Goal: Information Seeking & Learning: Compare options

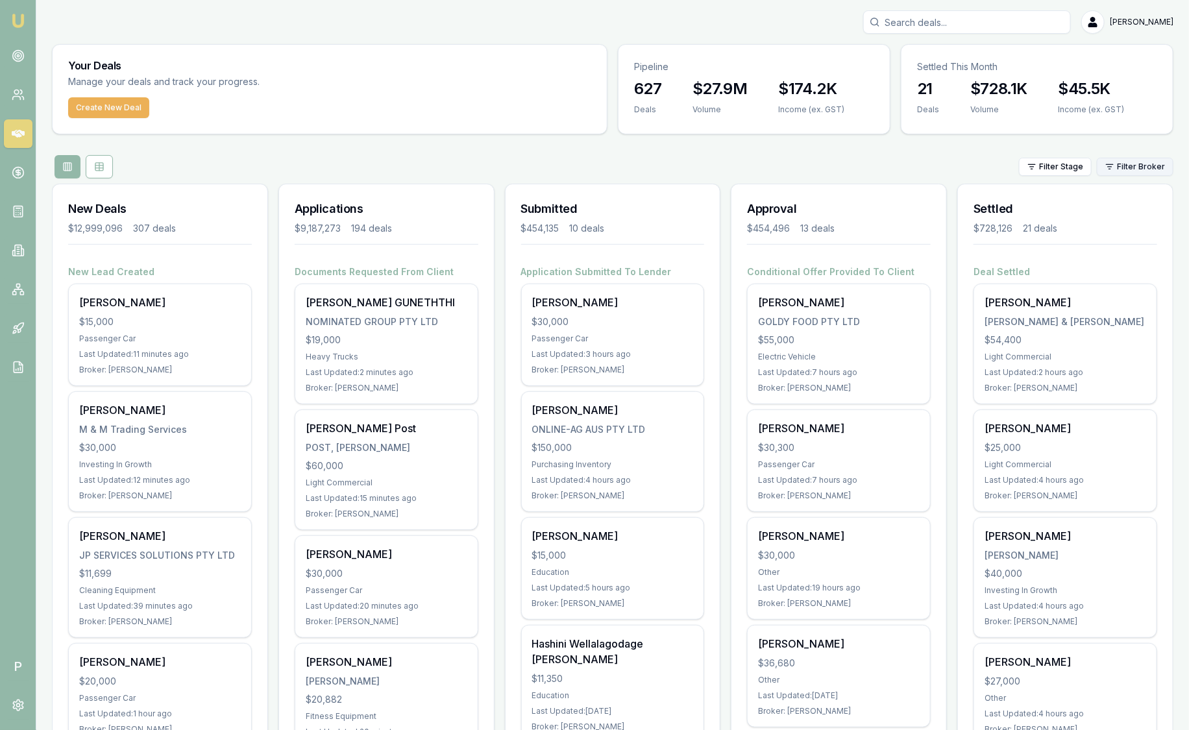
click at [1136, 167] on html "Emu Broker P Sam Crouch Toggle Menu Your Deals Manage your deals and track your…" at bounding box center [594, 365] width 1189 height 730
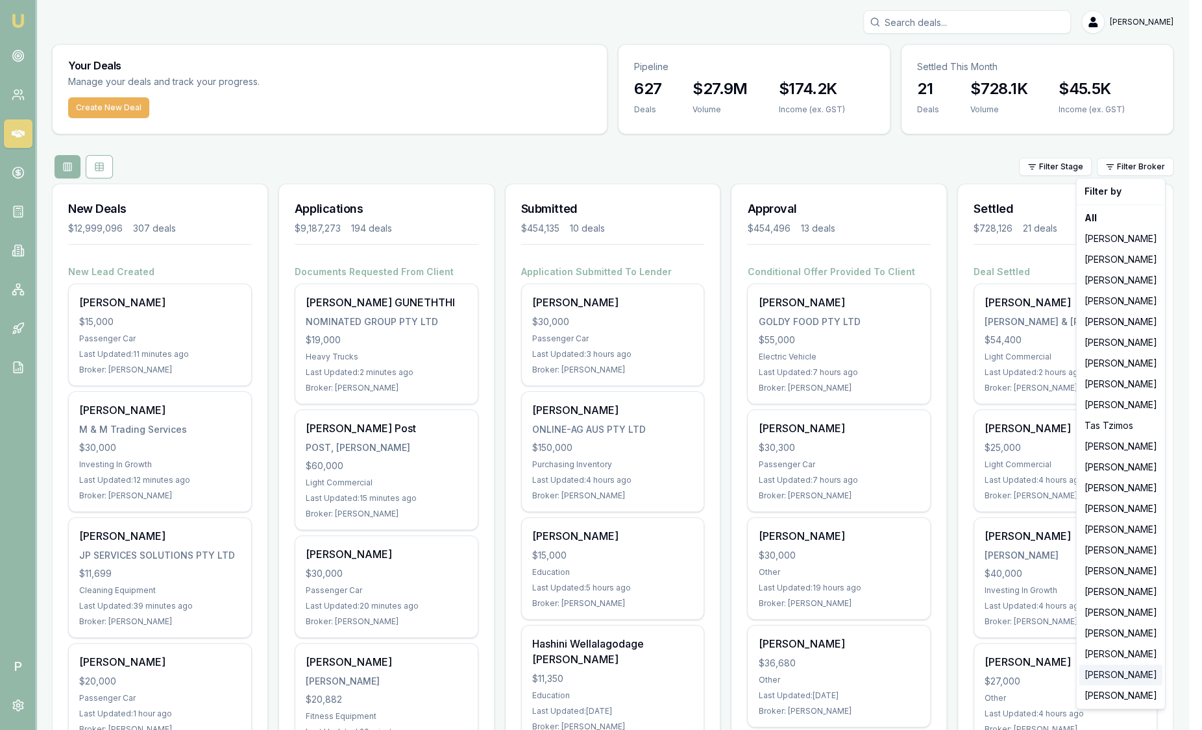
click at [1118, 678] on div "[PERSON_NAME]" at bounding box center [1120, 675] width 83 height 21
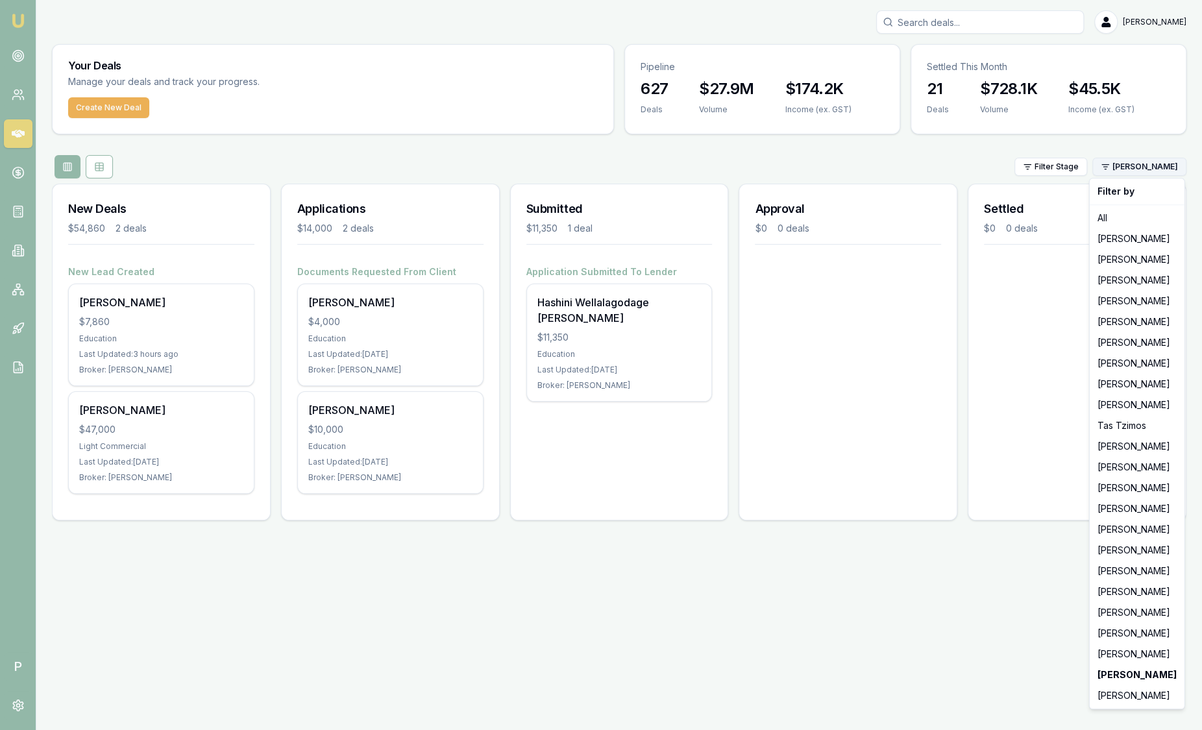
click at [1151, 169] on html "Emu Broker P Sam Crouch Toggle Menu Your Deals Manage your deals and track your…" at bounding box center [601, 365] width 1202 height 730
click at [1119, 650] on div "[PERSON_NAME]" at bounding box center [1137, 654] width 90 height 21
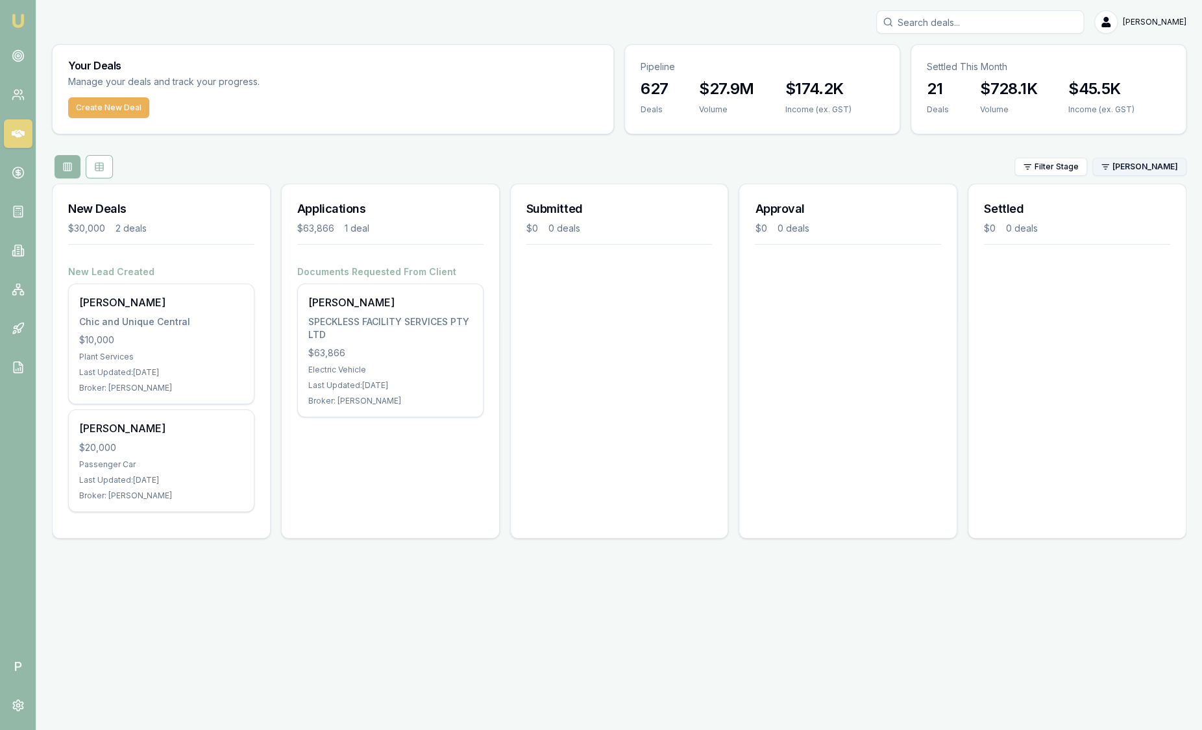
click at [1134, 165] on html "Emu Broker P Sam Crouch Toggle Menu Your Deals Manage your deals and track your…" at bounding box center [601, 365] width 1202 height 730
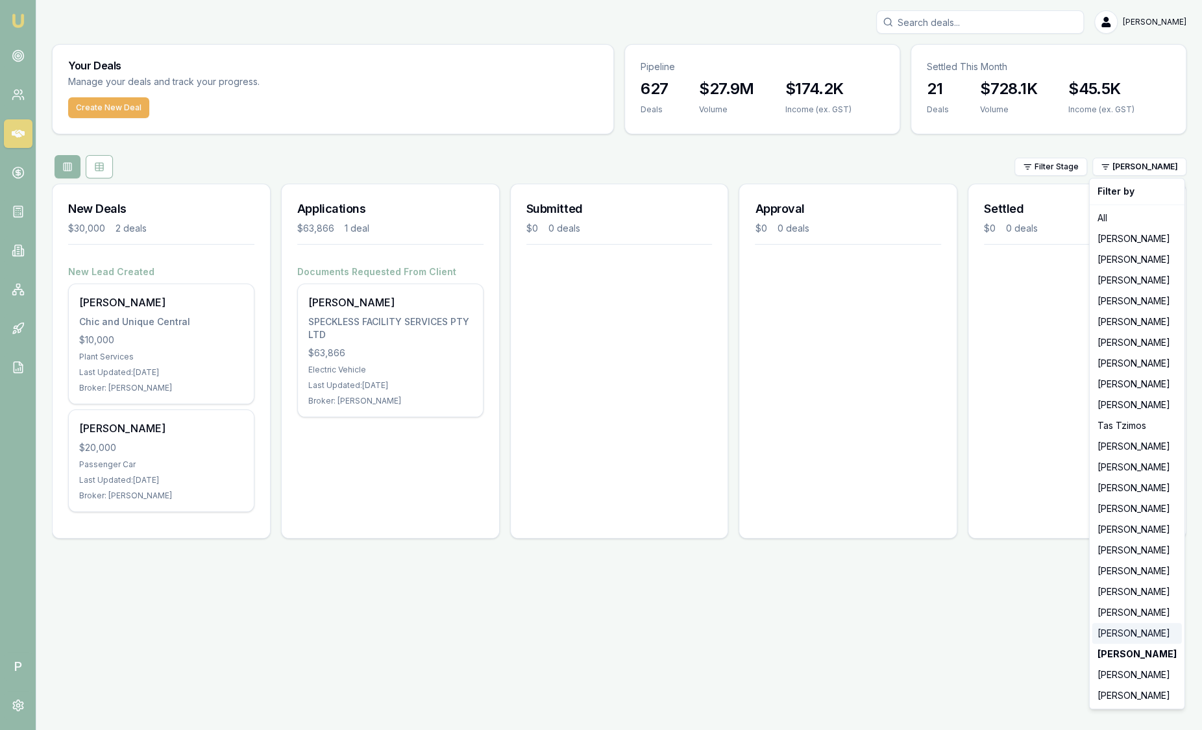
click at [1122, 635] on div "[PERSON_NAME]" at bounding box center [1137, 633] width 90 height 21
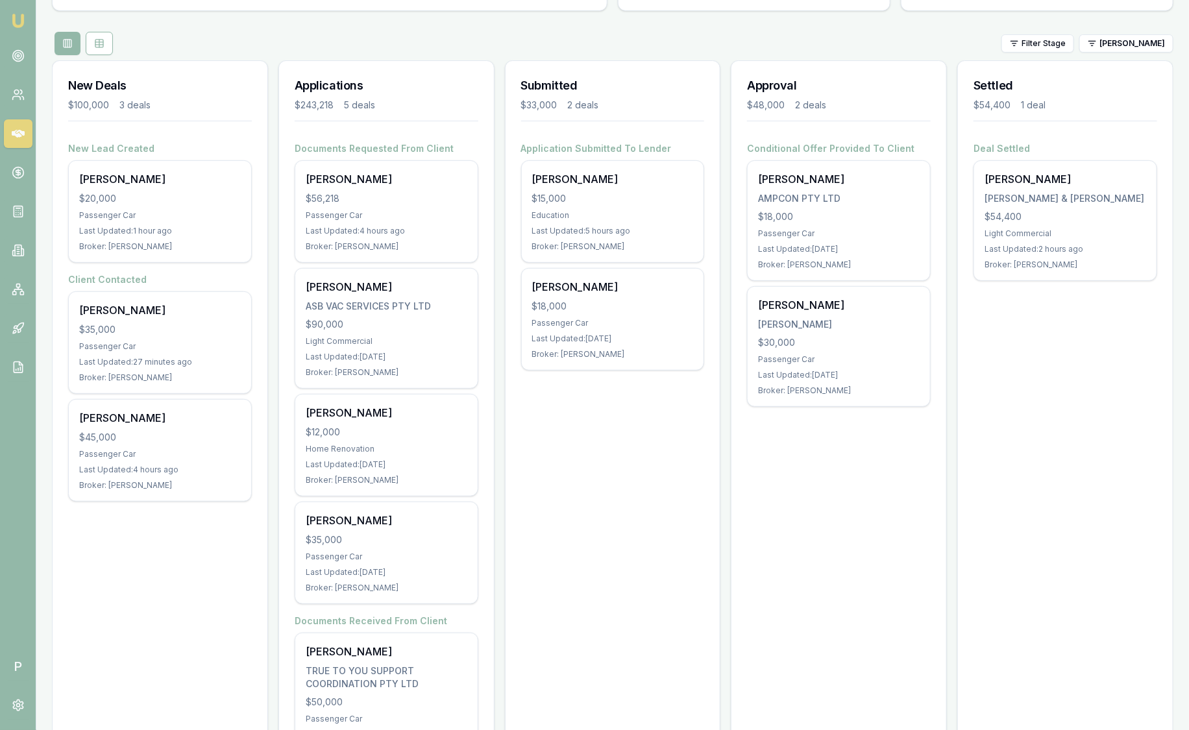
scroll to position [195, 0]
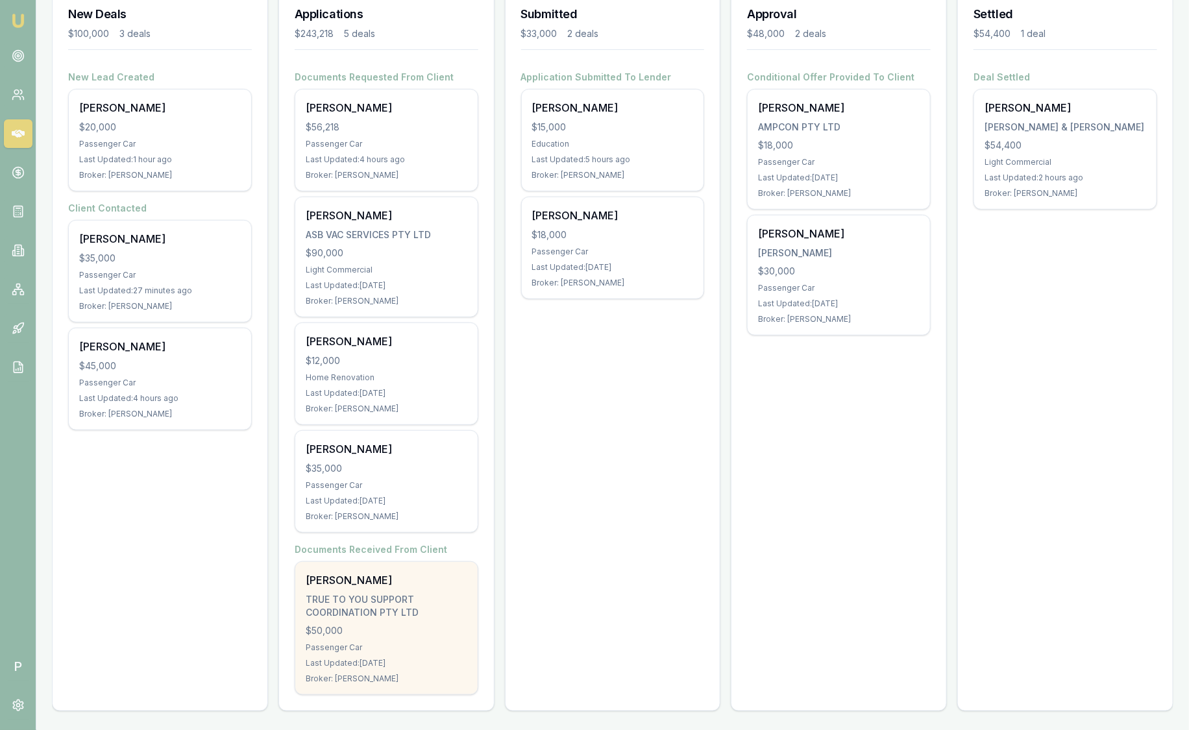
click at [411, 640] on div "Danni Bellamy TRUE TO YOU SUPPORT COORDINATION PTY LTD $50,000 Passenger Car La…" at bounding box center [386, 628] width 182 height 132
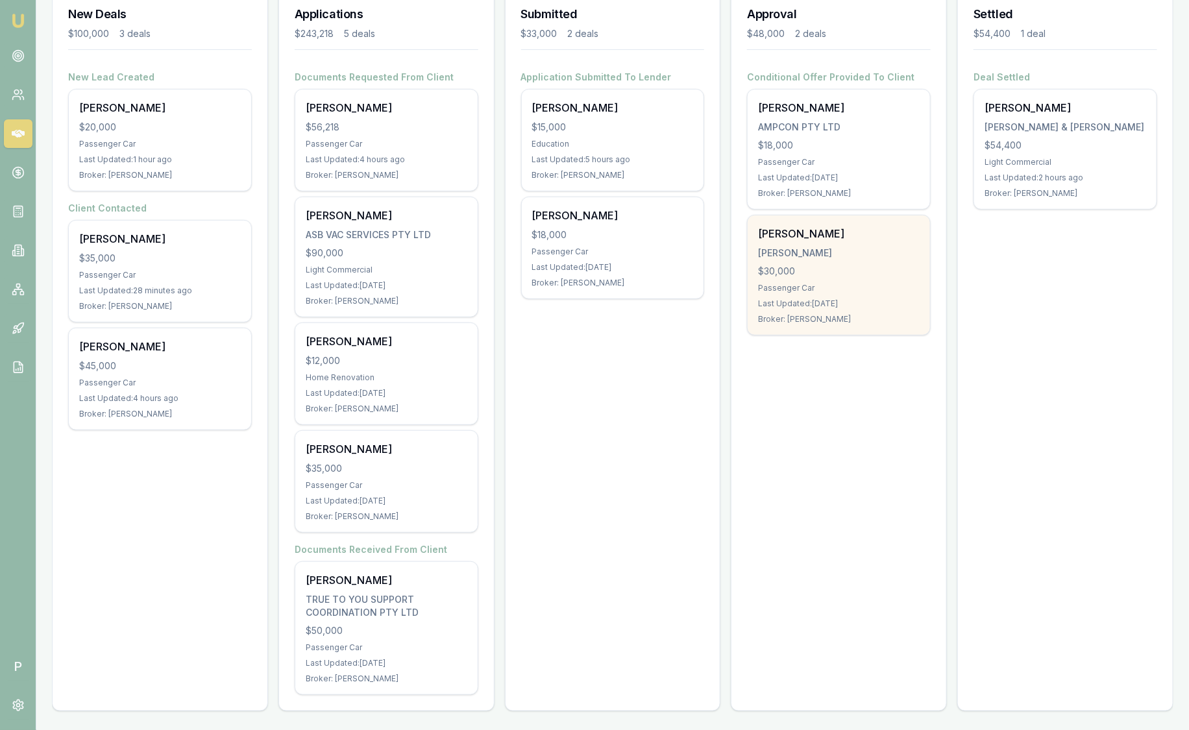
click at [827, 267] on div "$30,000" at bounding box center [839, 271] width 162 height 13
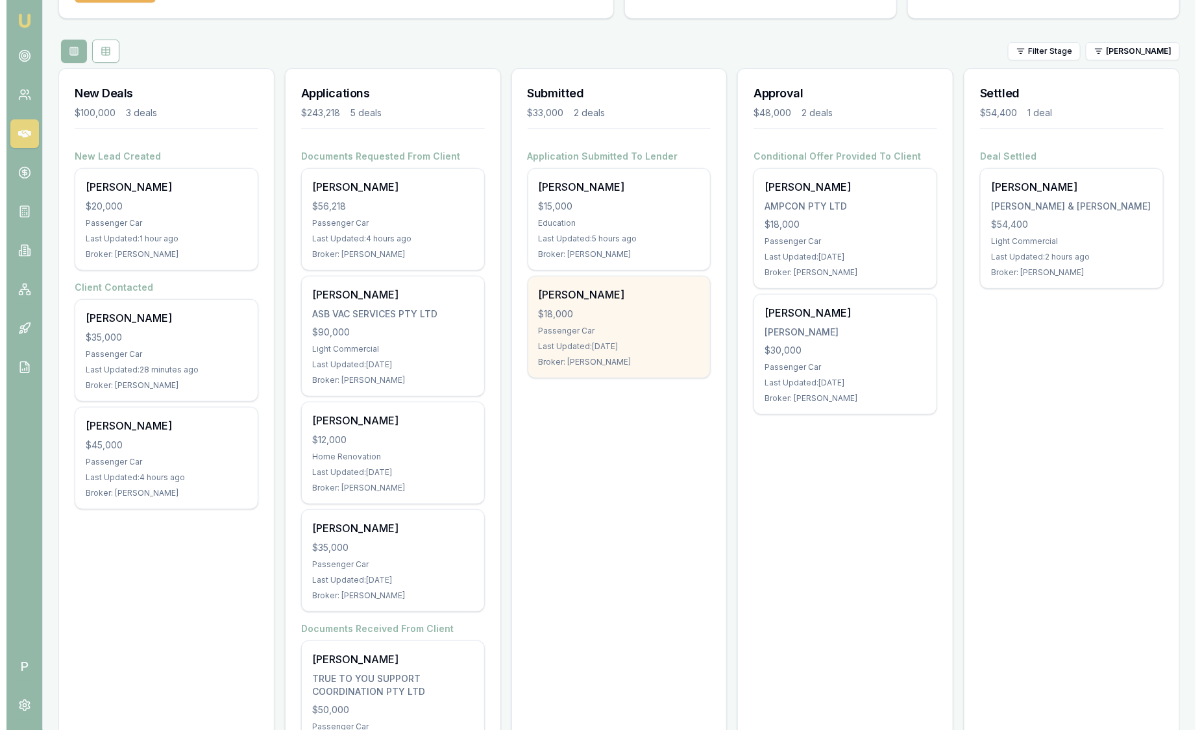
scroll to position [114, 0]
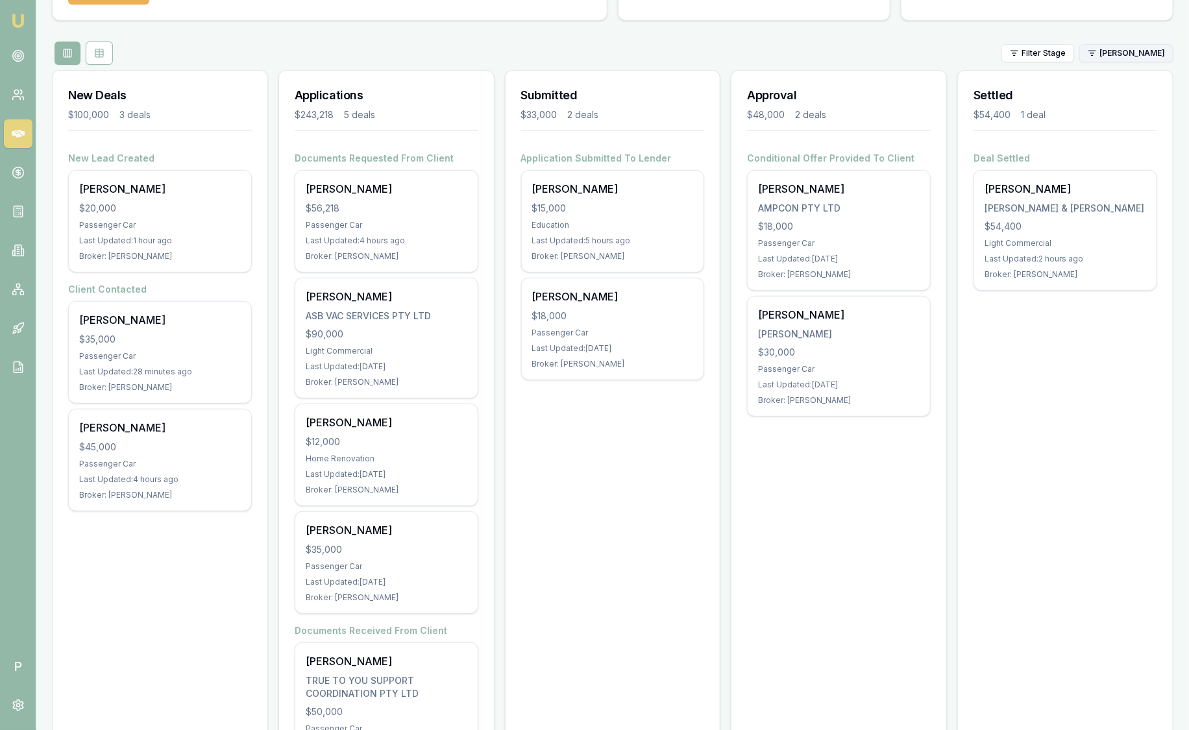
click at [1117, 60] on html "Emu Broker P Sam Crouch Toggle Menu Your Deals Manage your deals and track your…" at bounding box center [594, 251] width 1189 height 730
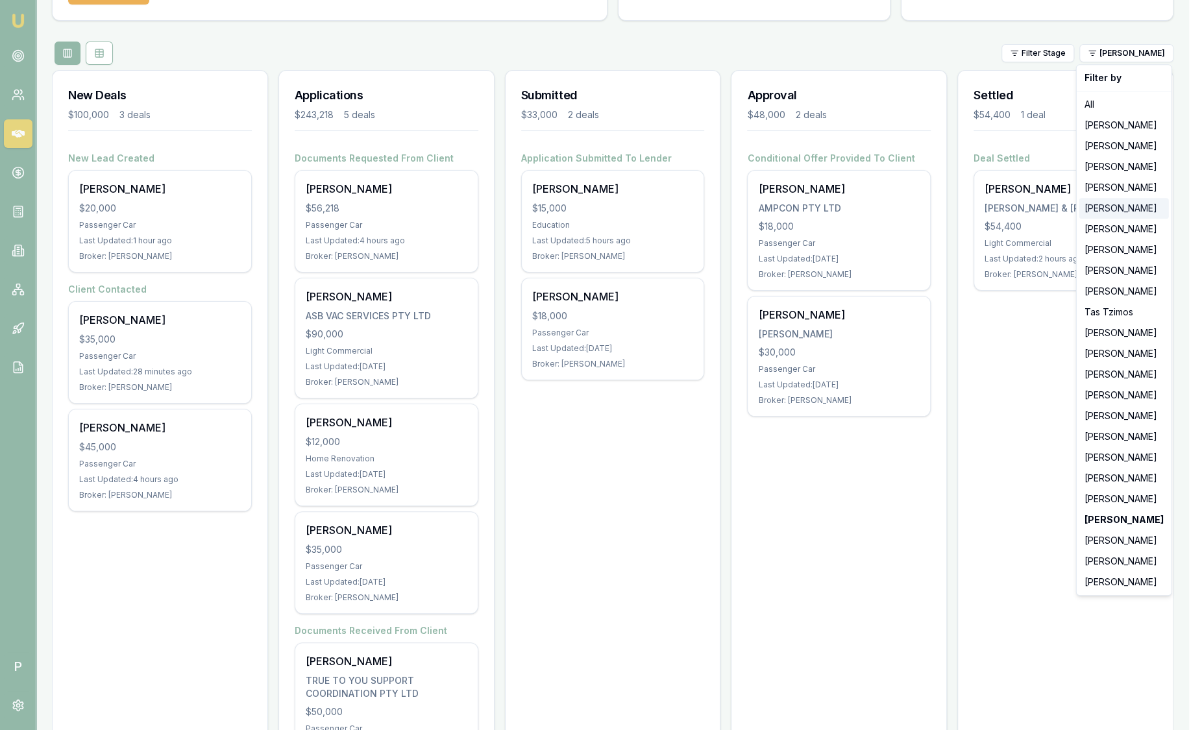
click at [1123, 207] on div "[PERSON_NAME]" at bounding box center [1124, 208] width 90 height 21
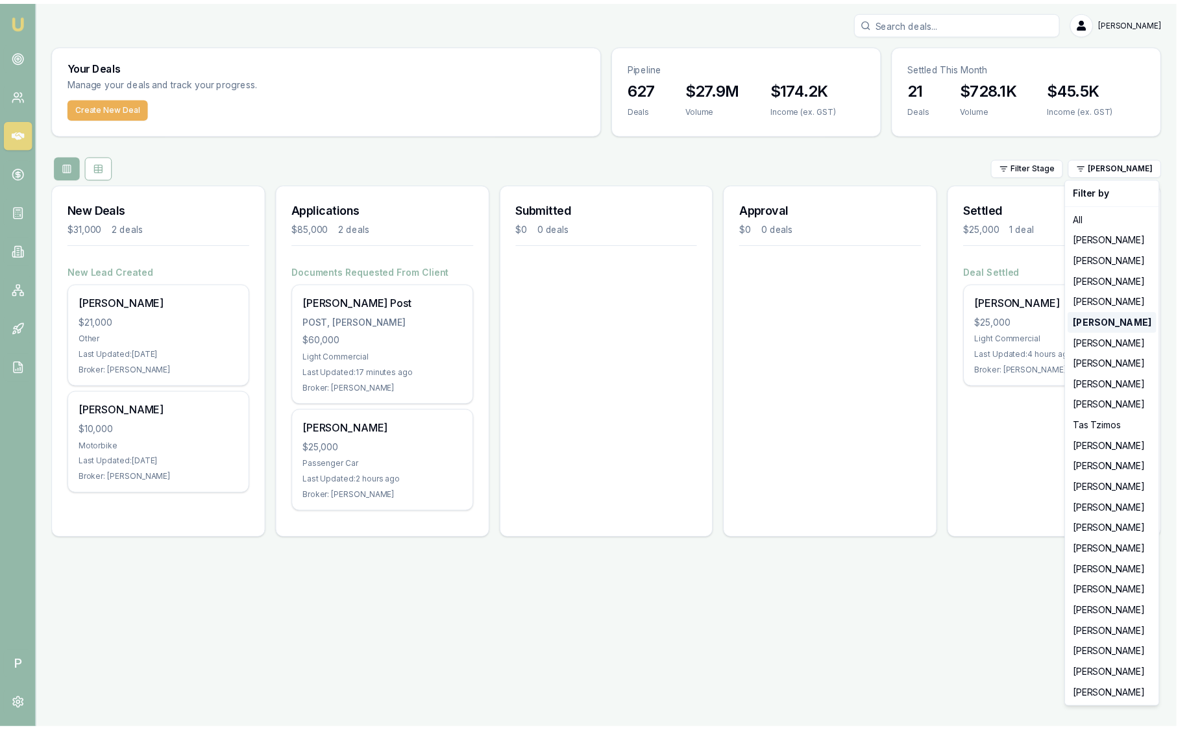
scroll to position [0, 0]
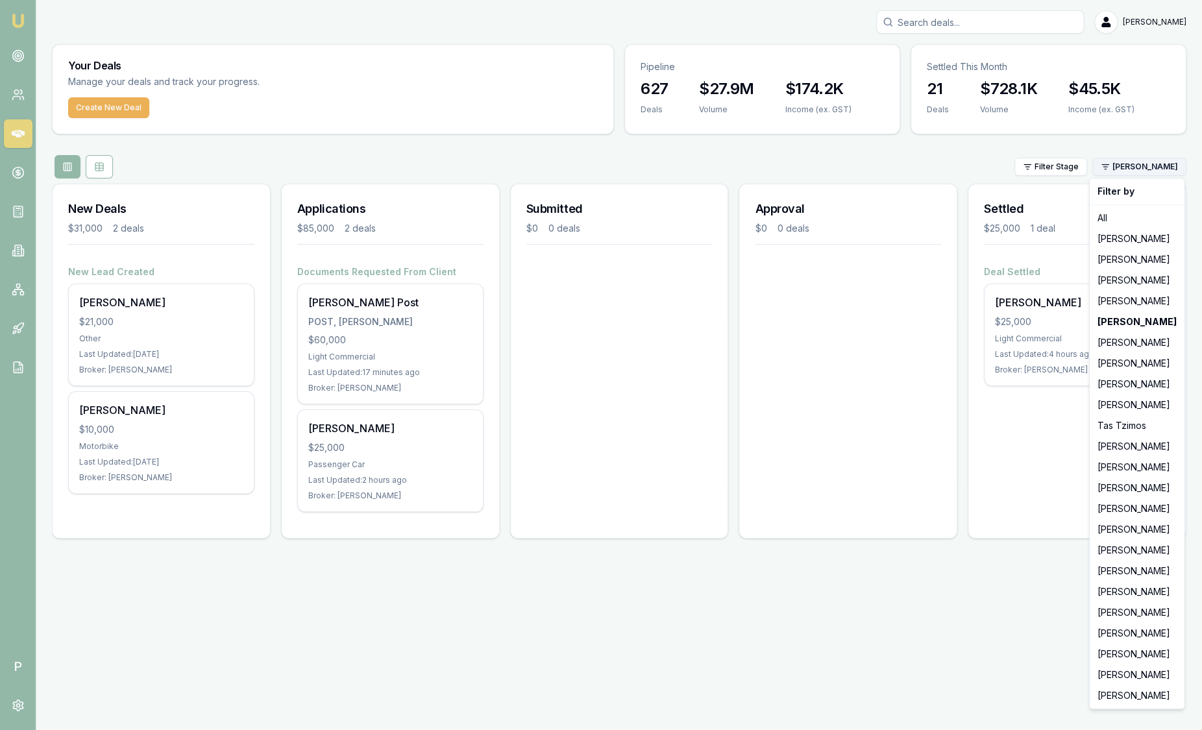
click at [1136, 166] on html "Emu Broker P Sam Crouch Toggle Menu Your Deals Manage your deals and track your…" at bounding box center [601, 365] width 1202 height 730
click at [1123, 380] on div "[PERSON_NAME]" at bounding box center [1137, 384] width 90 height 21
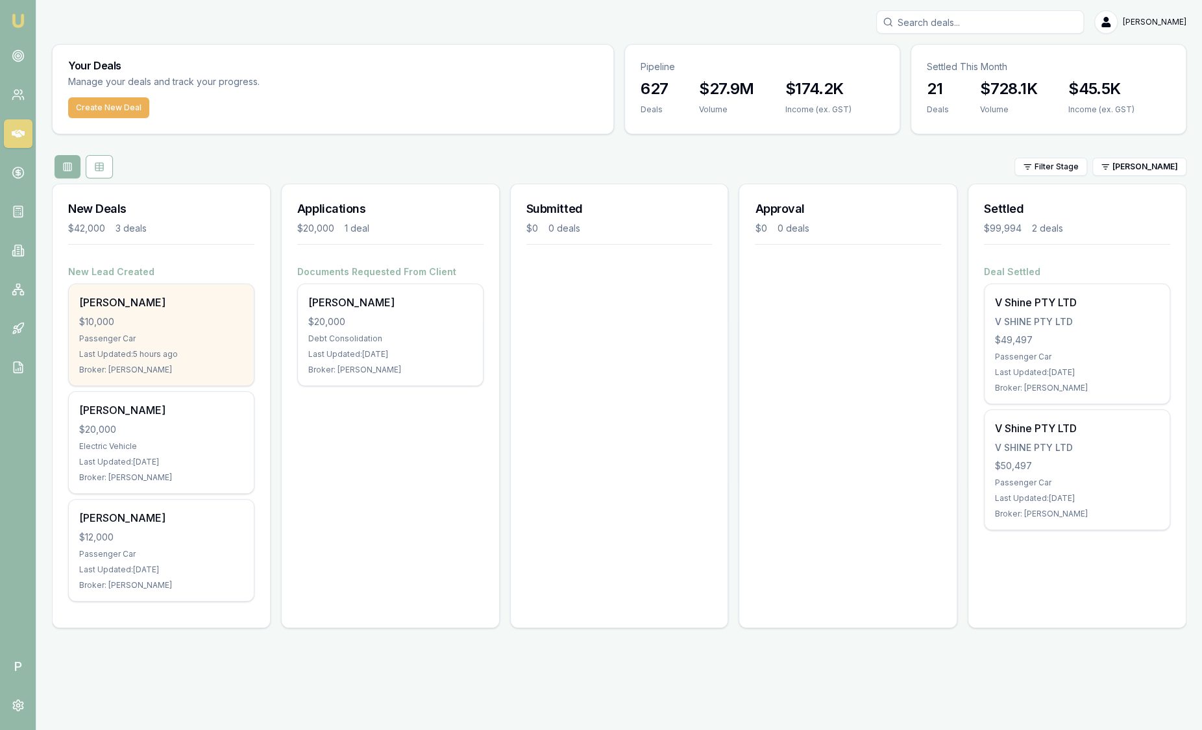
click at [192, 319] on div "$10,000" at bounding box center [161, 321] width 164 height 13
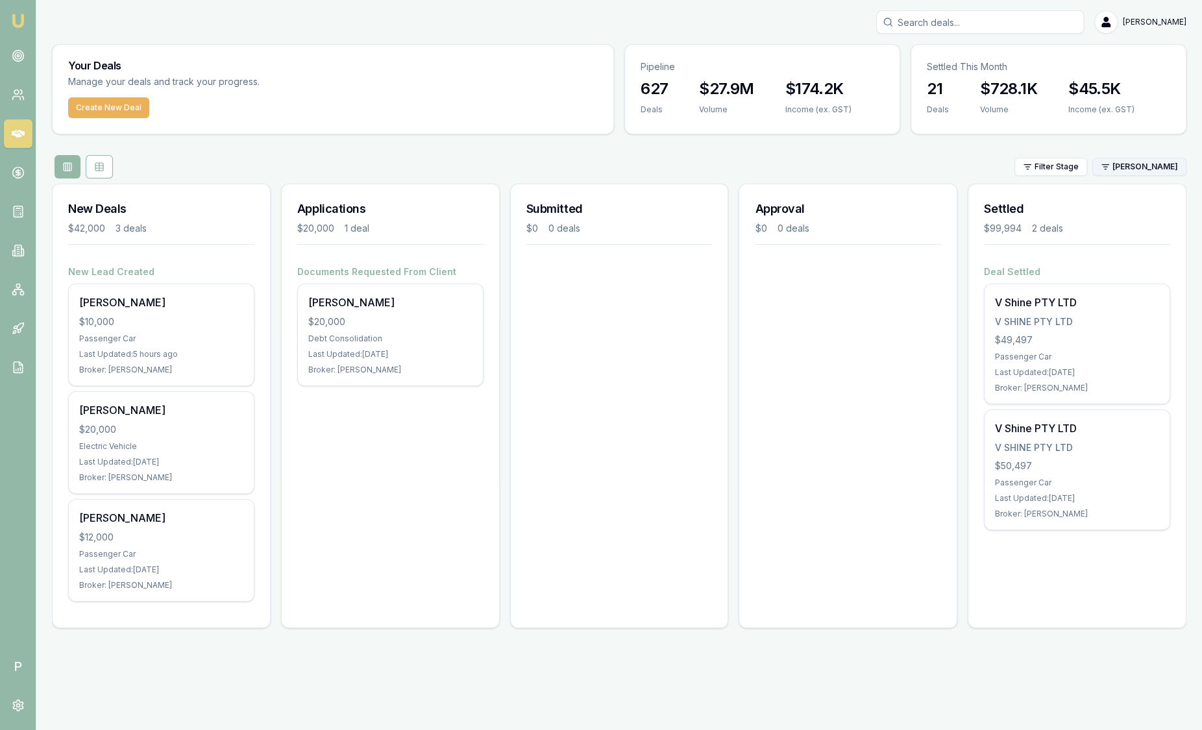
click at [1111, 165] on html "Emu Broker P Sam Crouch Toggle Menu Your Deals Manage your deals and track your…" at bounding box center [601, 365] width 1202 height 730
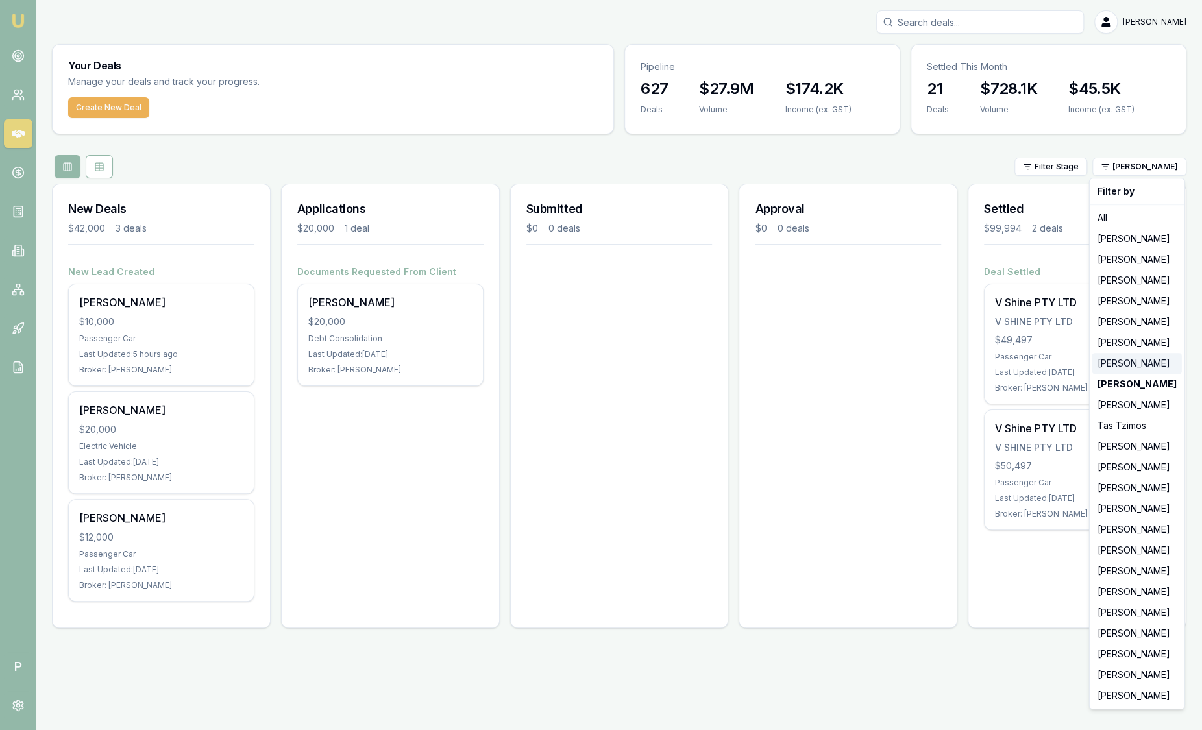
click at [1142, 370] on div "[PERSON_NAME]" at bounding box center [1137, 363] width 90 height 21
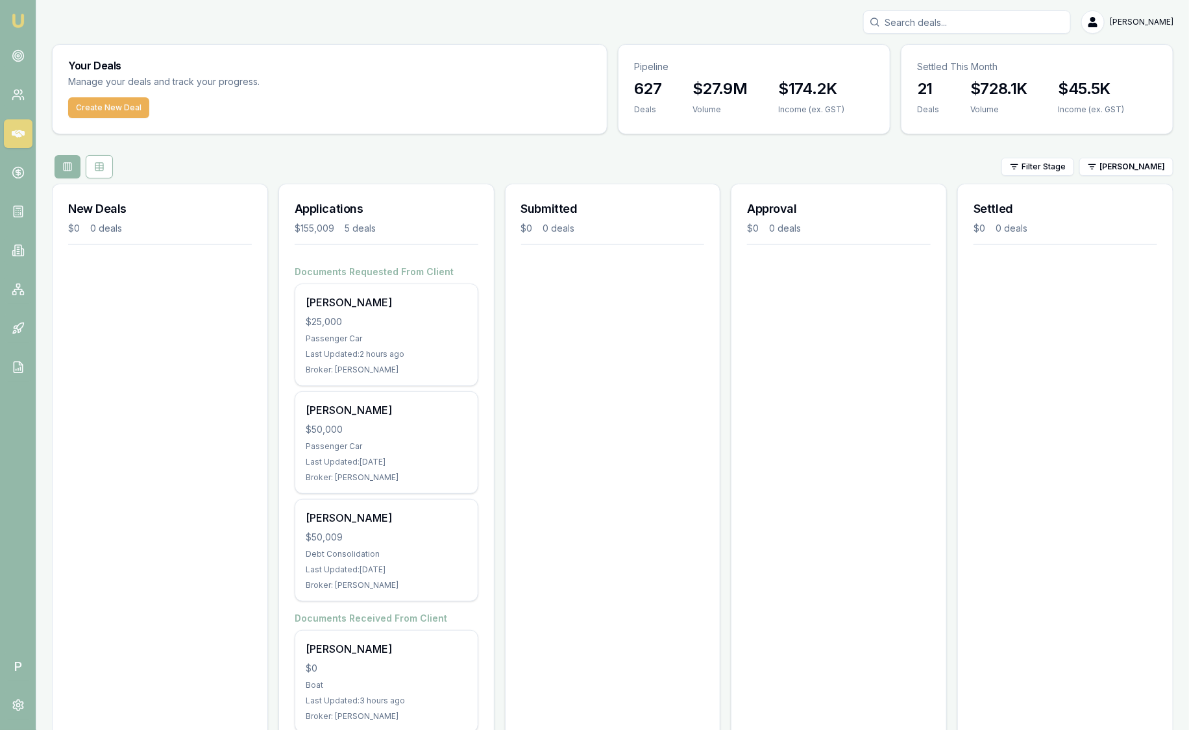
scroll to position [145, 0]
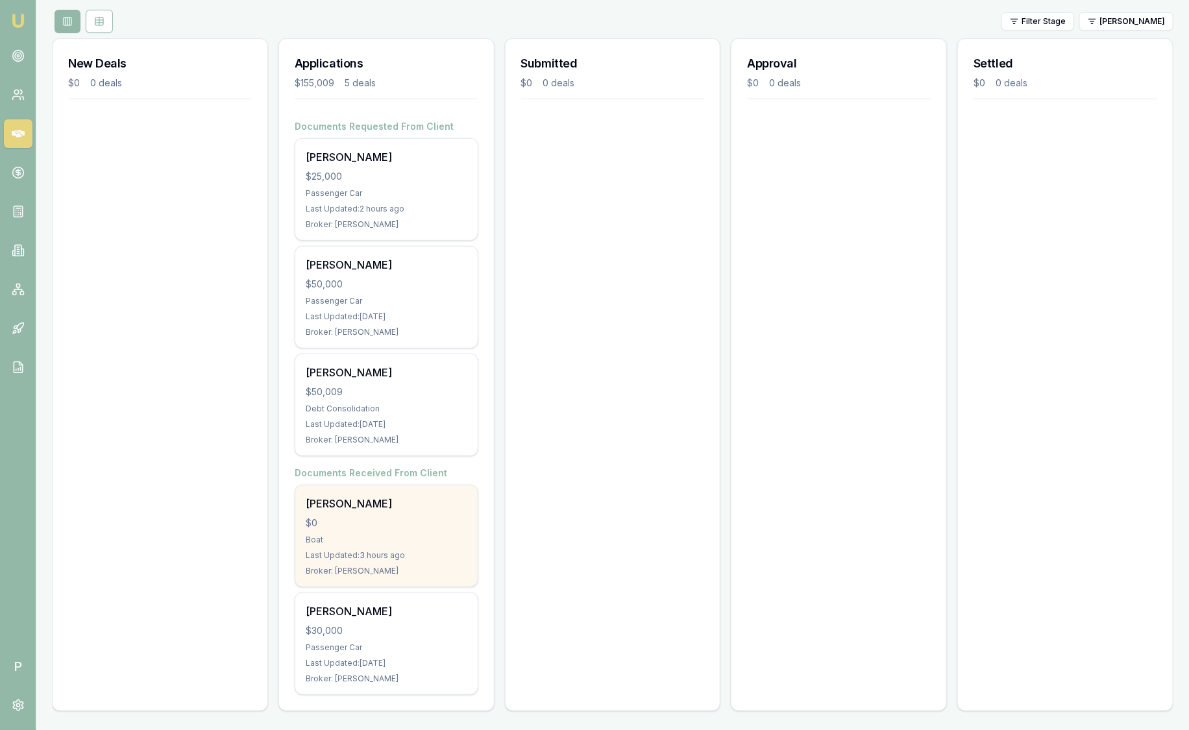
click at [375, 522] on div "$0" at bounding box center [387, 523] width 162 height 13
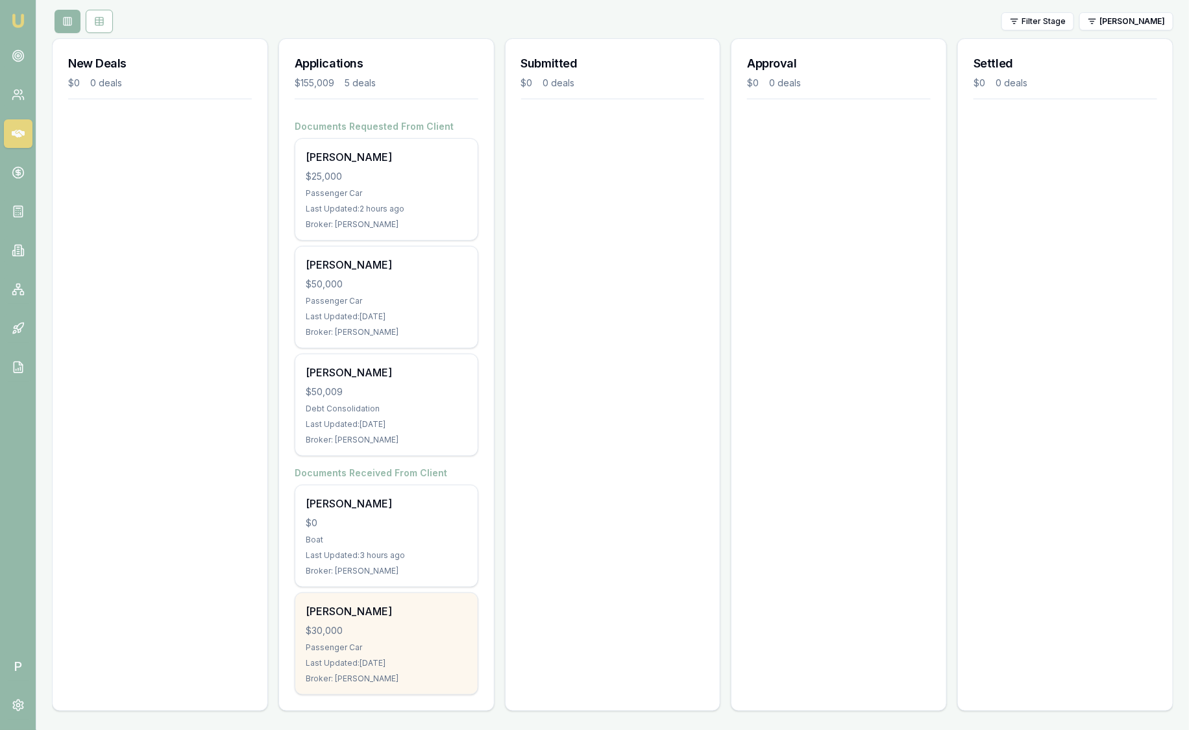
click at [373, 615] on div "Kyanne Nean" at bounding box center [387, 612] width 162 height 16
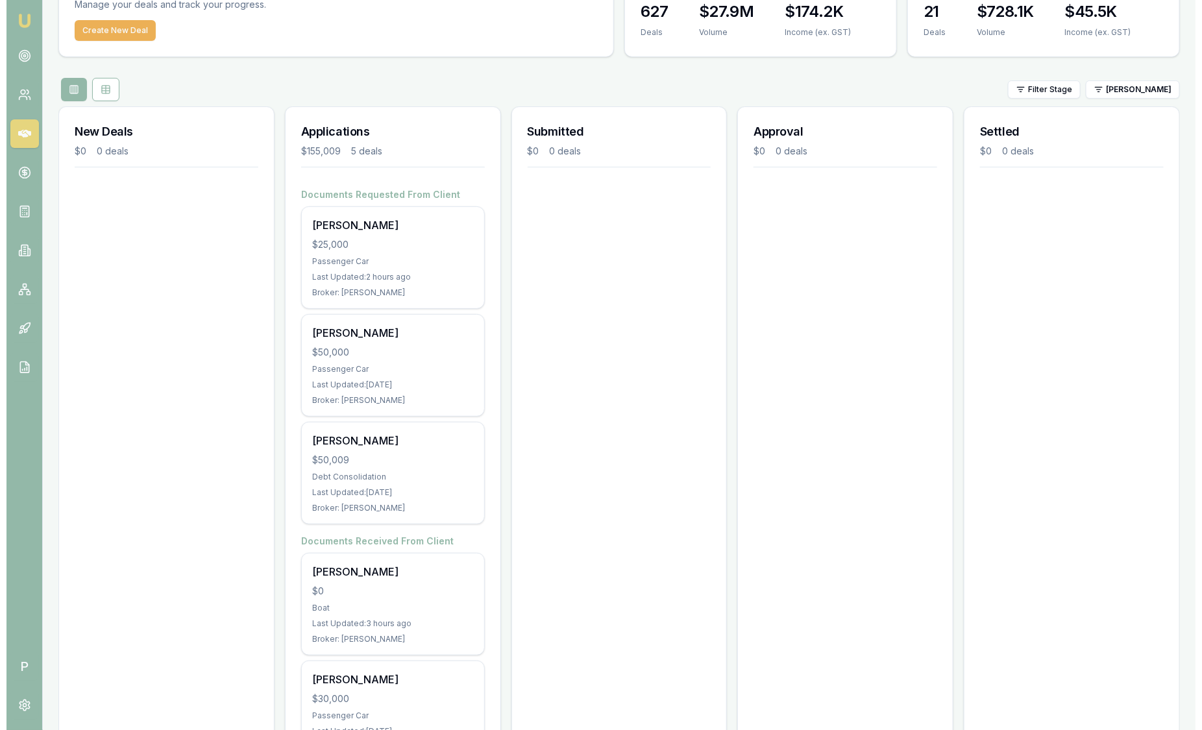
scroll to position [0, 0]
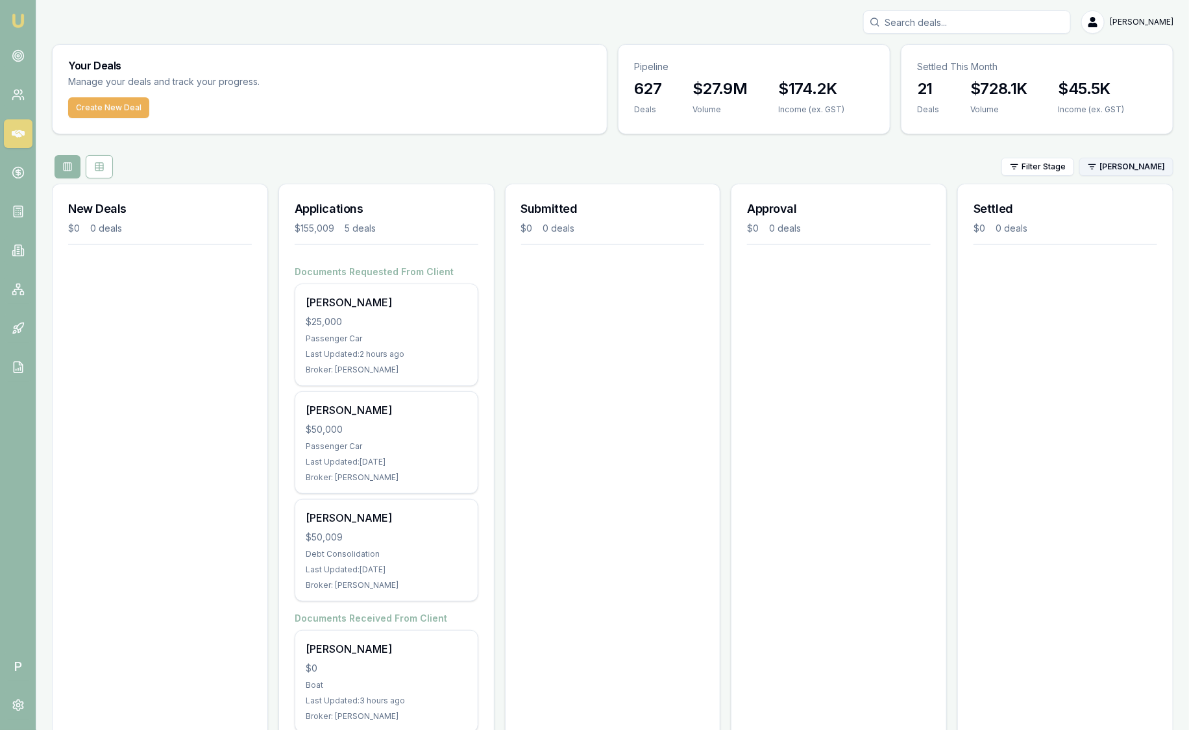
click at [1144, 165] on html "Emu Broker P Sam Crouch Toggle Menu Your Deals Manage your deals and track your…" at bounding box center [594, 365] width 1189 height 730
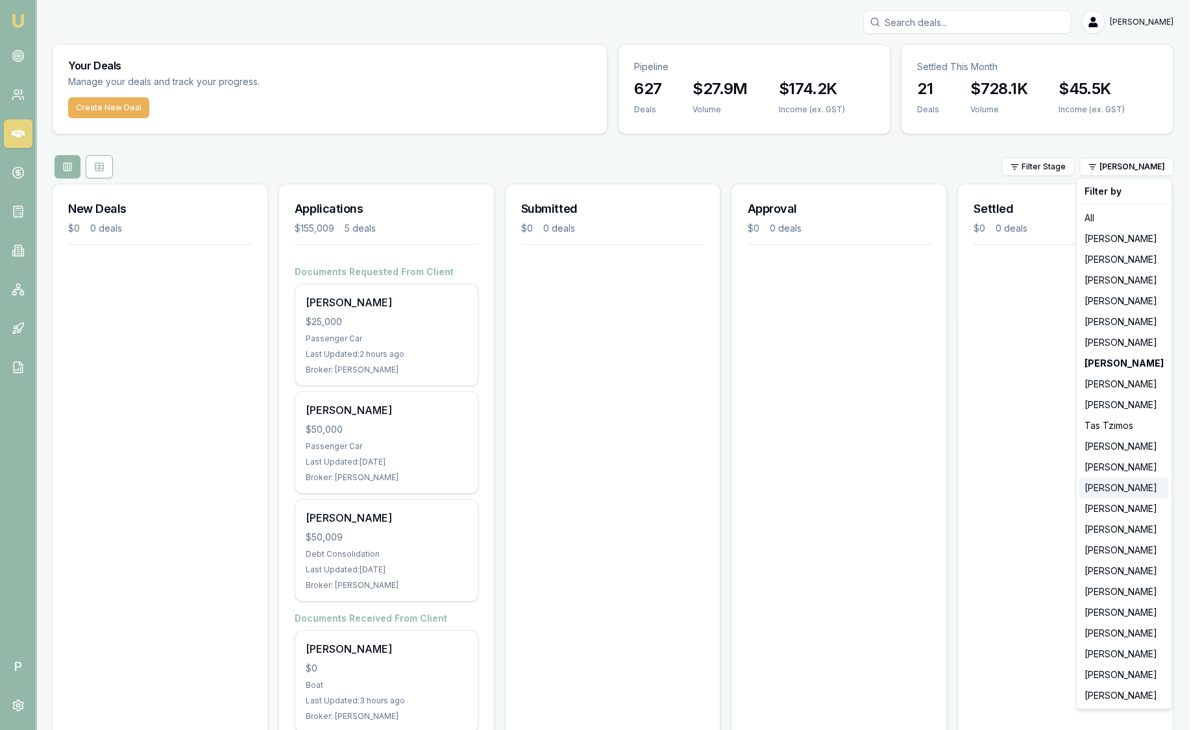
click at [1111, 483] on div "[PERSON_NAME]" at bounding box center [1124, 488] width 90 height 21
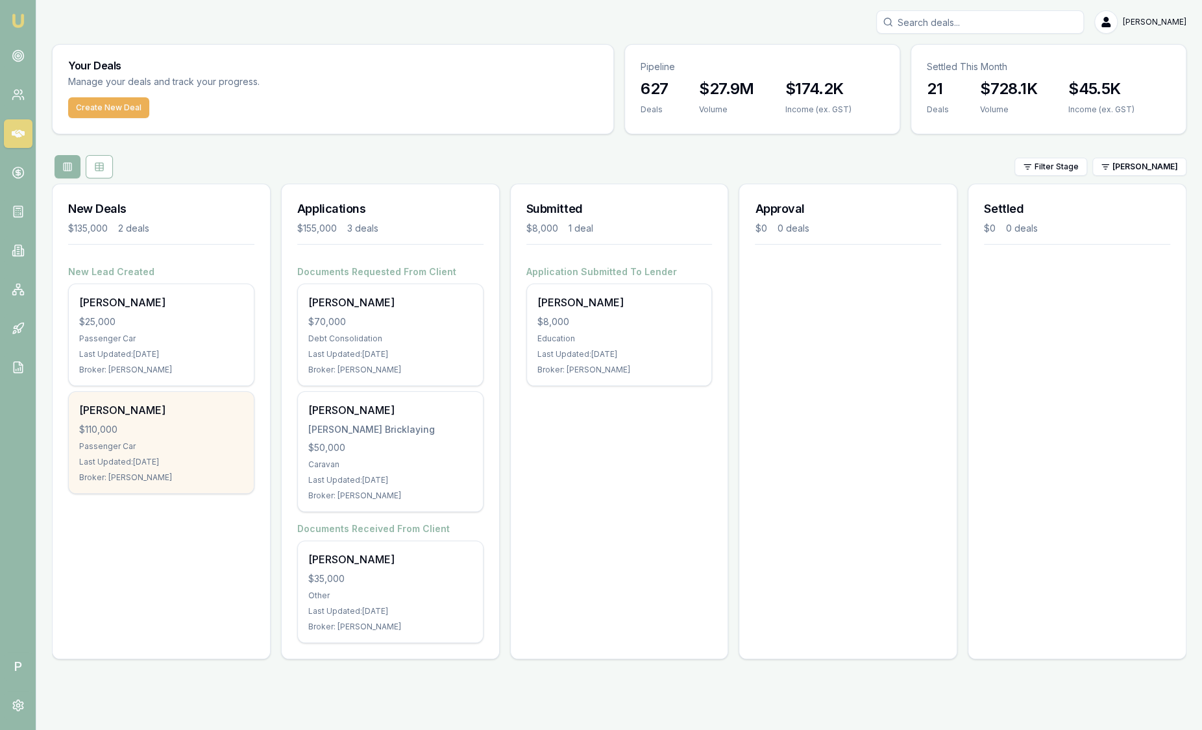
click at [190, 428] on div "$110,000" at bounding box center [161, 429] width 164 height 13
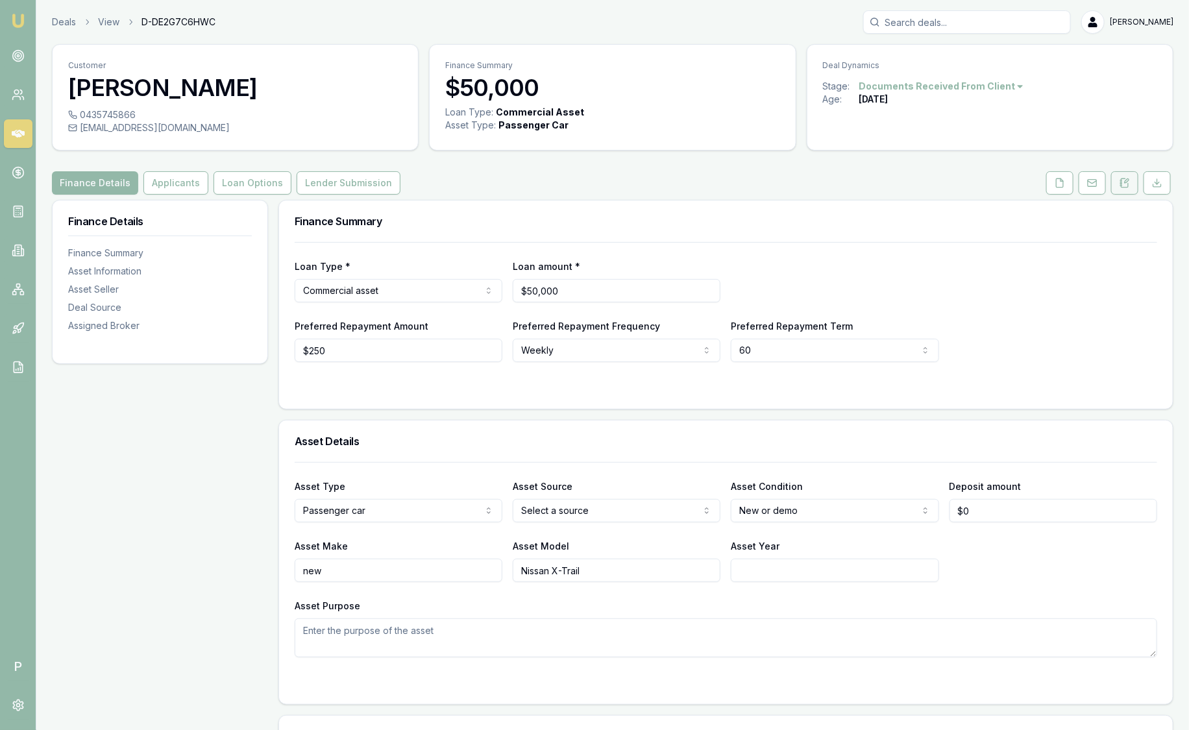
click at [1129, 185] on icon at bounding box center [1124, 183] width 10 height 10
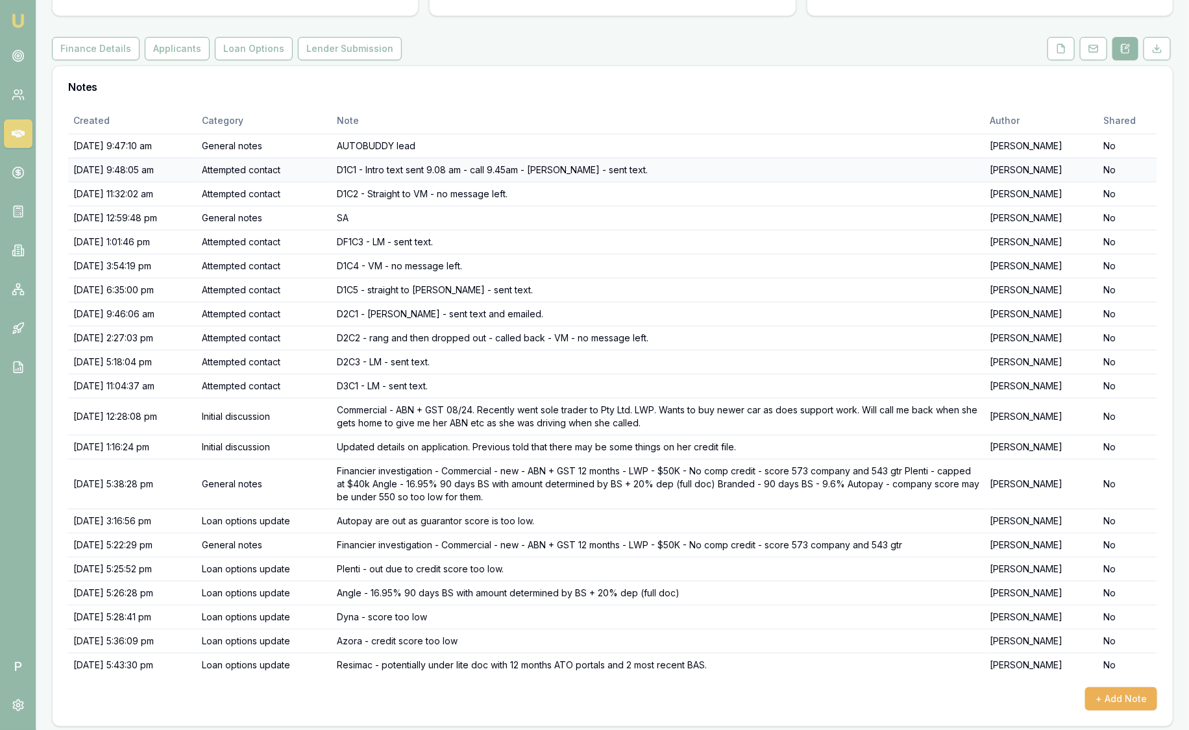
scroll to position [138, 0]
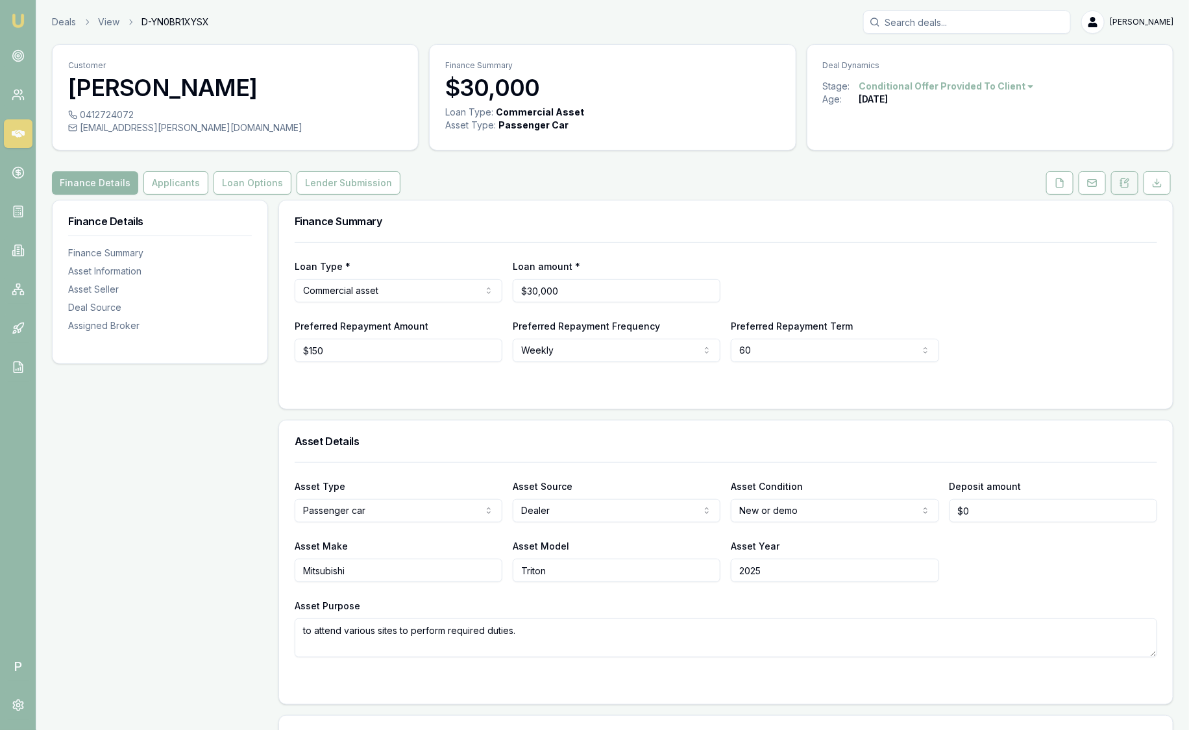
click at [1122, 187] on icon at bounding box center [1124, 182] width 7 height 8
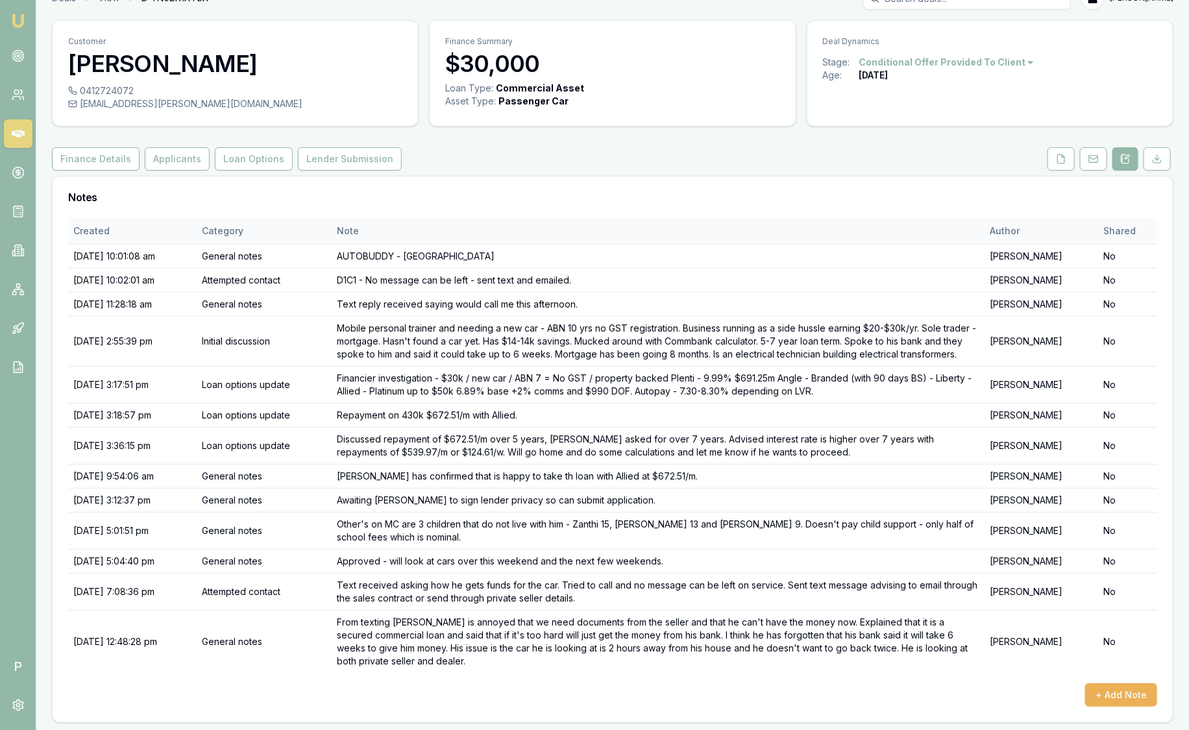
scroll to position [25, 0]
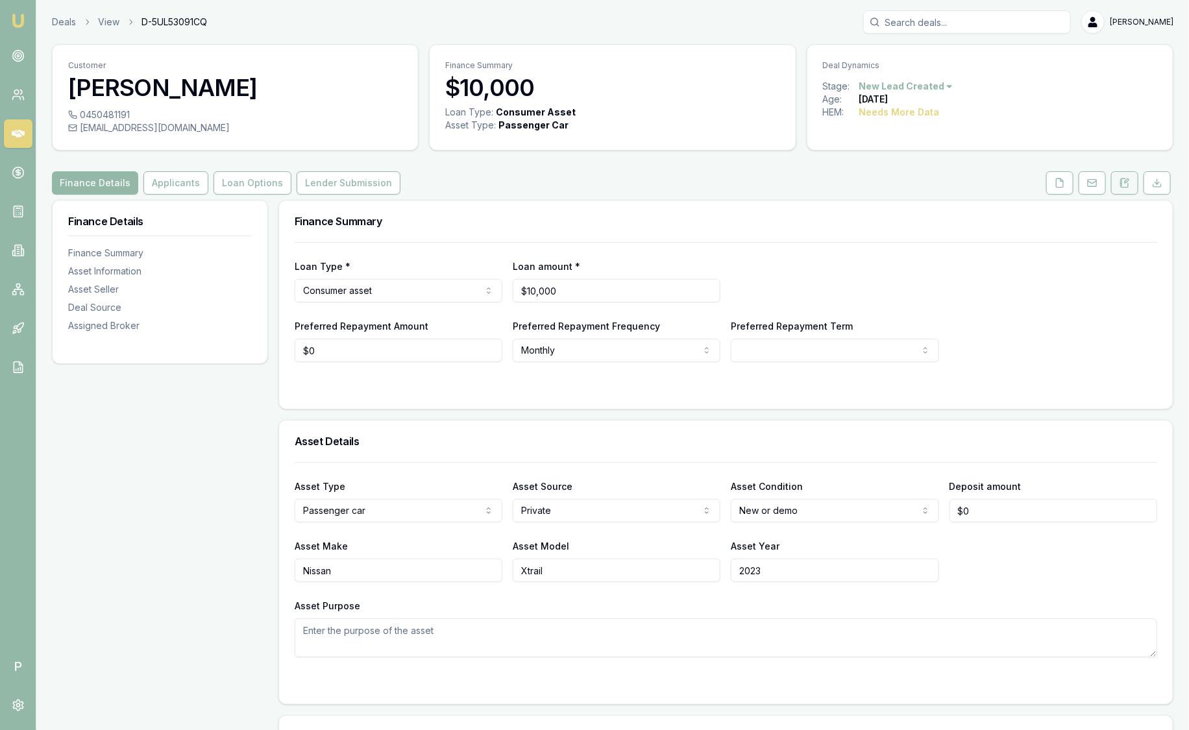
click at [1123, 191] on button at bounding box center [1124, 182] width 27 height 23
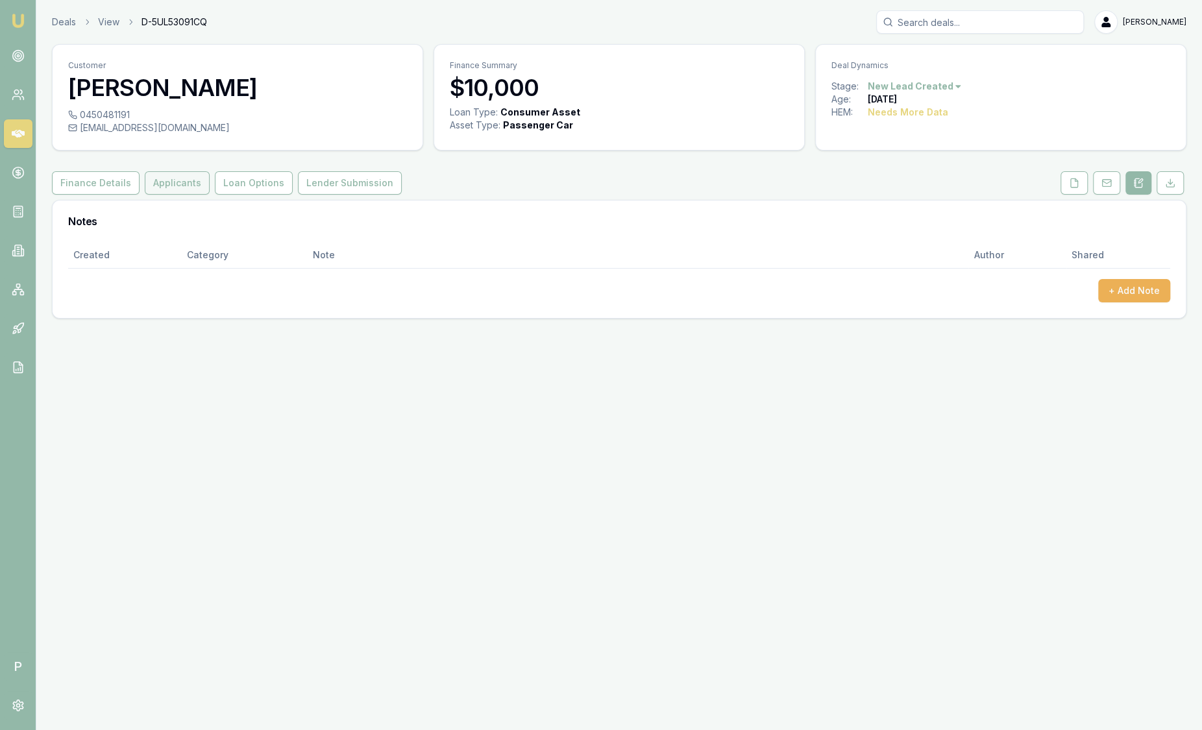
click at [171, 182] on button "Applicants" at bounding box center [177, 182] width 65 height 23
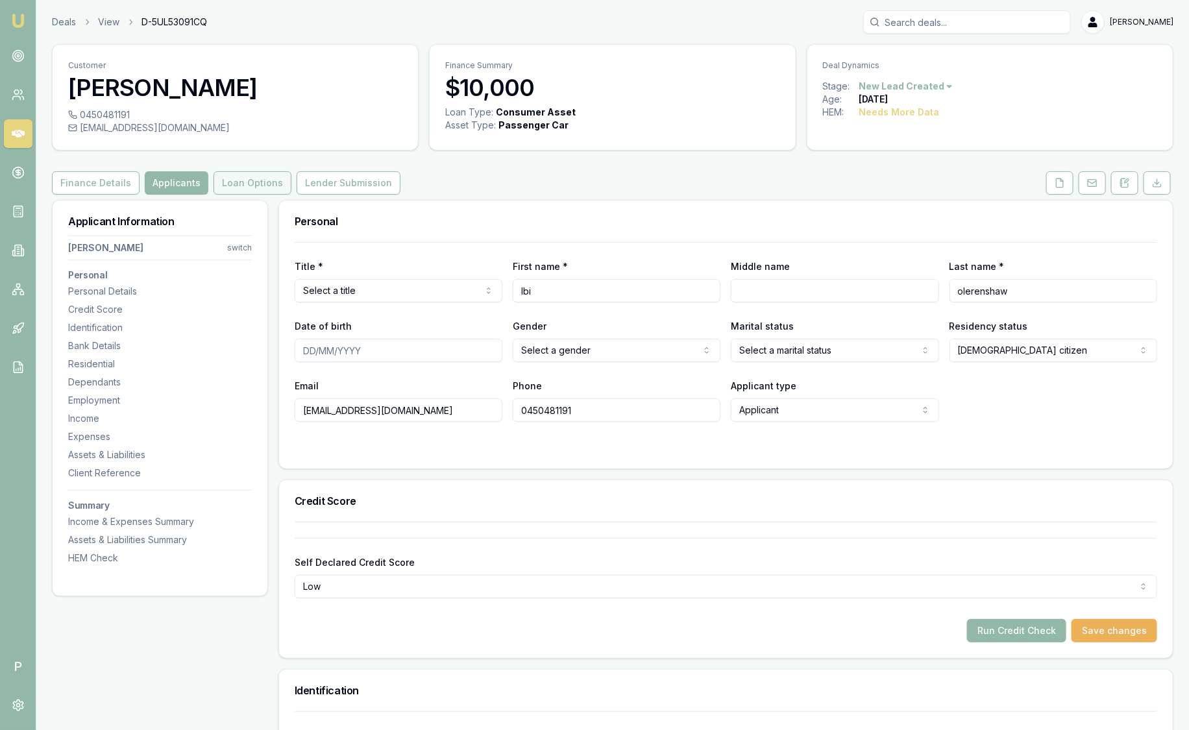
click at [229, 182] on button "Loan Options" at bounding box center [253, 182] width 78 height 23
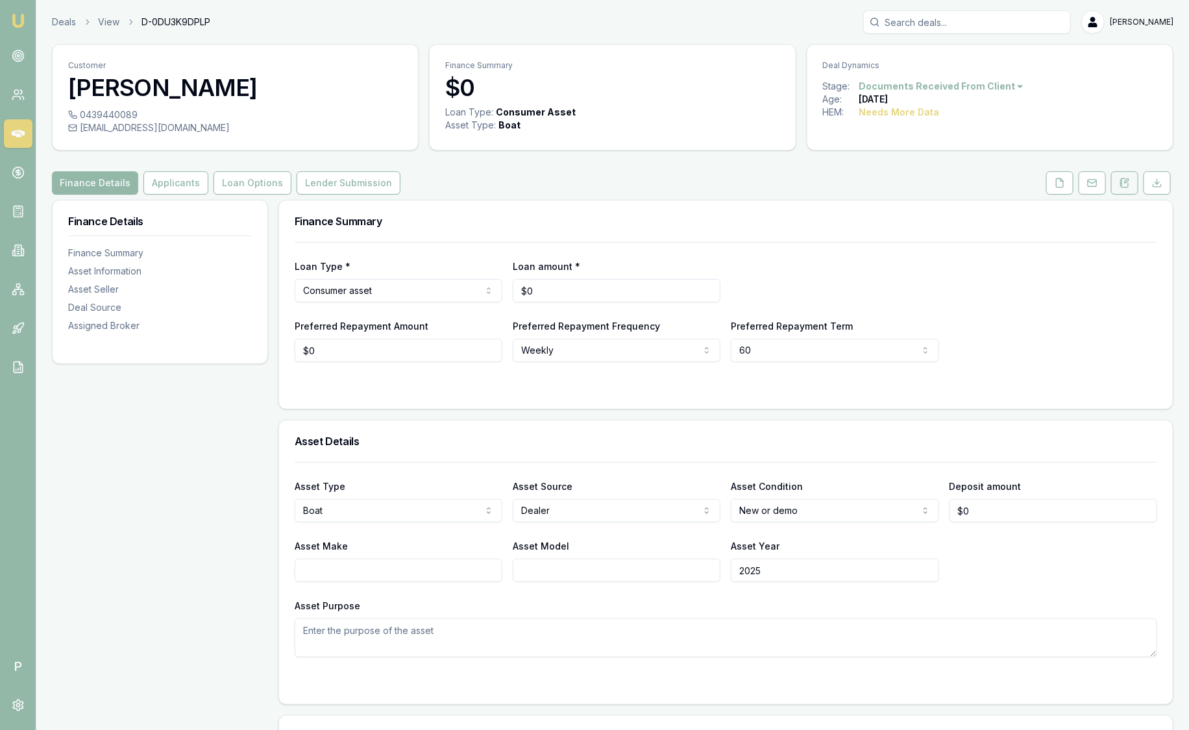
click at [1117, 186] on button at bounding box center [1124, 182] width 27 height 23
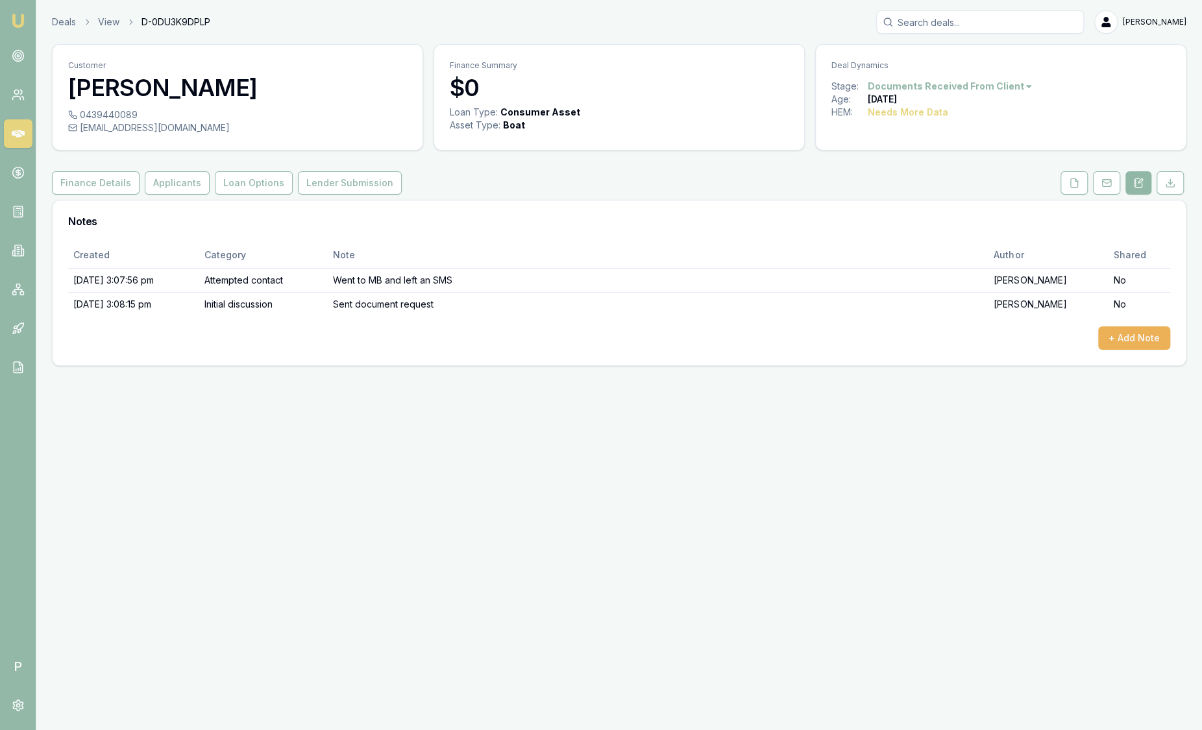
click at [1144, 182] on button at bounding box center [1138, 182] width 26 height 23
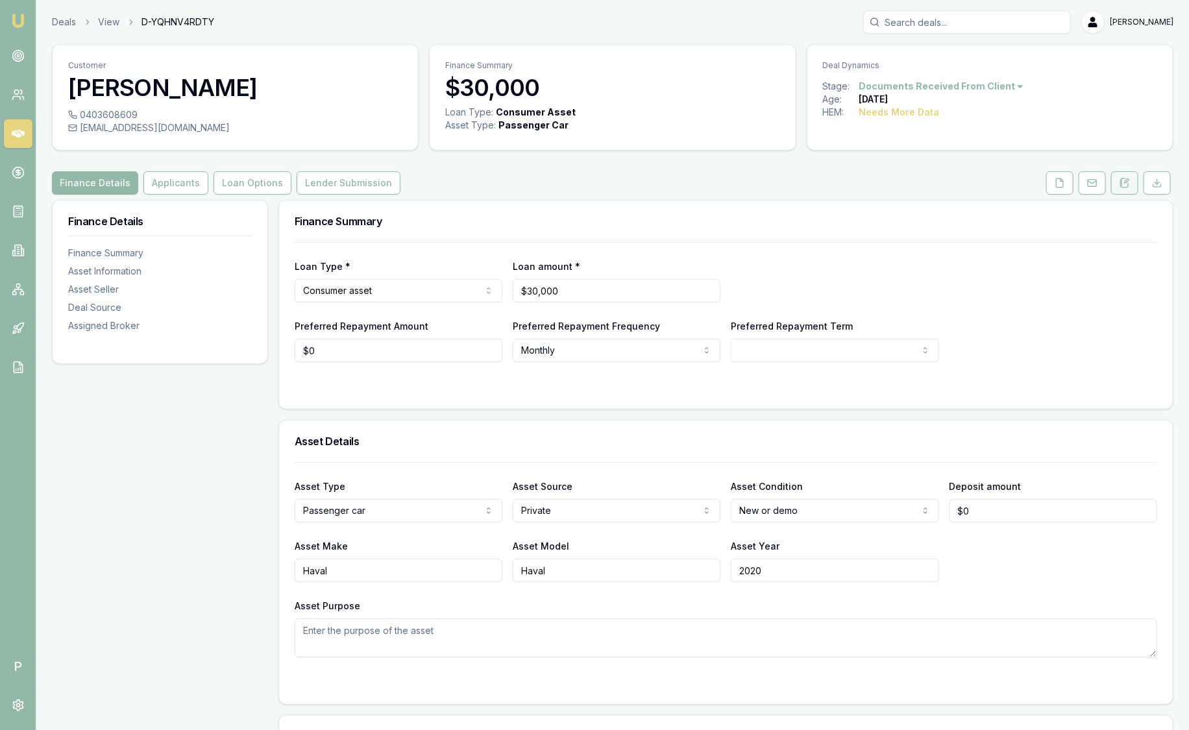
click at [1129, 184] on icon at bounding box center [1124, 182] width 7 height 8
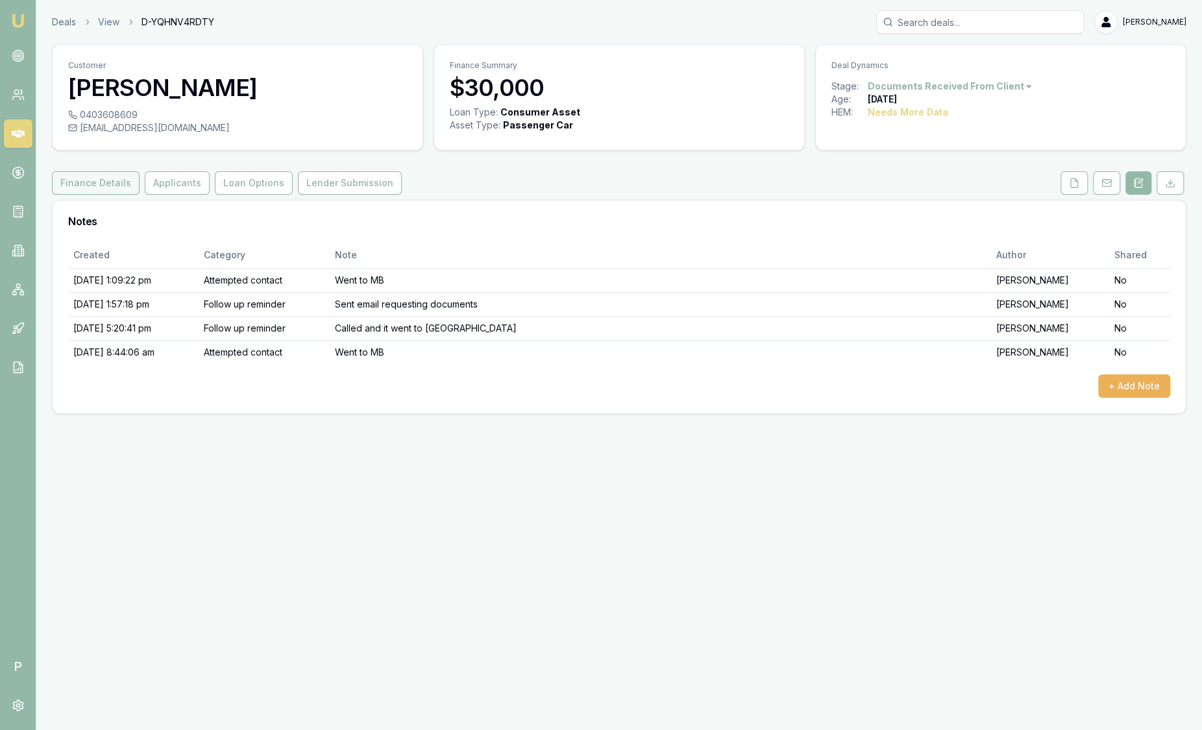
click at [115, 186] on button "Finance Details" at bounding box center [96, 182] width 88 height 23
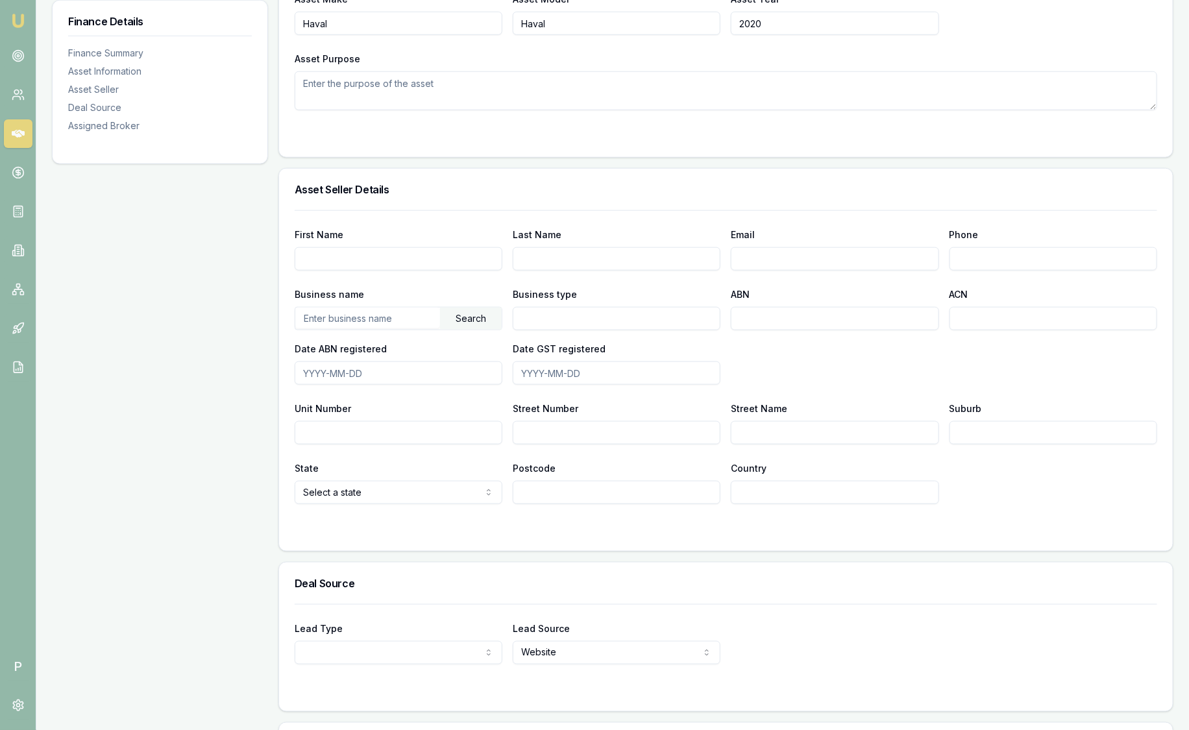
scroll to position [386, 0]
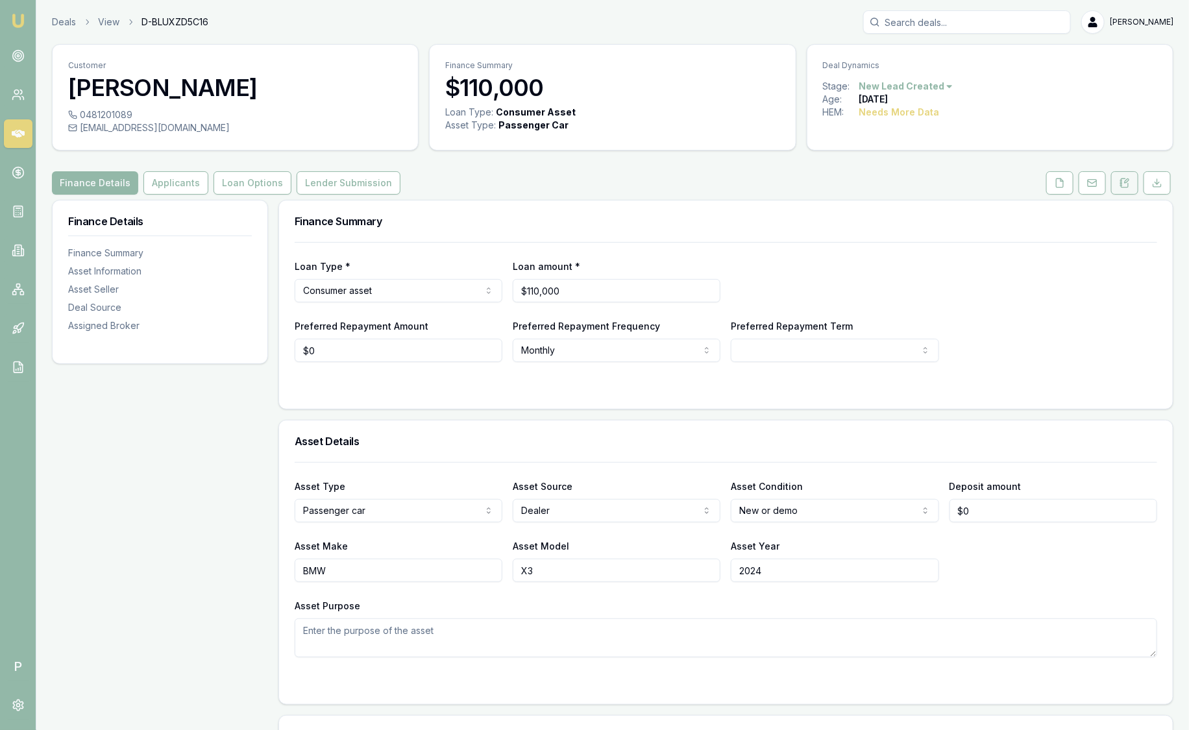
click at [1131, 180] on button at bounding box center [1124, 182] width 27 height 23
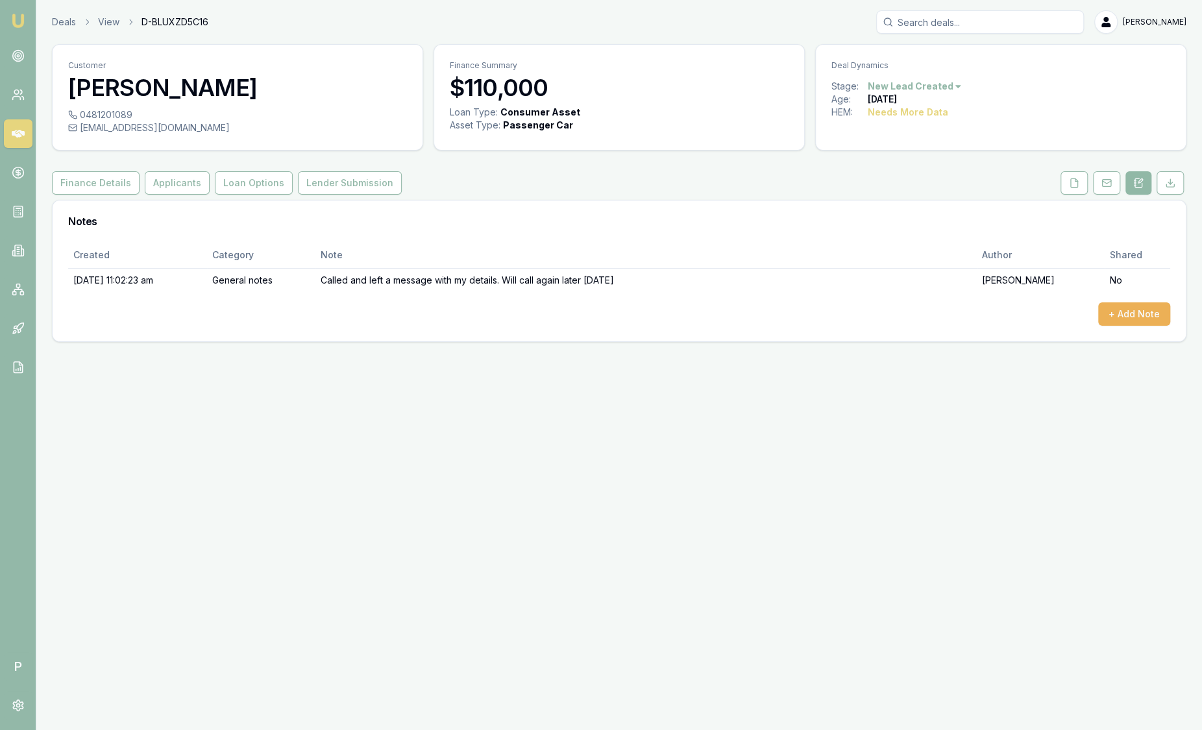
click at [1137, 184] on icon at bounding box center [1138, 183] width 10 height 10
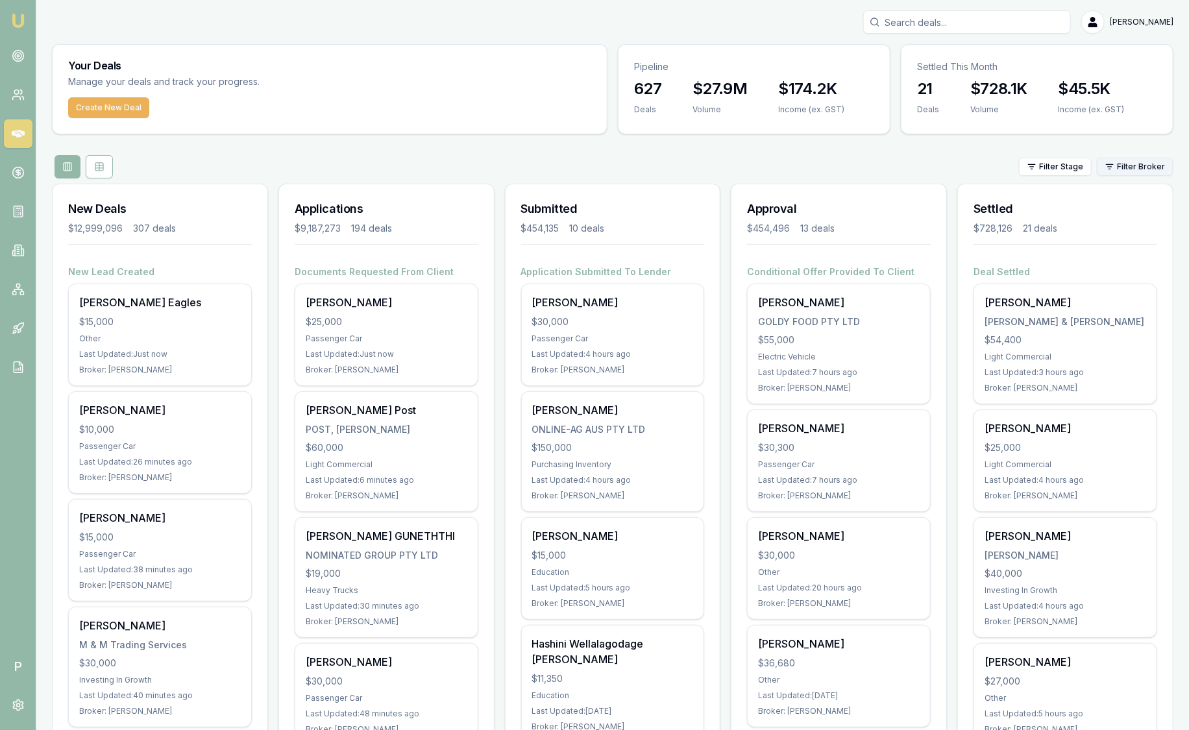
click at [1115, 164] on html "Emu Broker P Sam Crouch Toggle Menu Your Deals Manage your deals and track your…" at bounding box center [594, 365] width 1189 height 730
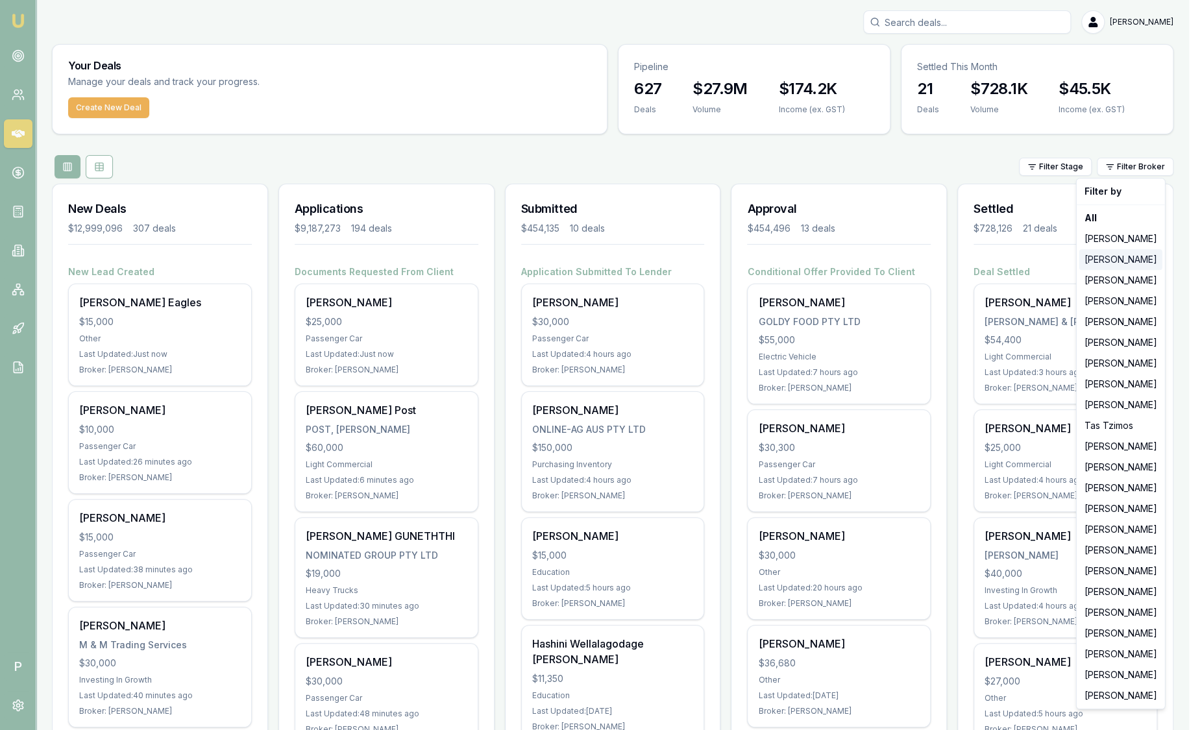
click at [1118, 254] on div "[PERSON_NAME]" at bounding box center [1120, 259] width 83 height 21
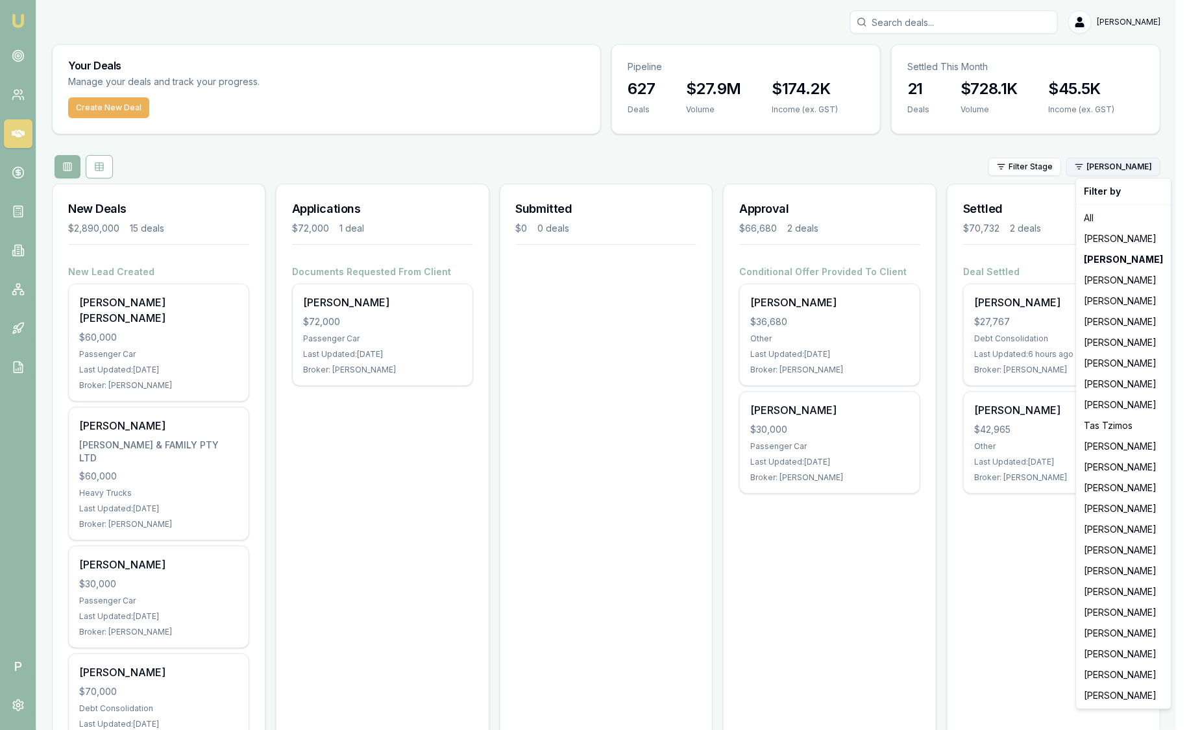
click at [1123, 160] on html "Emu Broker P Sam Crouch Toggle Menu Your Deals Manage your deals and track your…" at bounding box center [594, 365] width 1189 height 730
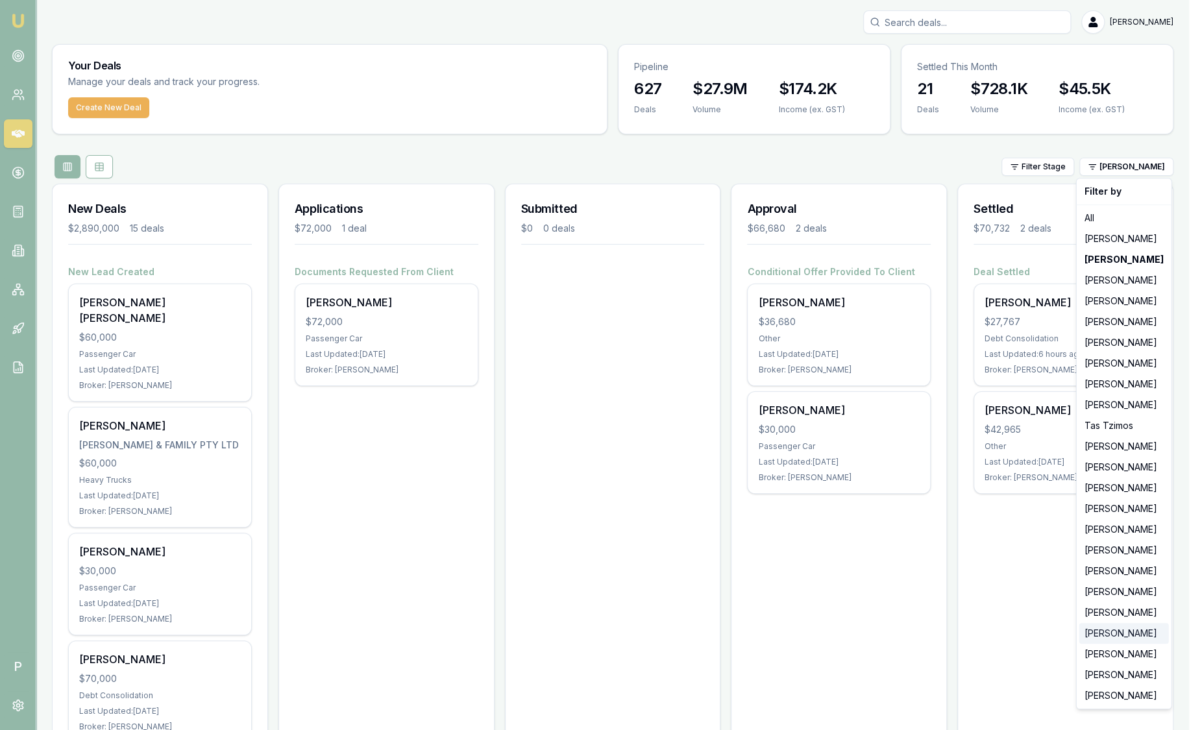
click at [1113, 641] on div "[PERSON_NAME]" at bounding box center [1124, 633] width 90 height 21
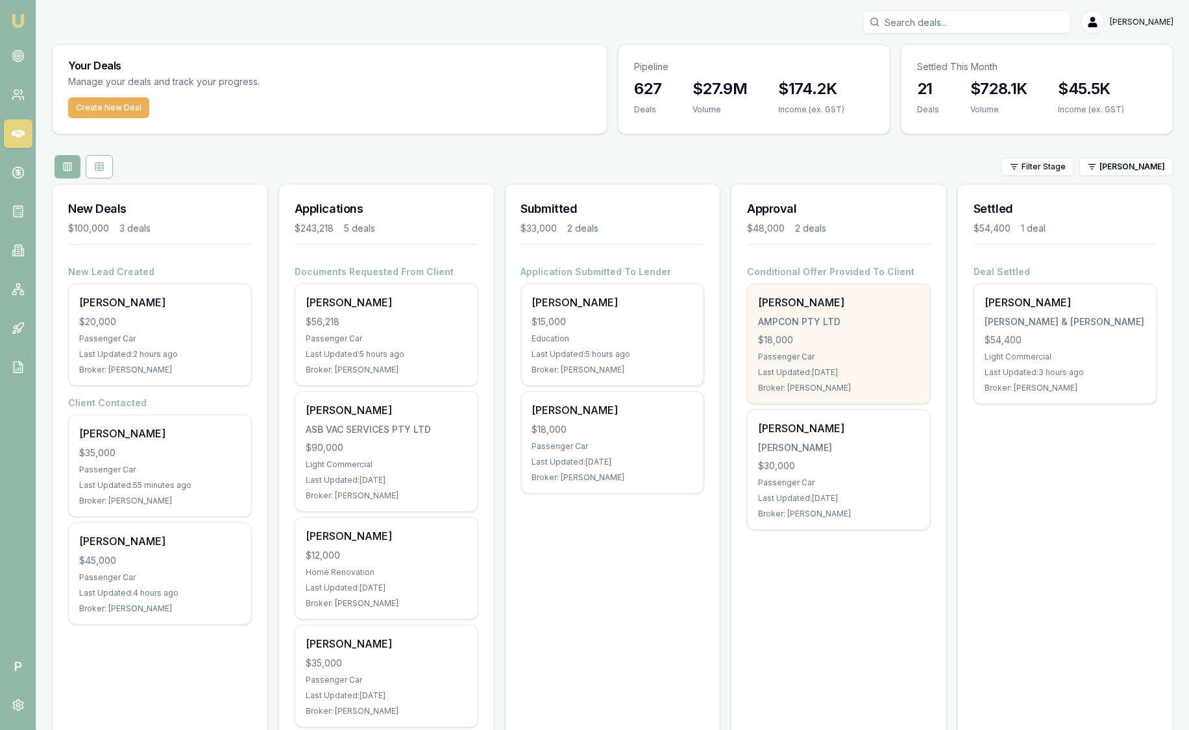
click at [784, 352] on div "Passenger Car" at bounding box center [839, 357] width 162 height 10
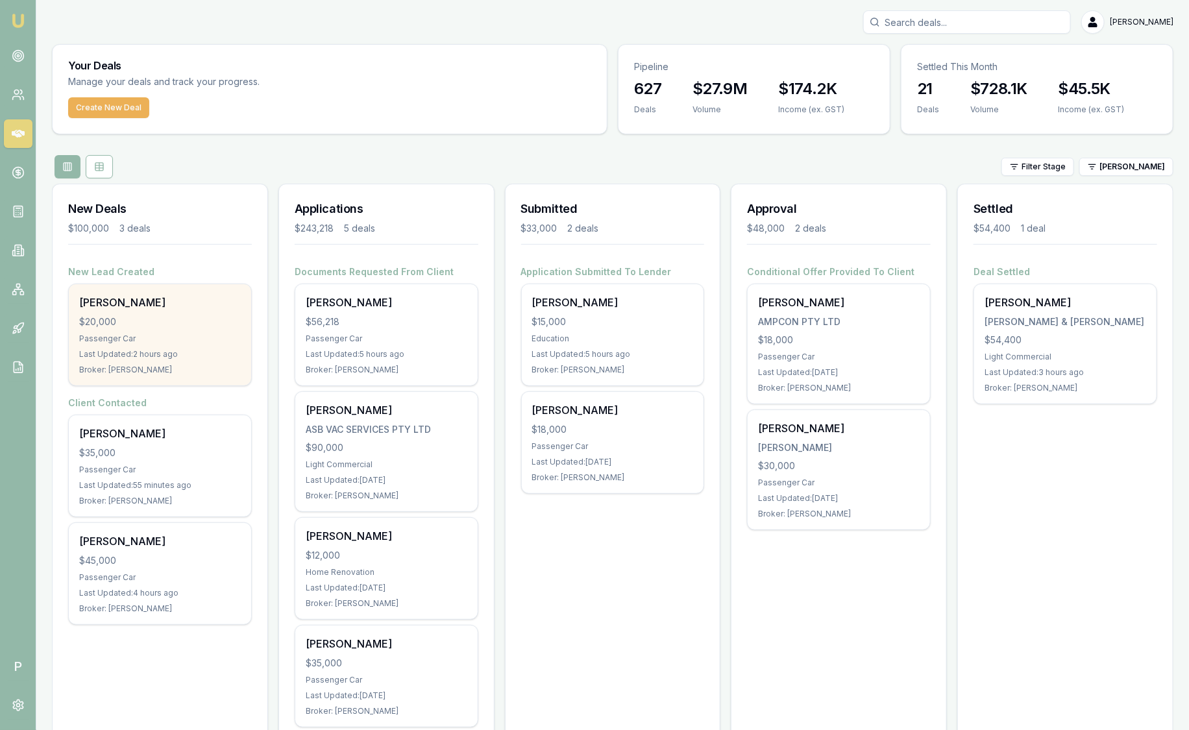
click at [178, 302] on div "Shubham Patel" at bounding box center [160, 303] width 162 height 16
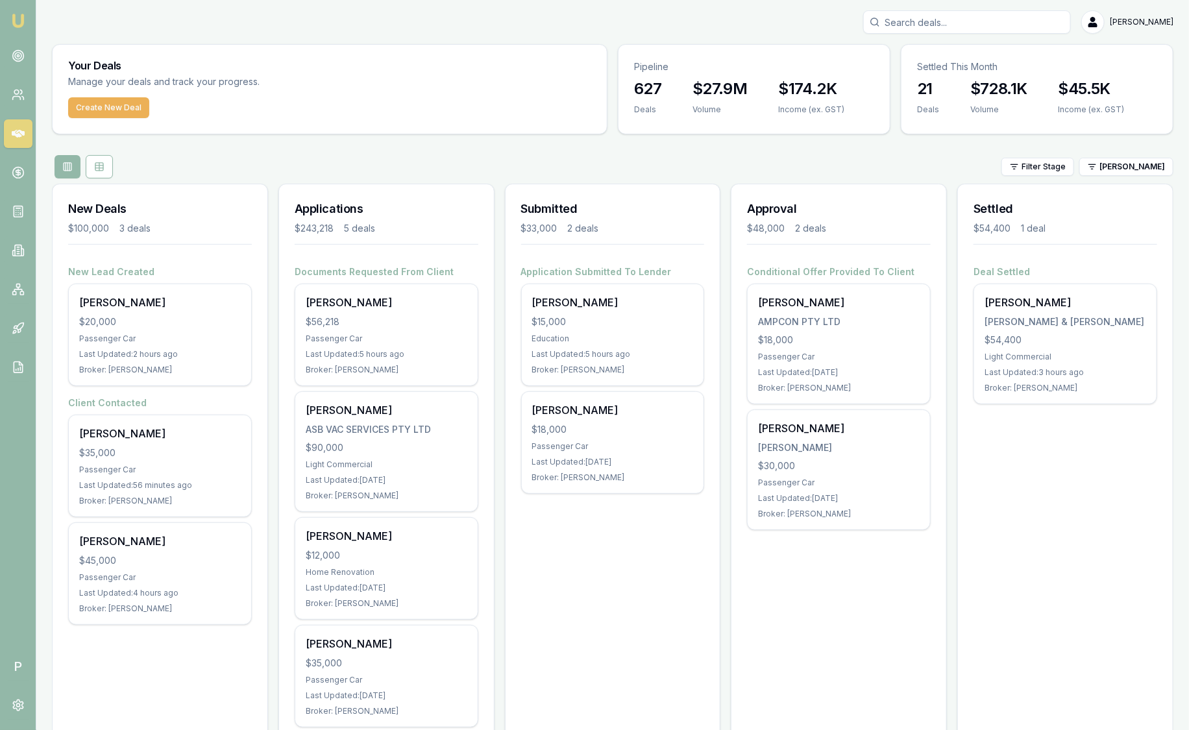
scroll to position [80, 0]
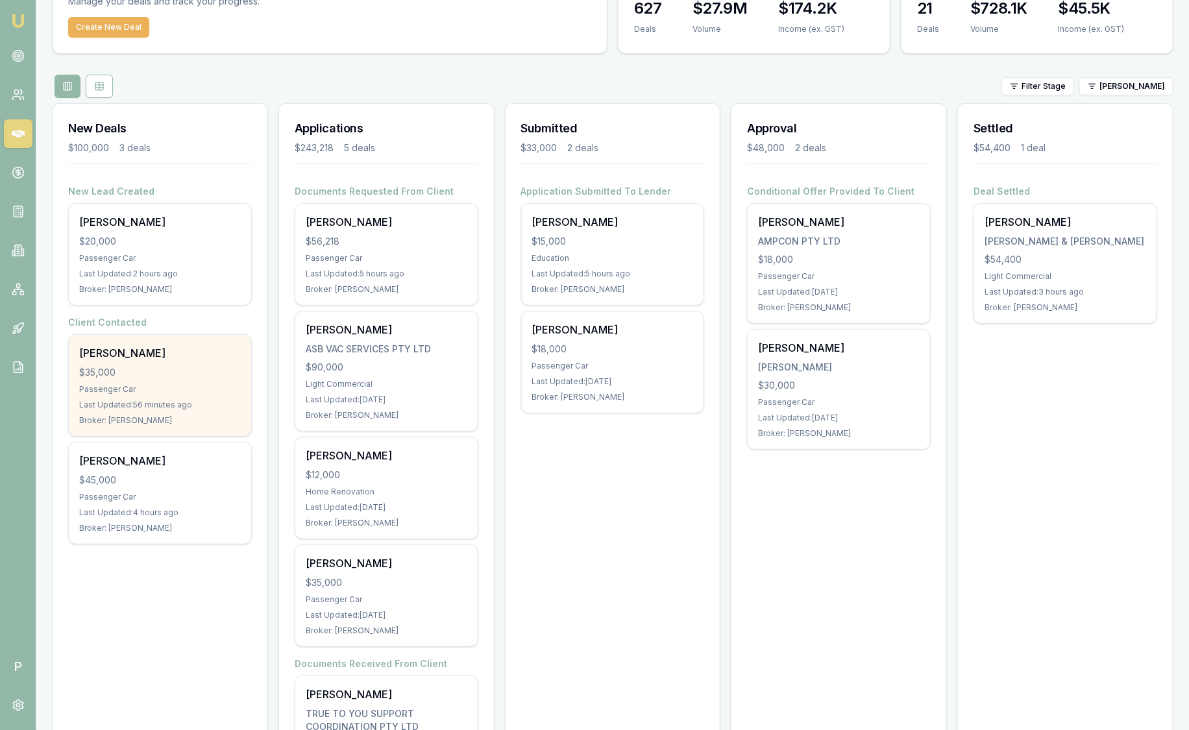
click at [168, 379] on div "Sam Johns $35,000 Passenger Car Last Updated: 56 minutes ago Broker: Robyn Adams" at bounding box center [160, 385] width 182 height 101
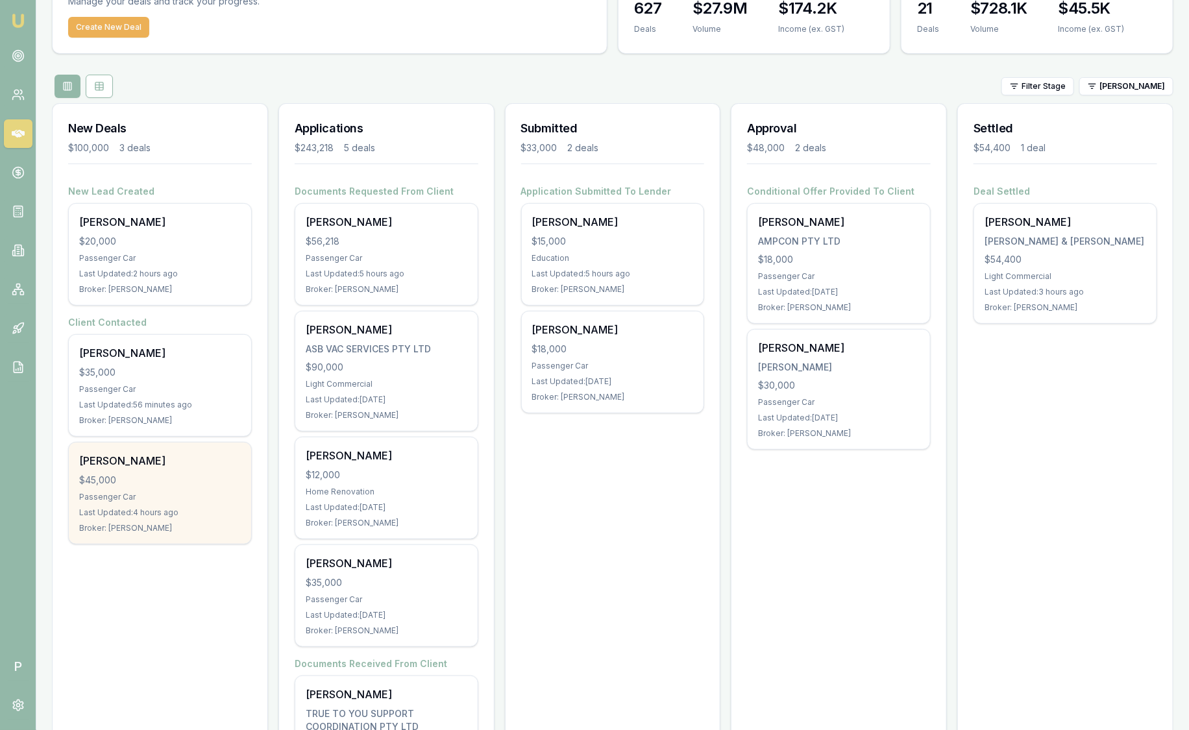
click at [99, 511] on div "Last Updated: 4 hours ago" at bounding box center [160, 513] width 162 height 10
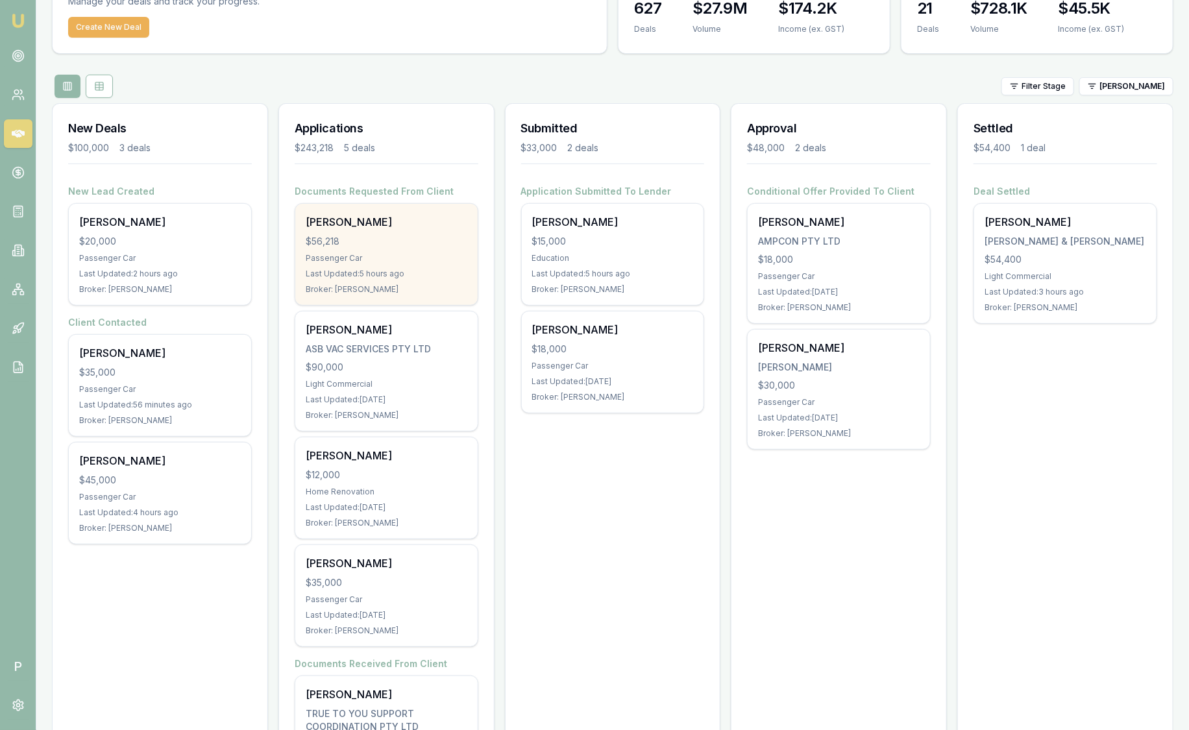
click at [413, 236] on div "$56,218" at bounding box center [387, 241] width 162 height 13
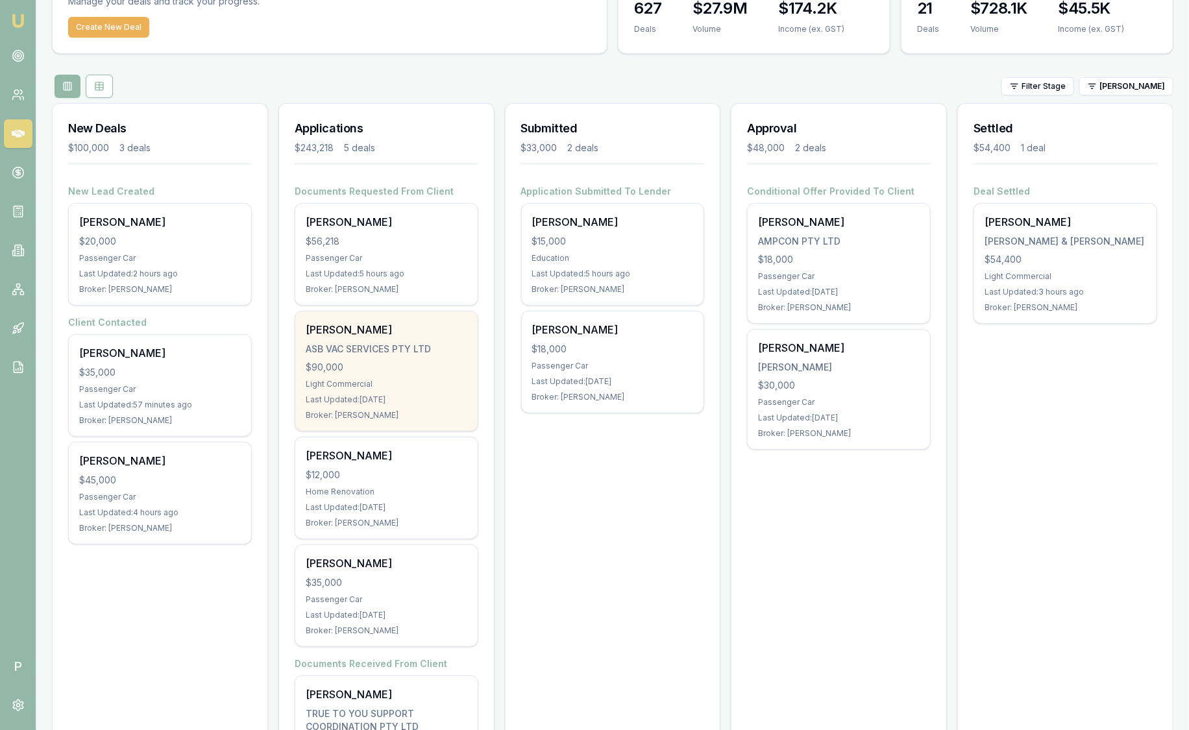
click at [424, 369] on div "$90,000" at bounding box center [387, 367] width 162 height 13
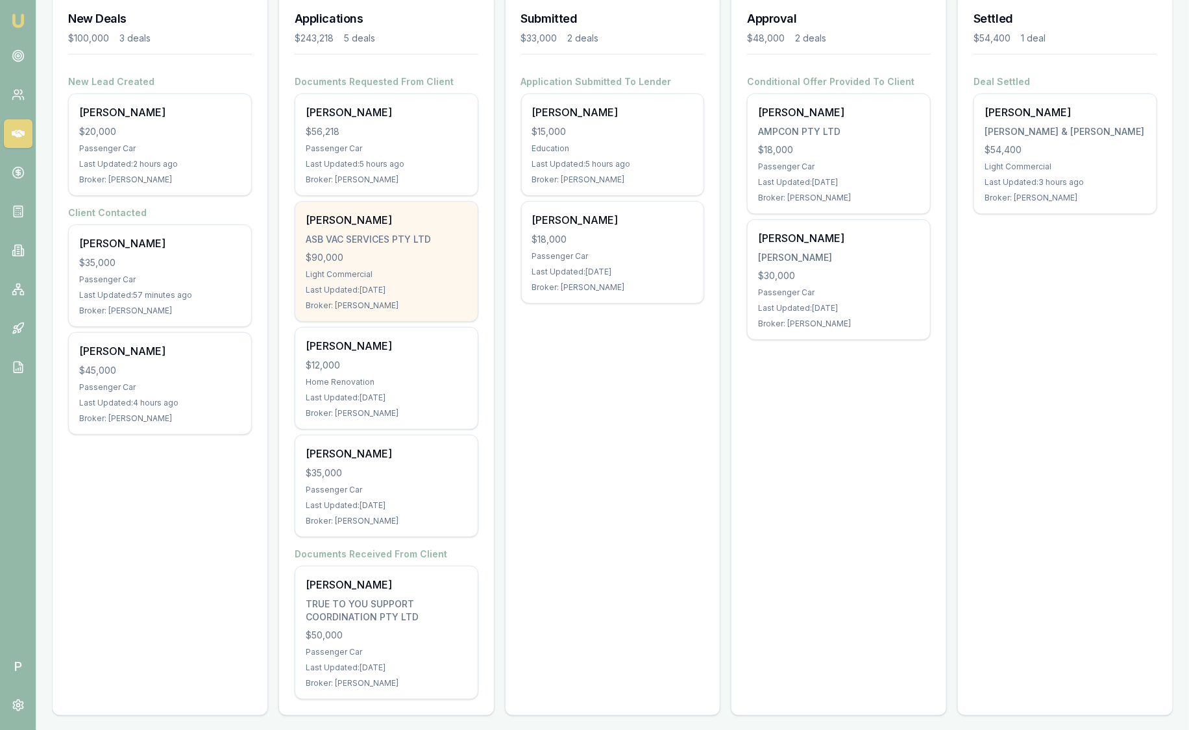
scroll to position [195, 0]
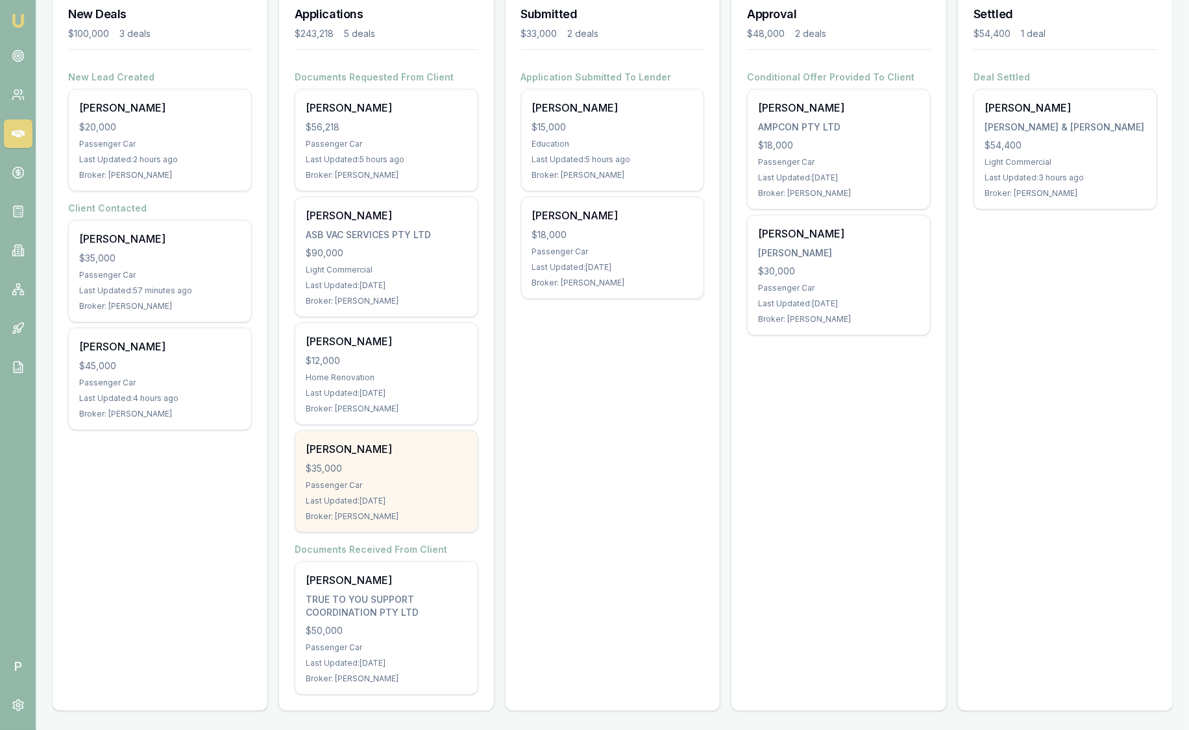
click at [398, 466] on div "$35,000" at bounding box center [387, 468] width 162 height 13
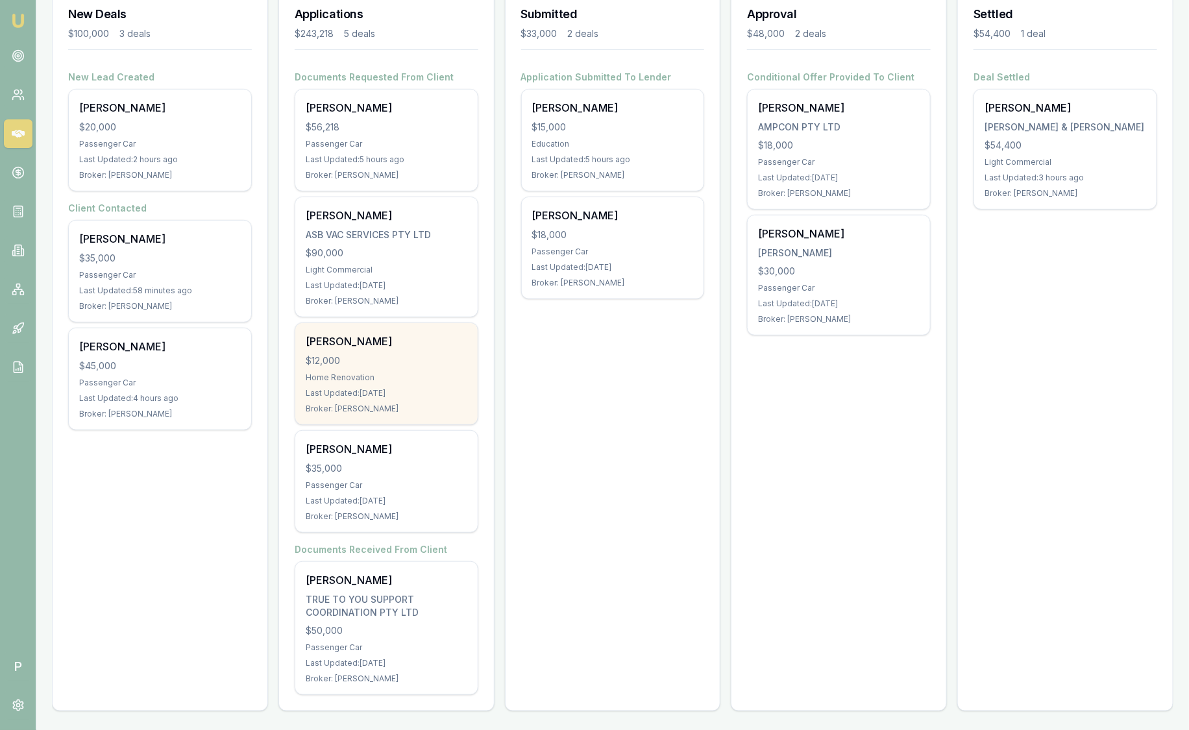
drag, startPoint x: 341, startPoint y: 382, endPoint x: 363, endPoint y: 410, distance: 36.5
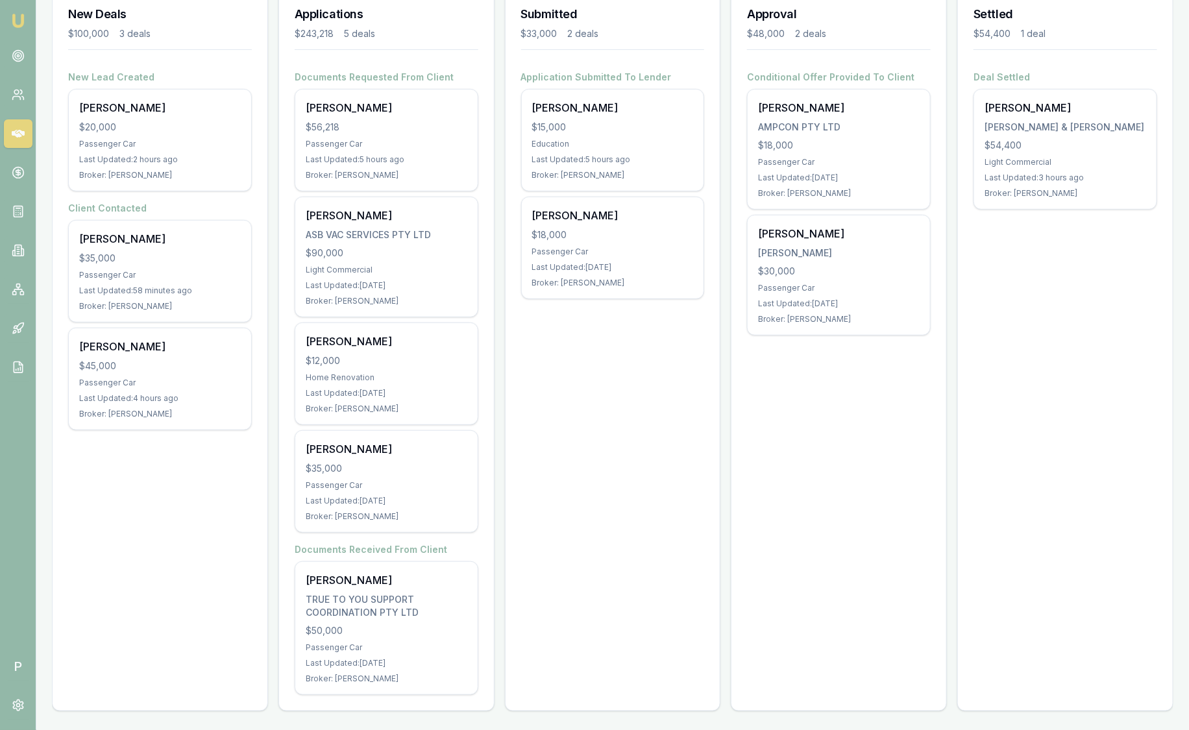
drag, startPoint x: 363, startPoint y: 410, endPoint x: 711, endPoint y: 391, distance: 348.4
click at [711, 391] on div "Submitted $33,000 2 deals Application Submitted To Lender Adriano Canale $15,00…" at bounding box center [613, 350] width 216 height 722
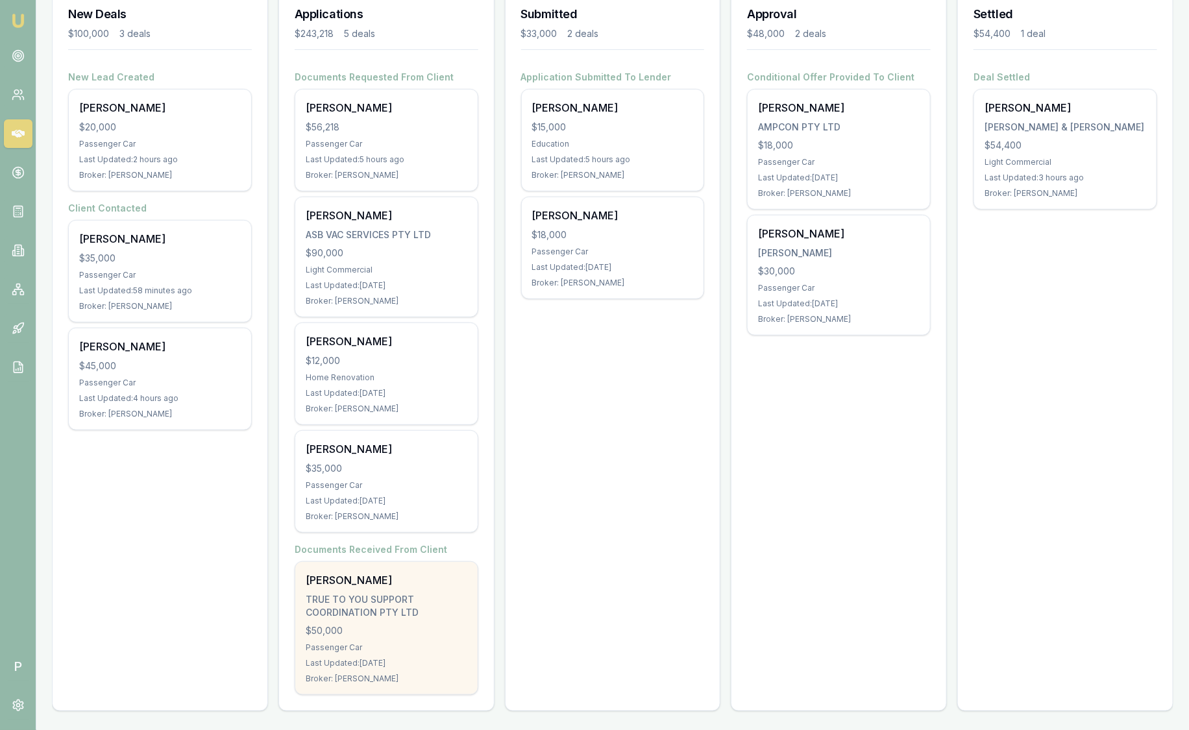
click at [406, 581] on div "[PERSON_NAME]" at bounding box center [387, 580] width 162 height 16
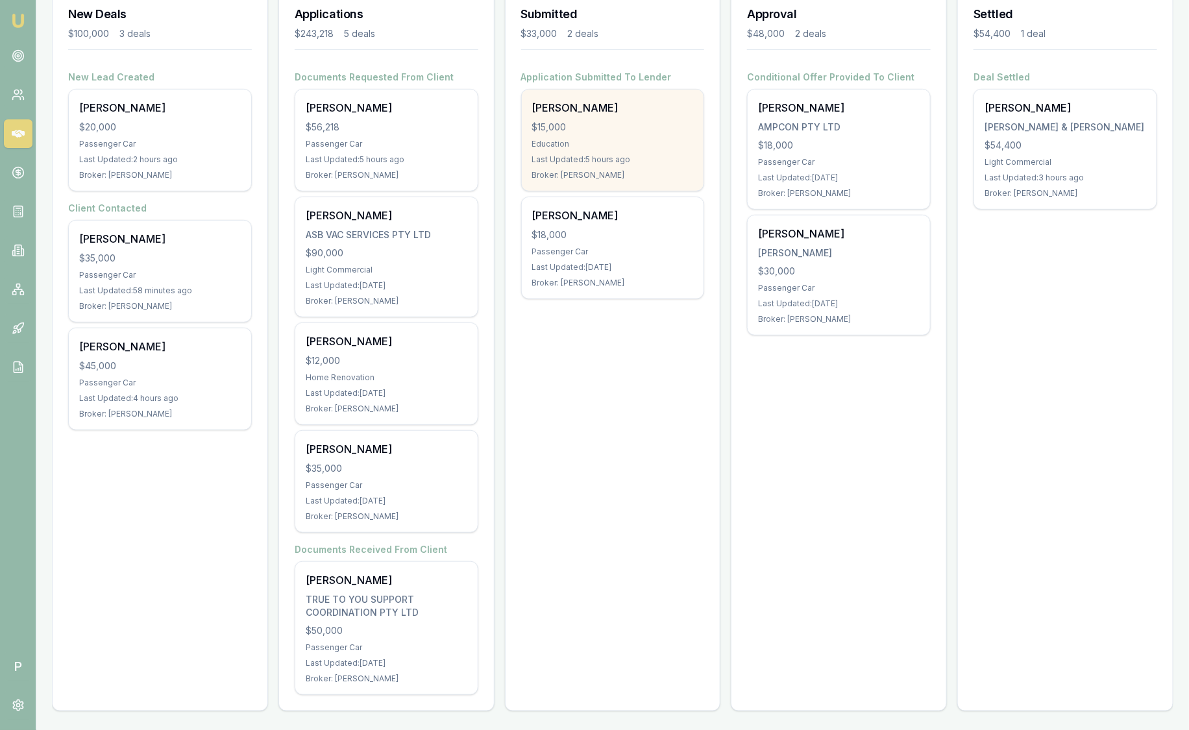
click at [570, 154] on div "Last Updated: 5 hours ago" at bounding box center [613, 159] width 162 height 10
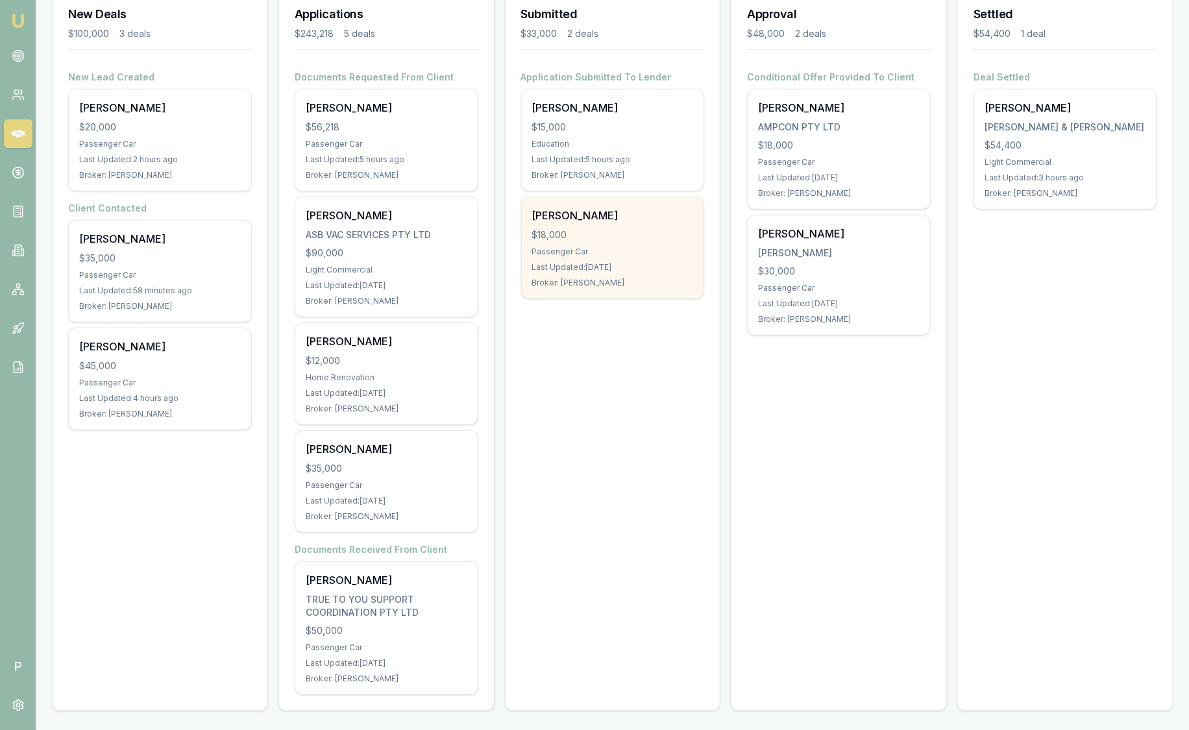
click at [676, 251] on div "Passenger Car" at bounding box center [613, 252] width 162 height 10
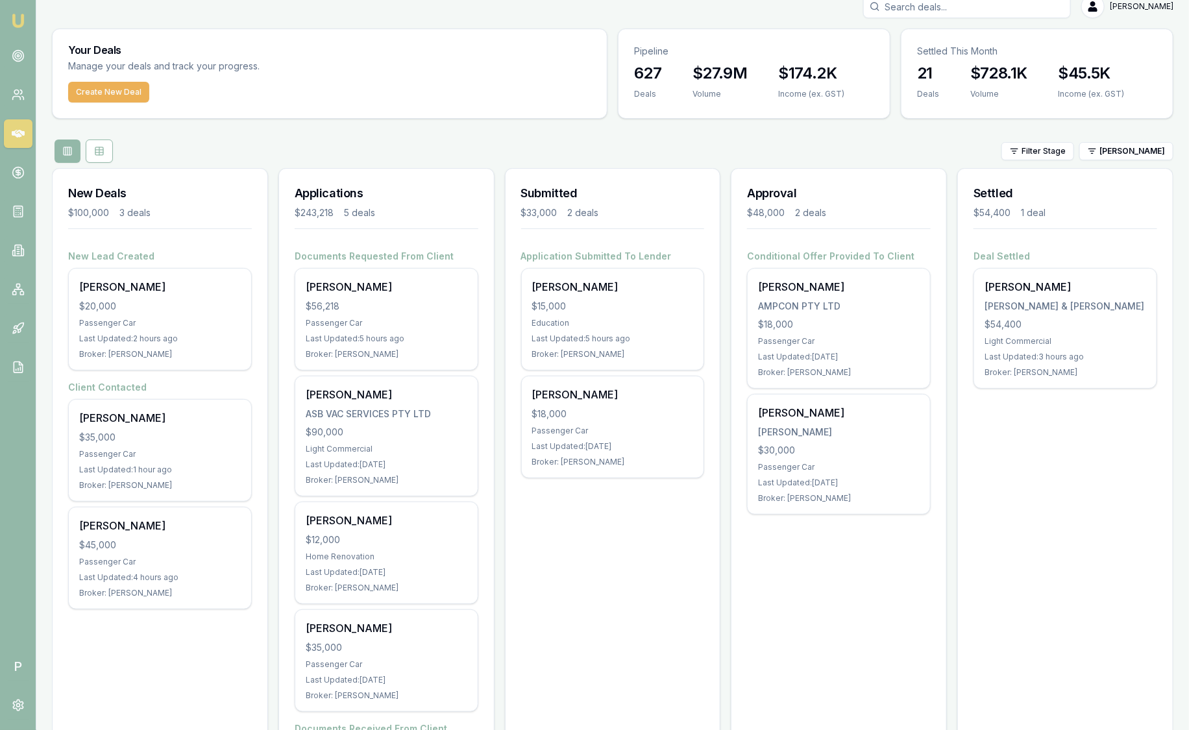
scroll to position [0, 0]
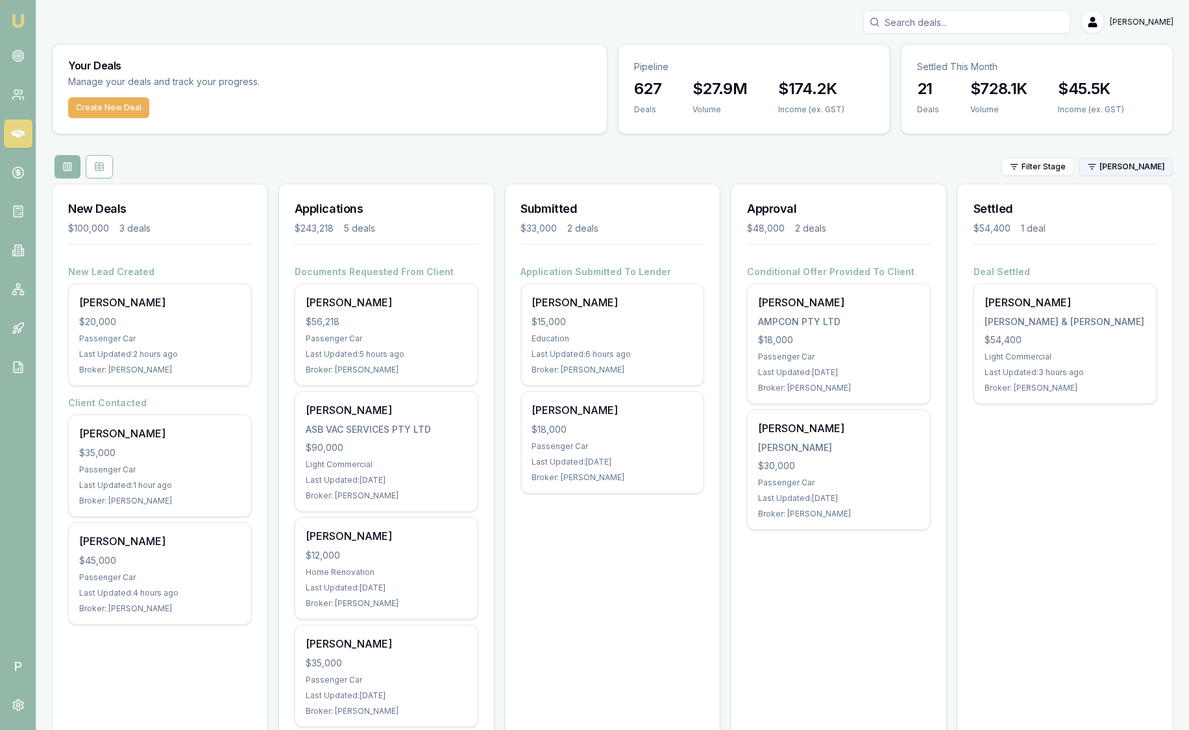
click at [1123, 164] on html "Emu Broker P Sam Crouch Toggle Menu Your Deals Manage your deals and track your…" at bounding box center [594, 365] width 1189 height 730
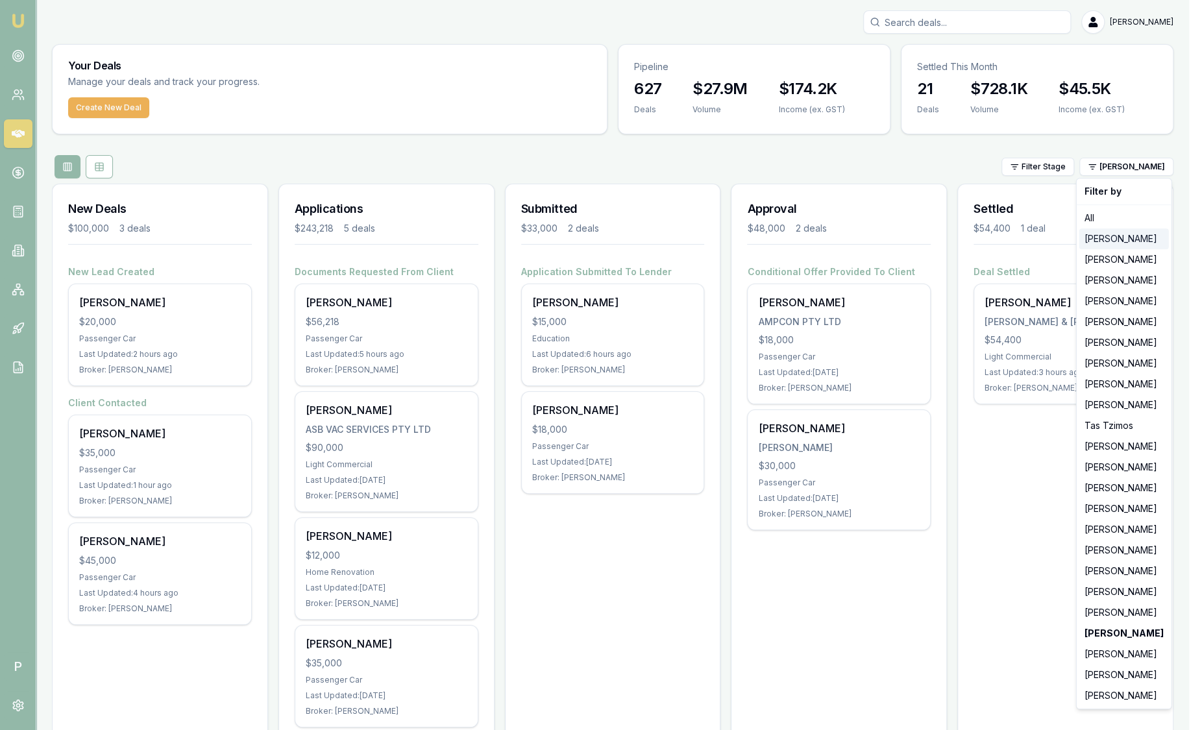
click at [1126, 234] on div "[PERSON_NAME]" at bounding box center [1124, 238] width 90 height 21
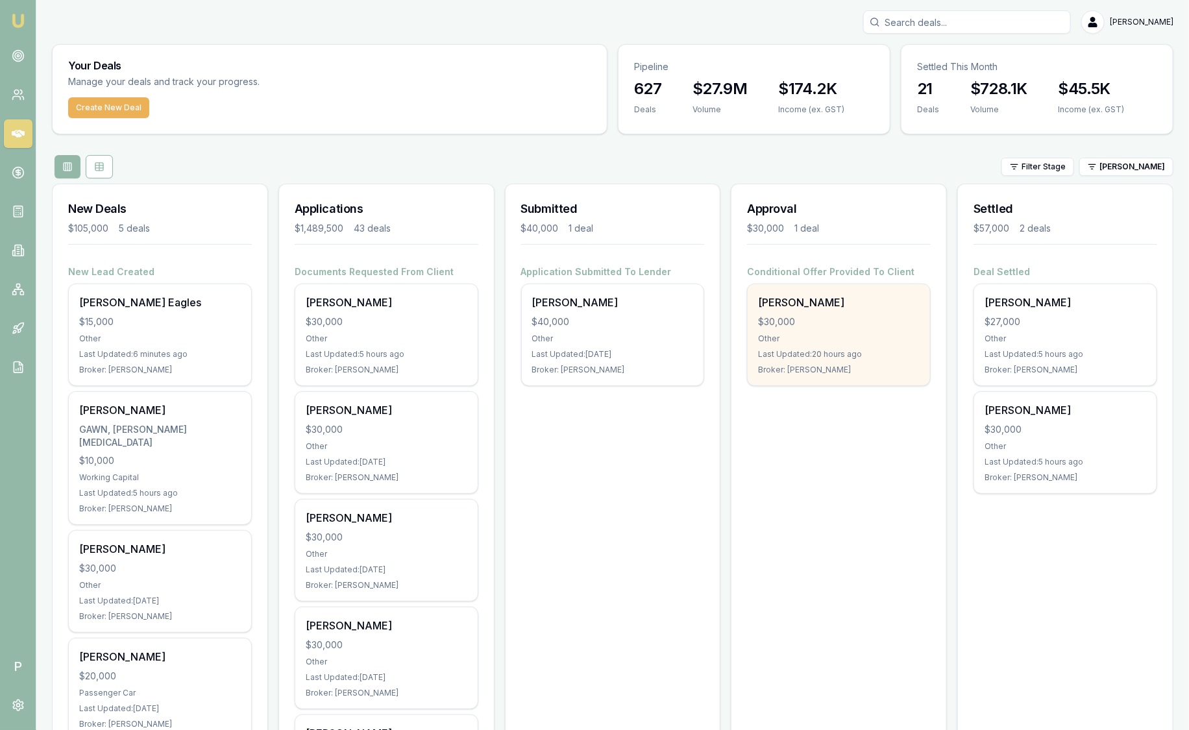
click at [783, 318] on div "$30,000" at bounding box center [839, 321] width 162 height 13
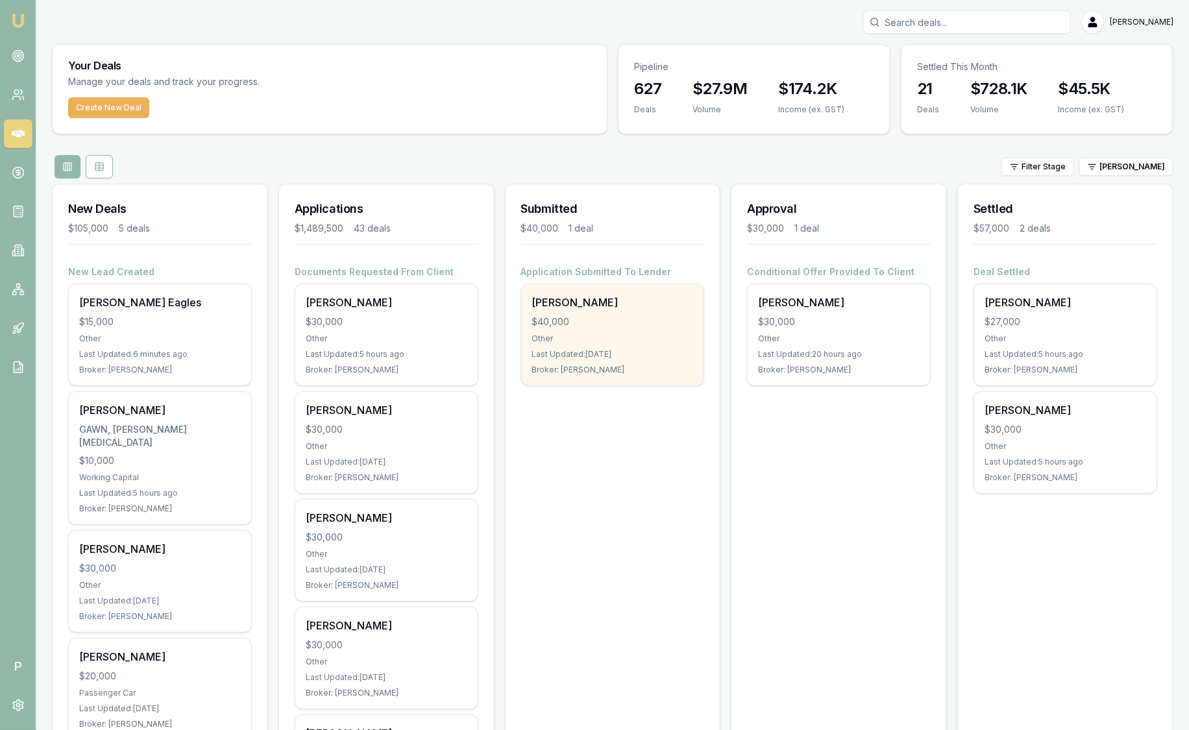
click at [584, 315] on div "$40,000" at bounding box center [613, 321] width 162 height 13
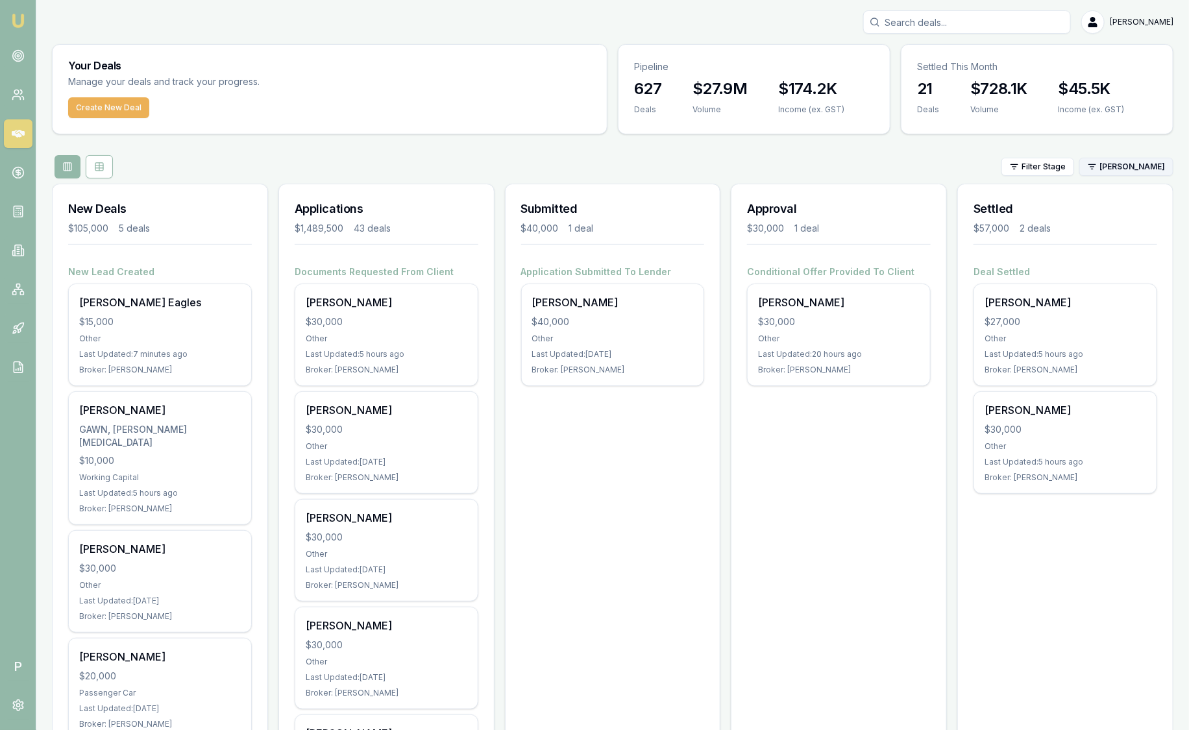
click at [1135, 163] on html "Emu Broker P Sam Crouch Toggle Menu Your Deals Manage your deals and track your…" at bounding box center [594, 365] width 1189 height 730
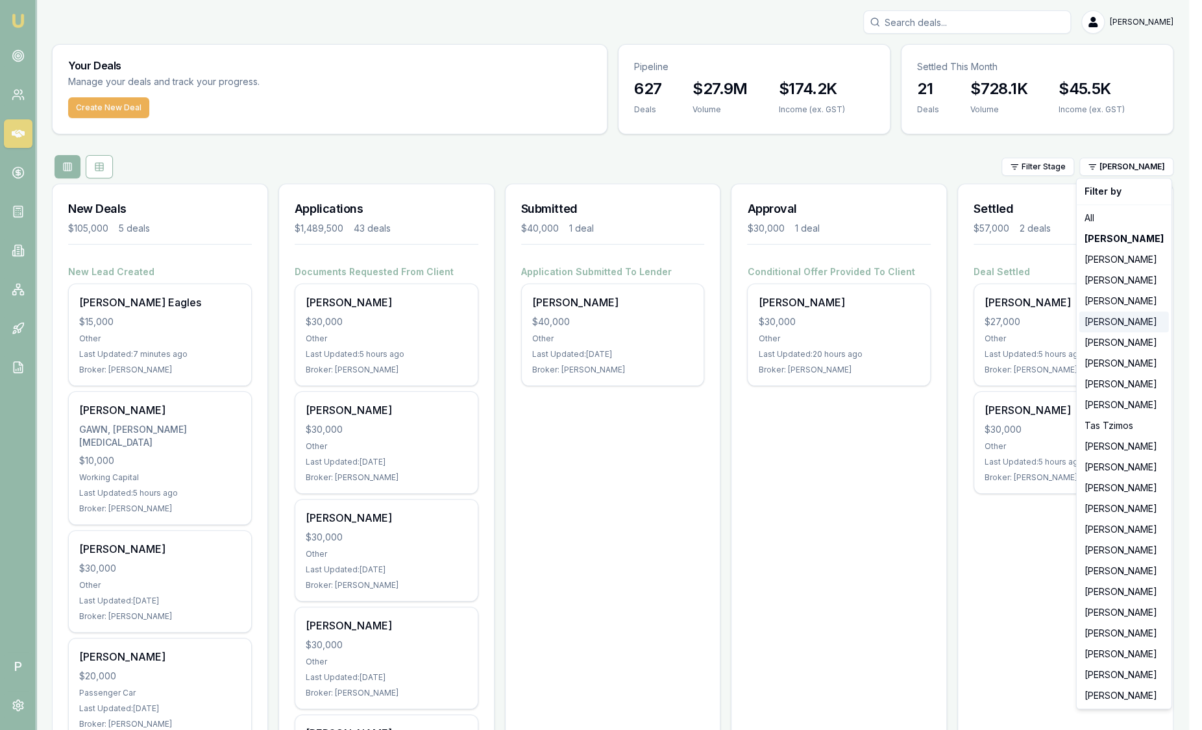
click at [1108, 327] on div "[PERSON_NAME]" at bounding box center [1124, 322] width 90 height 21
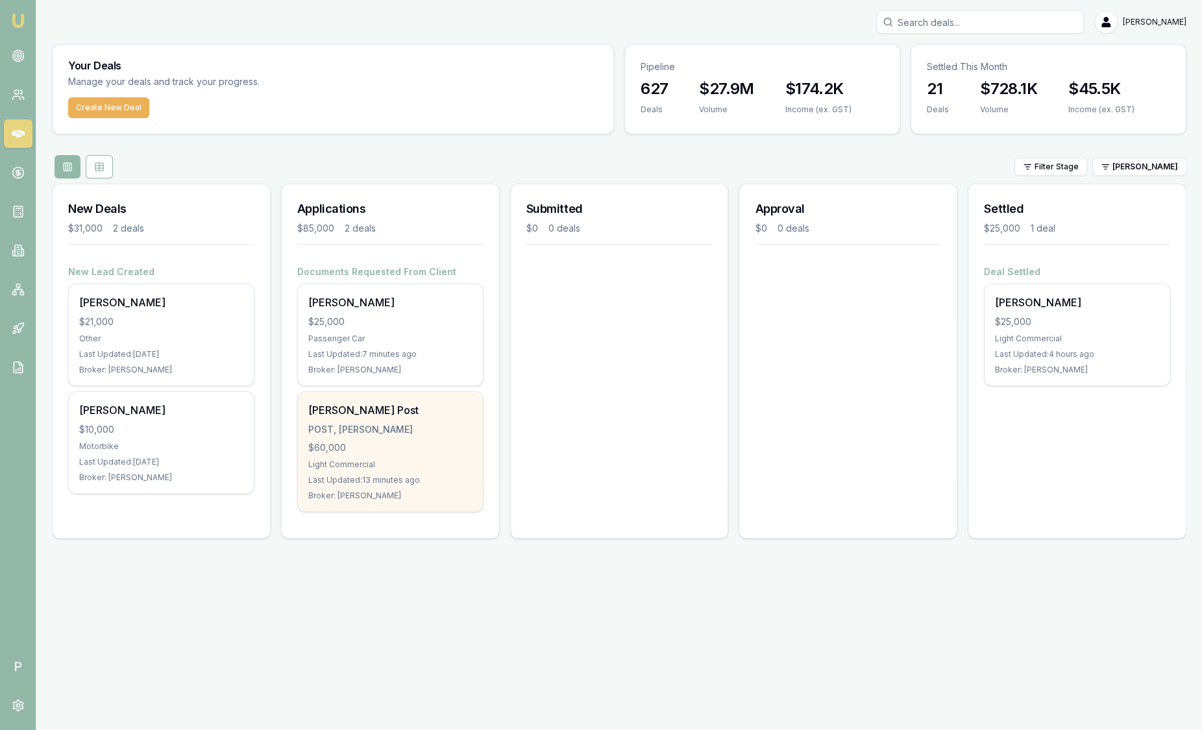
click at [379, 424] on div "POST, BRADLEY JAKE" at bounding box center [390, 429] width 164 height 13
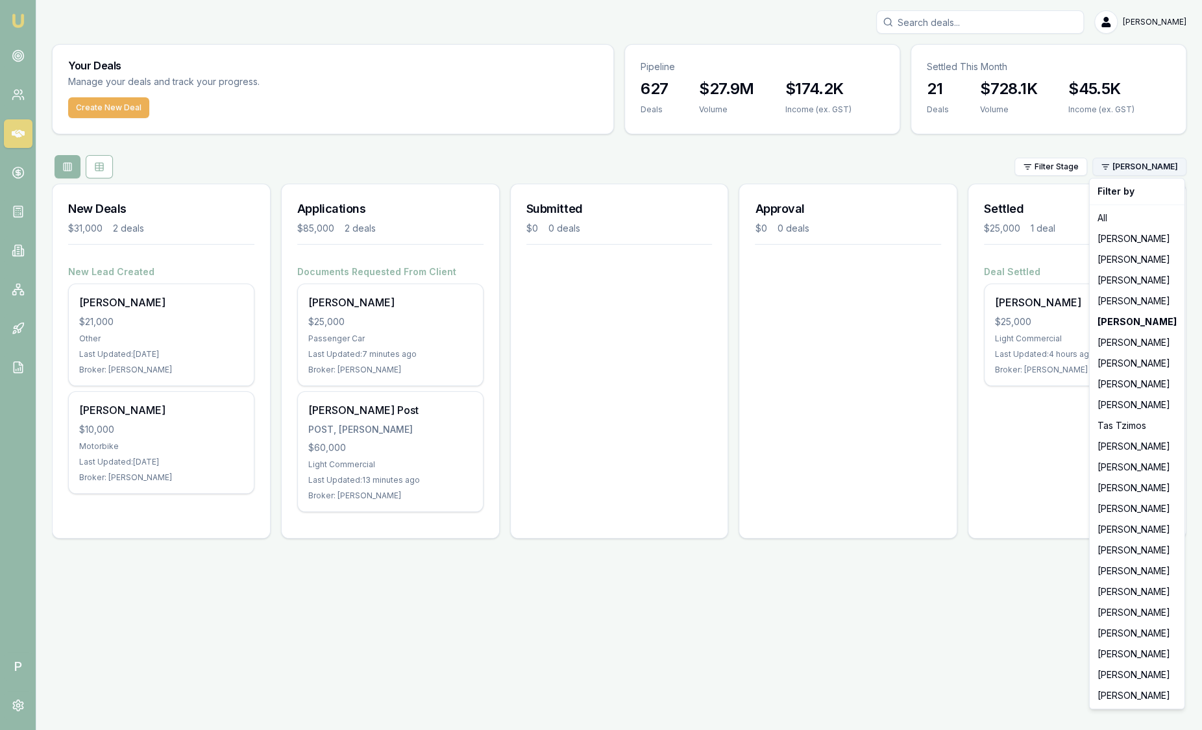
click at [1175, 169] on html "Emu Broker P Sam Crouch Toggle Menu Your Deals Manage your deals and track your…" at bounding box center [601, 365] width 1202 height 730
click at [1132, 364] on div "[PERSON_NAME]" at bounding box center [1137, 363] width 90 height 21
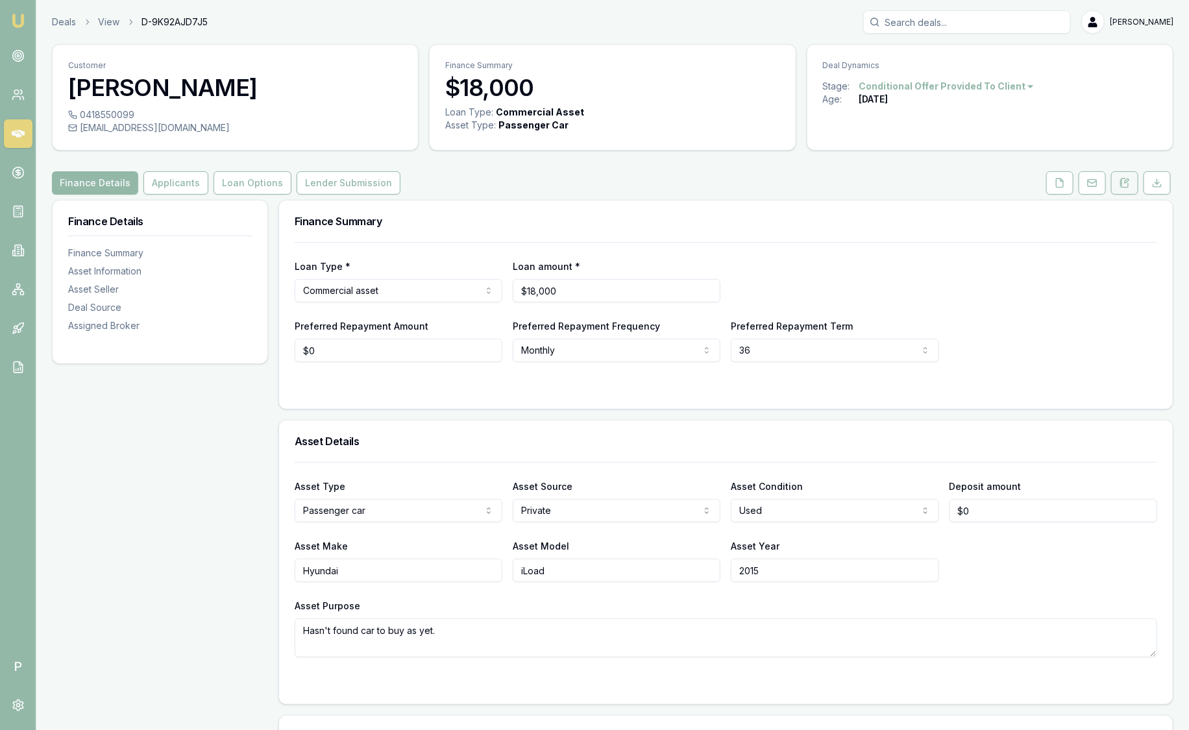
click at [1140, 182] on link at bounding box center [1124, 182] width 32 height 23
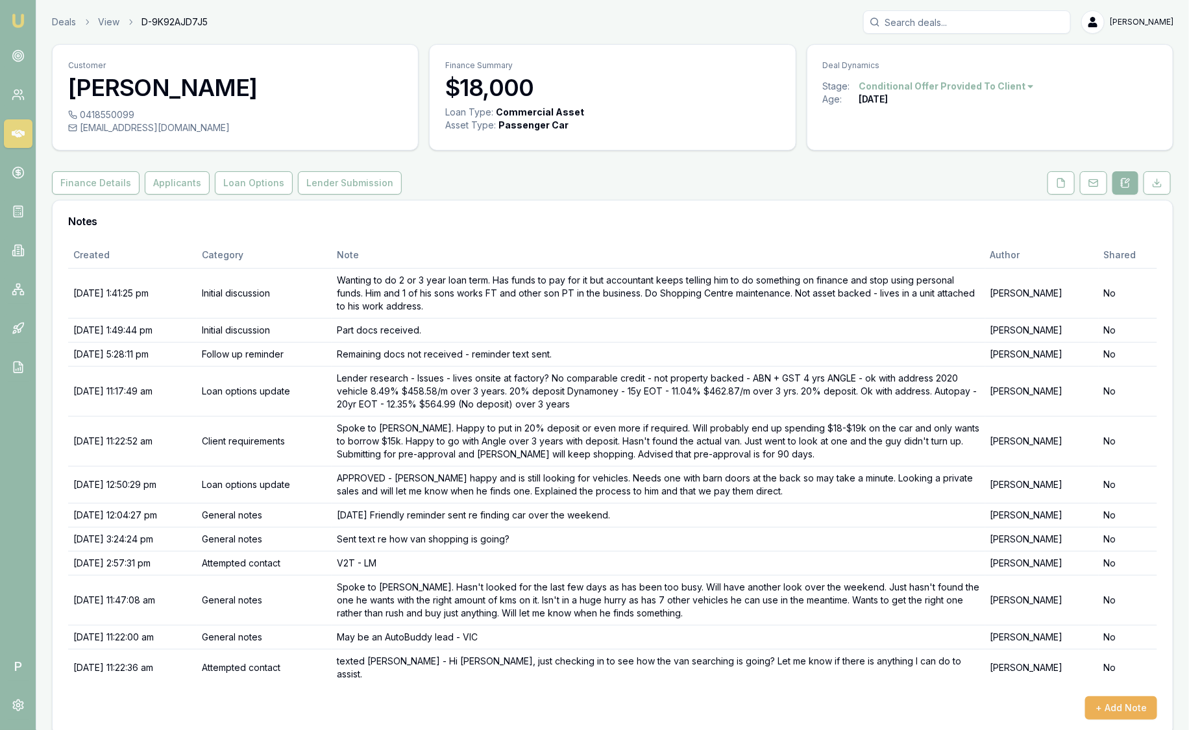
click at [1131, 180] on button at bounding box center [1125, 182] width 26 height 23
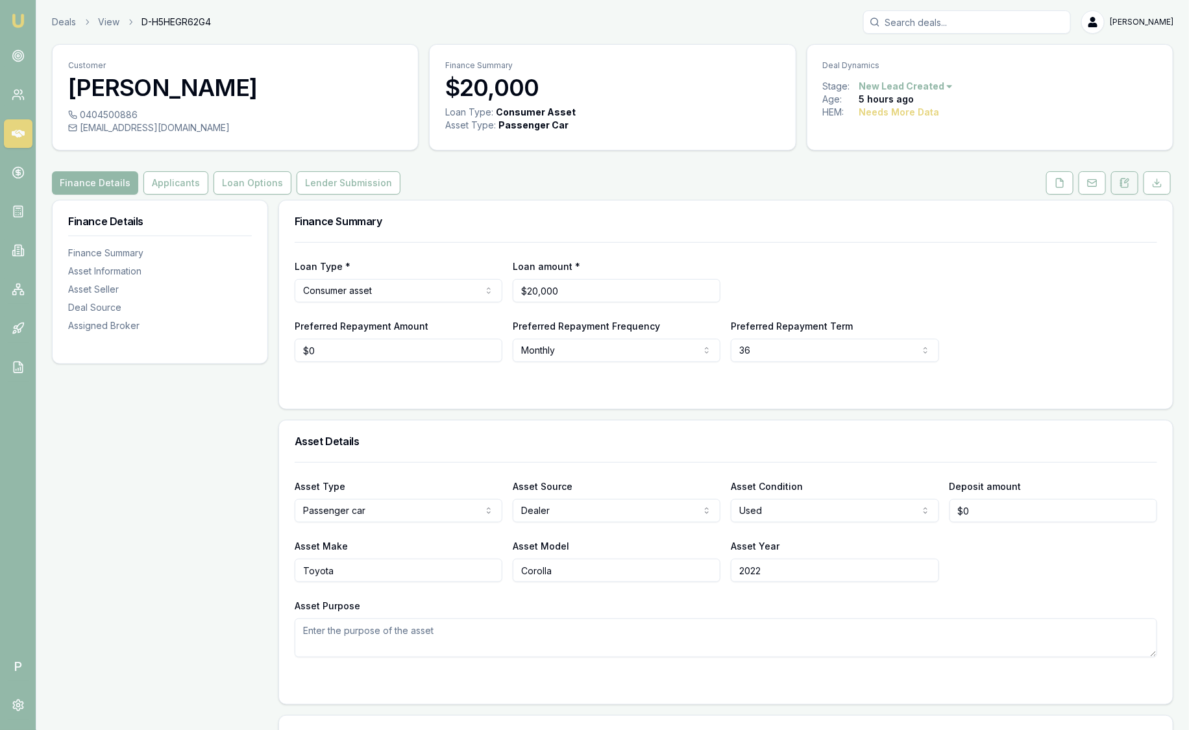
click at [1126, 182] on icon at bounding box center [1127, 181] width 4 height 4
click at [1120, 175] on button at bounding box center [1124, 182] width 27 height 23
click at [1127, 184] on icon at bounding box center [1124, 183] width 10 height 10
click at [1124, 180] on icon at bounding box center [1124, 183] width 10 height 10
click at [1127, 182] on icon at bounding box center [1127, 181] width 4 height 4
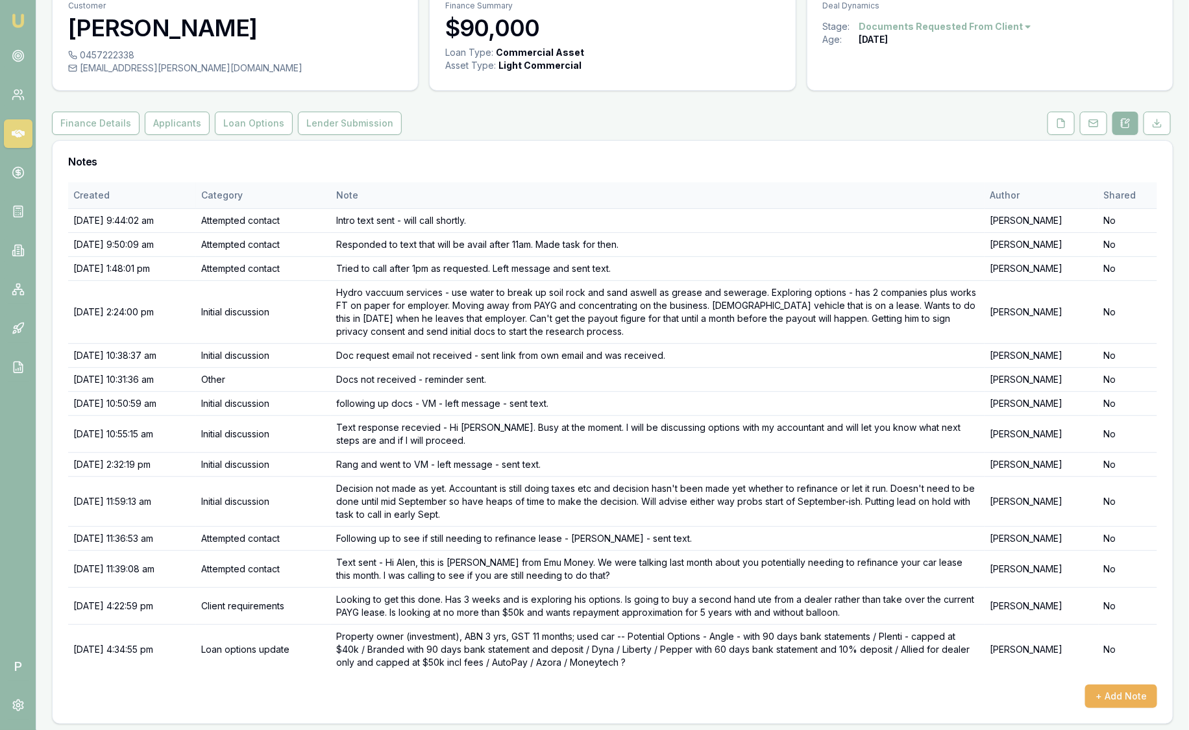
scroll to position [62, 0]
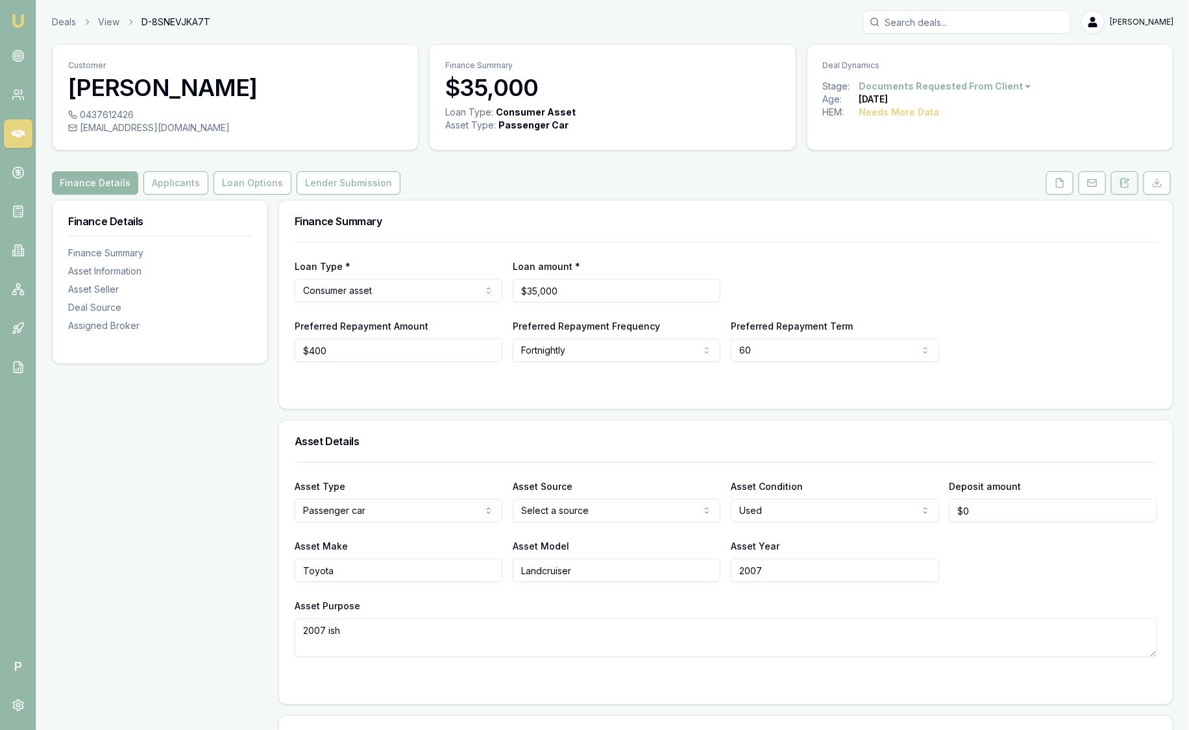
click at [1116, 183] on button at bounding box center [1124, 182] width 27 height 23
click at [1125, 181] on icon at bounding box center [1127, 181] width 4 height 4
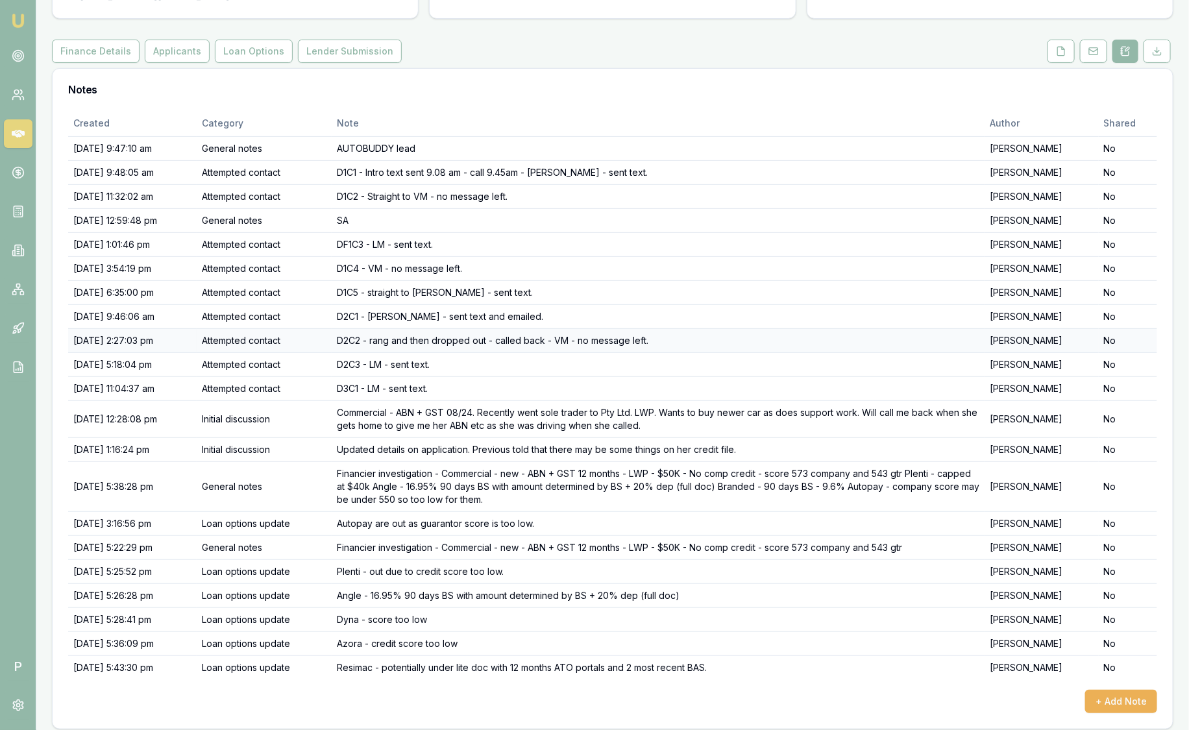
scroll to position [138, 0]
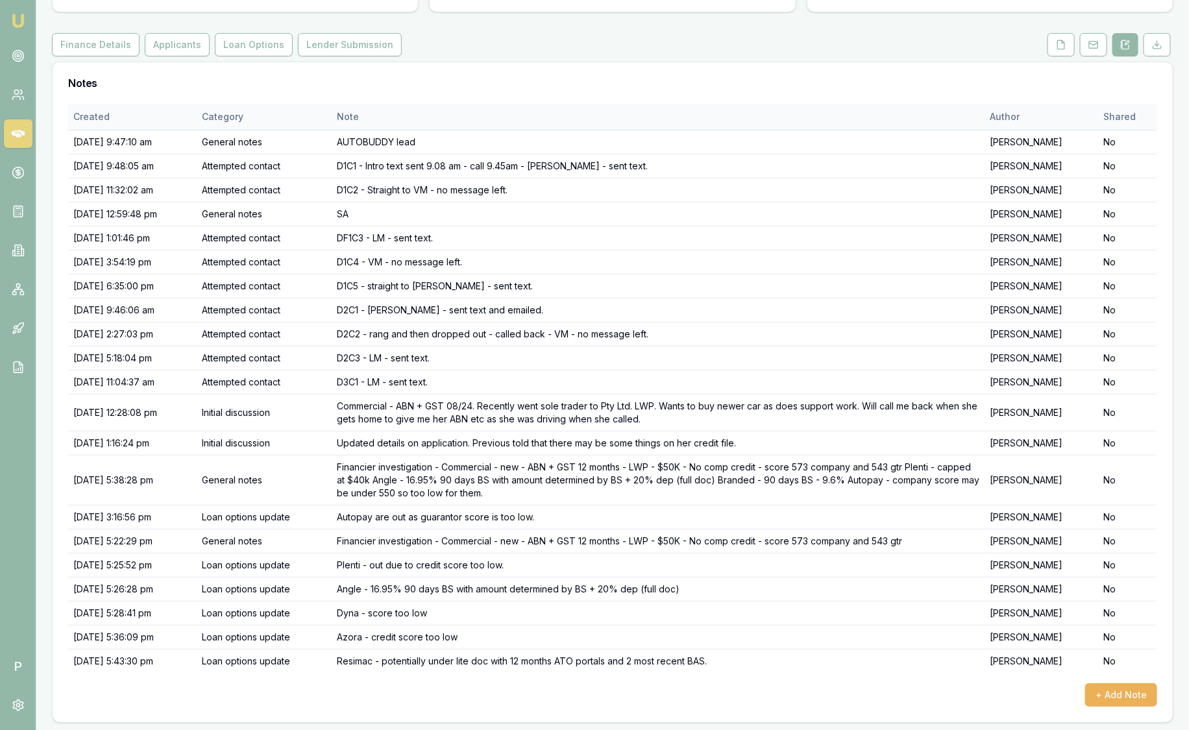
drag, startPoint x: 639, startPoint y: 331, endPoint x: 702, endPoint y: 104, distance: 235.9
click at [702, 104] on th "Note" at bounding box center [659, 117] width 654 height 26
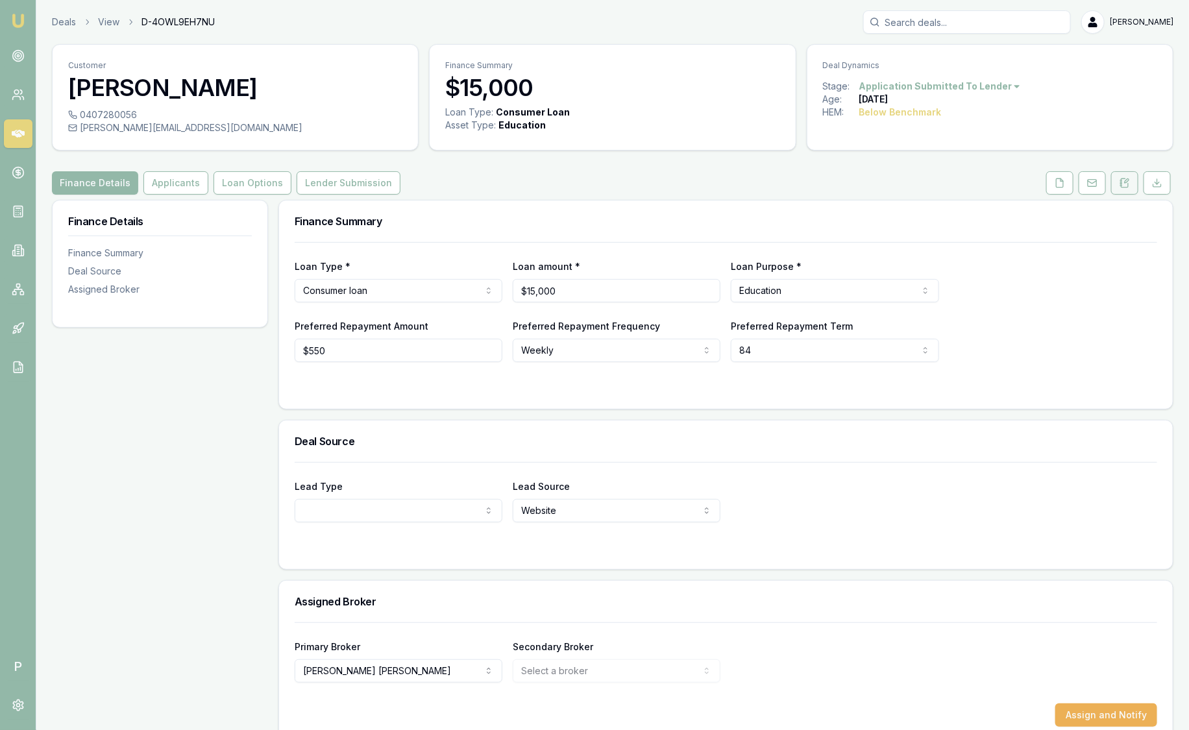
click at [1133, 182] on button at bounding box center [1124, 182] width 27 height 23
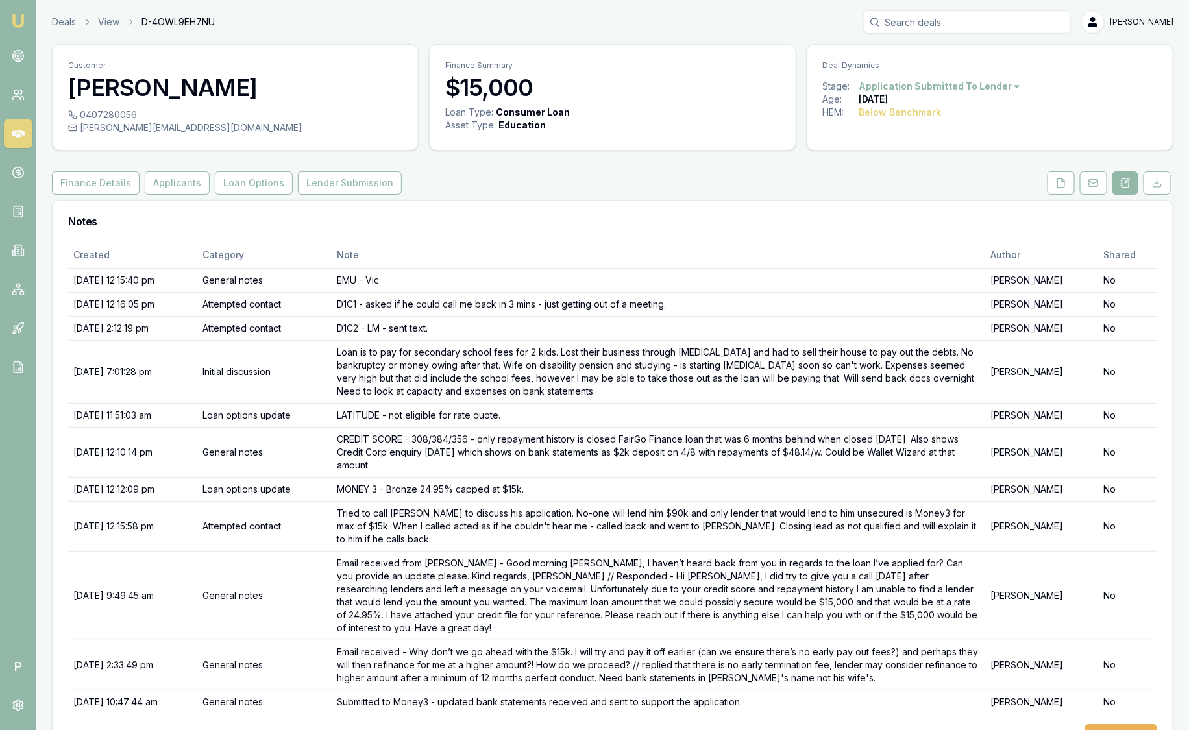
scroll to position [29, 0]
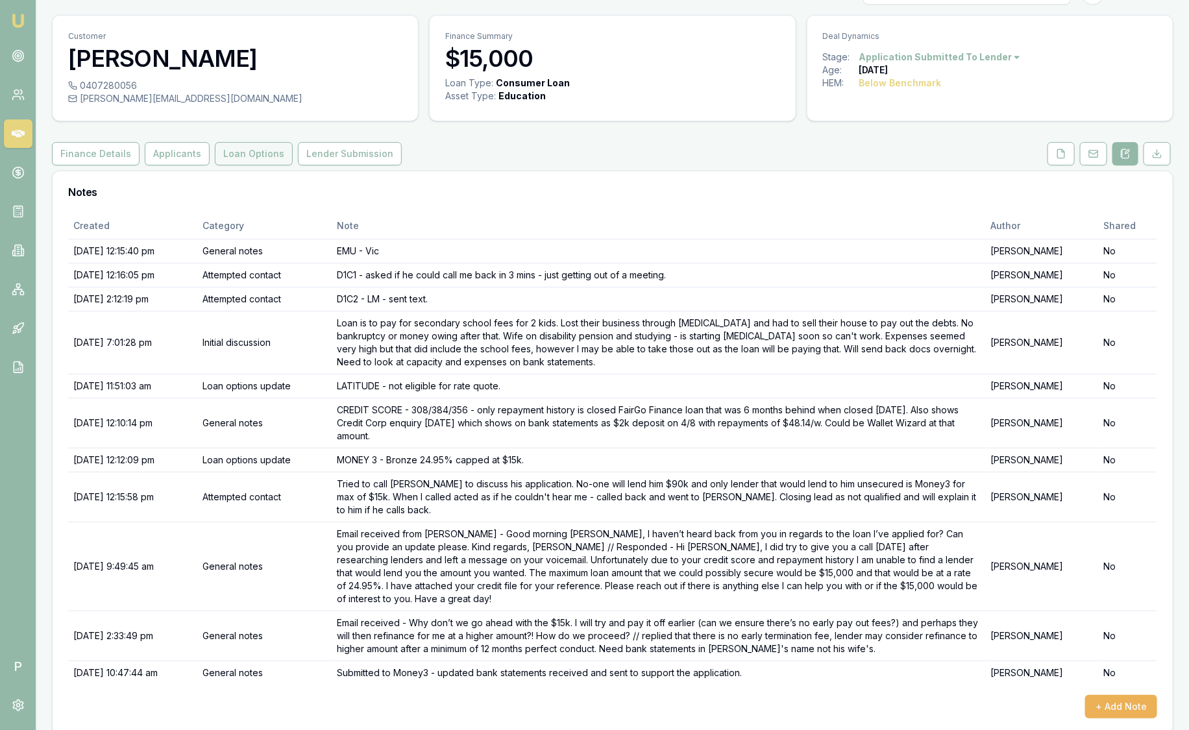
click at [238, 158] on button "Loan Options" at bounding box center [254, 153] width 78 height 23
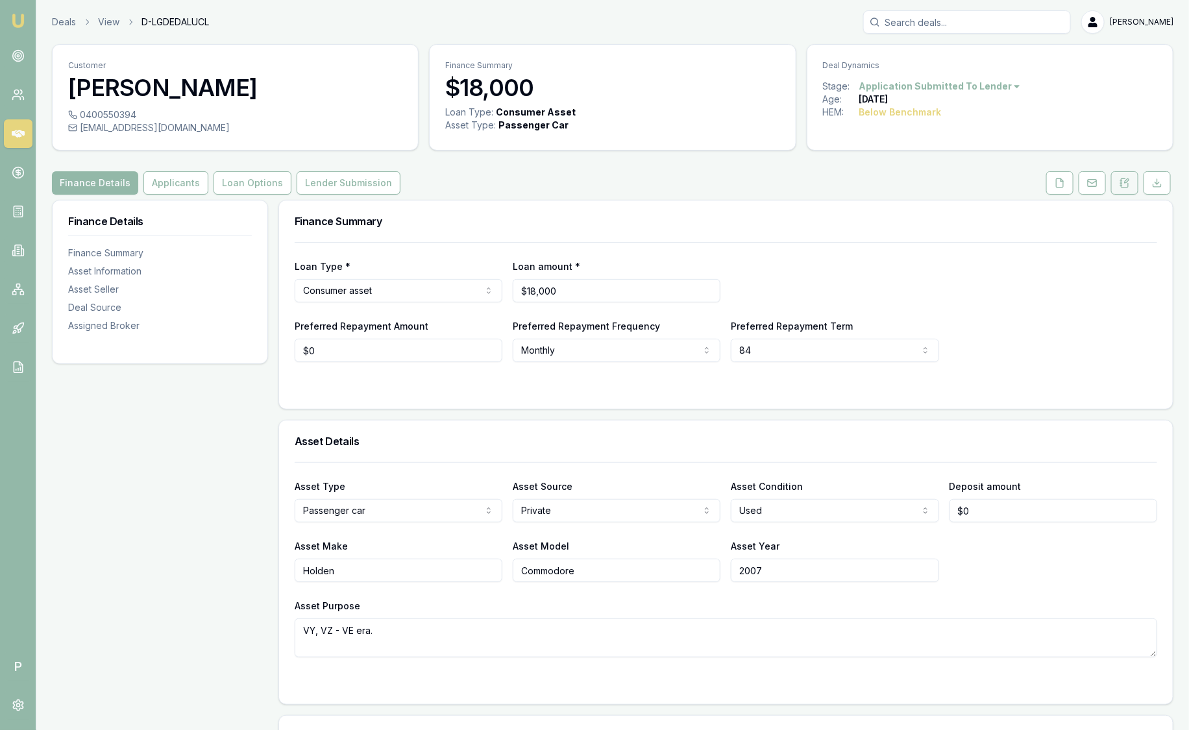
click at [1127, 185] on icon at bounding box center [1124, 183] width 10 height 10
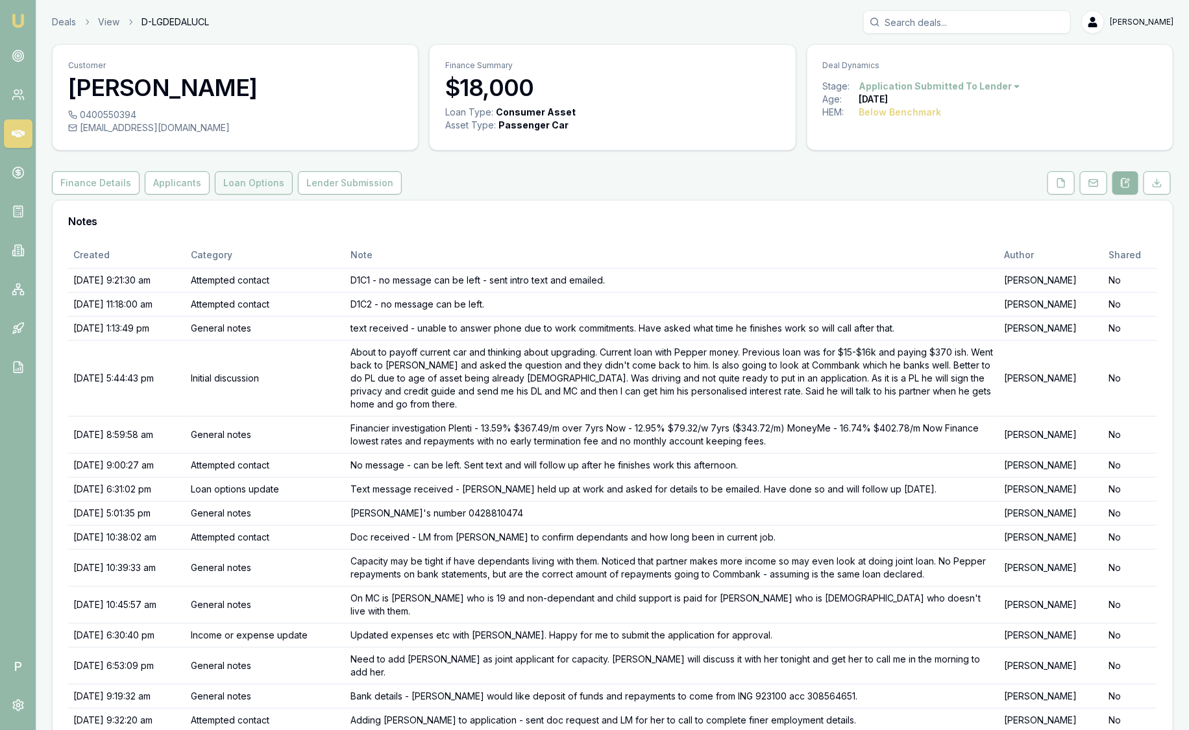
click at [241, 181] on button "Loan Options" at bounding box center [254, 182] width 78 height 23
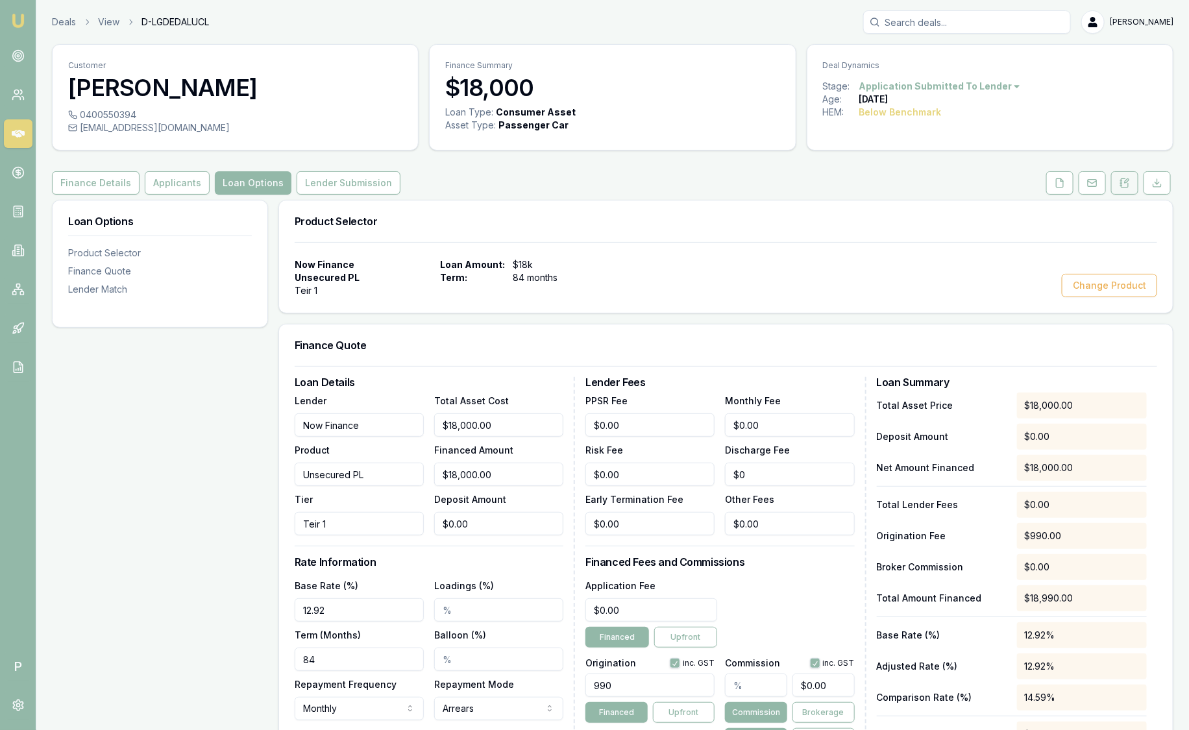
click at [1127, 185] on icon at bounding box center [1124, 183] width 10 height 10
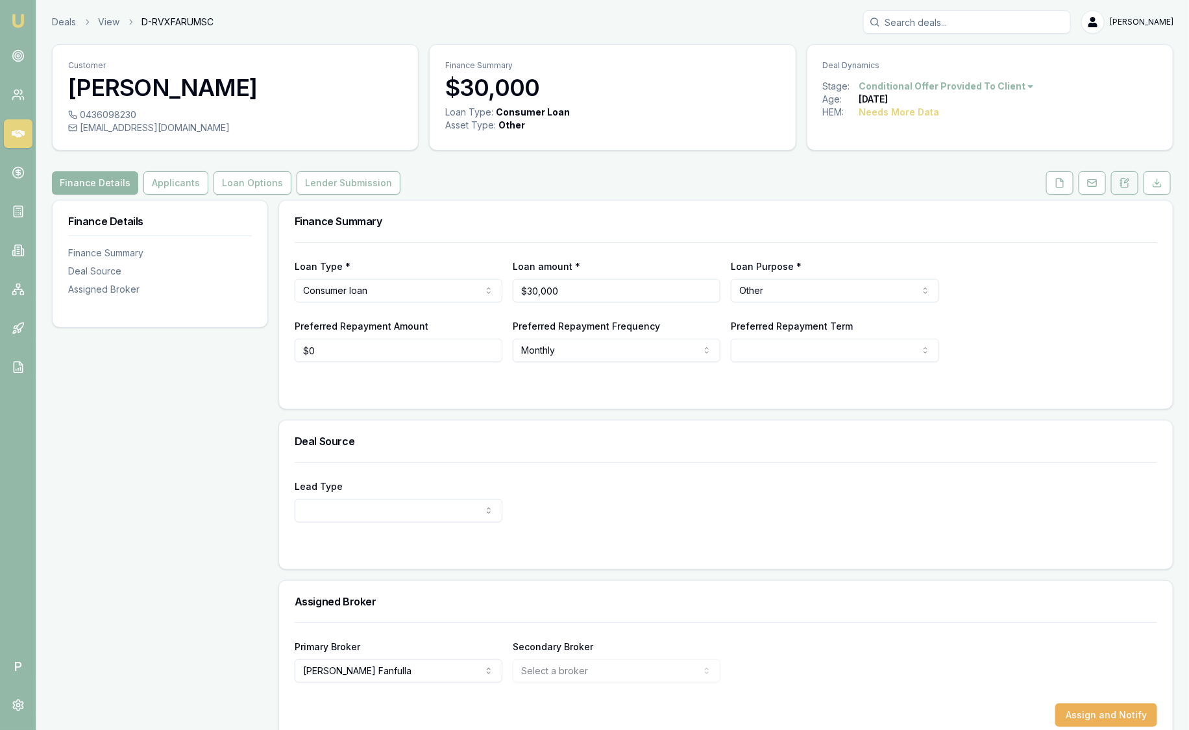
click at [1127, 181] on icon at bounding box center [1127, 181] width 4 height 4
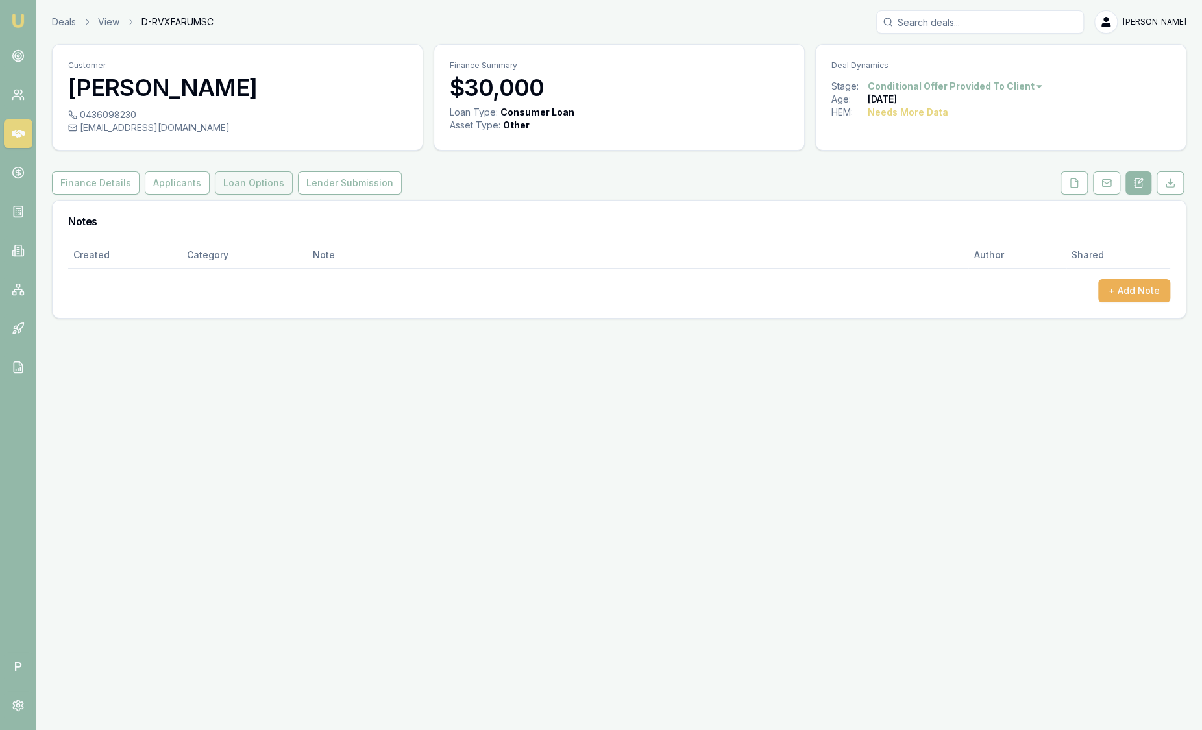
click at [227, 184] on button "Loan Options" at bounding box center [254, 182] width 78 height 23
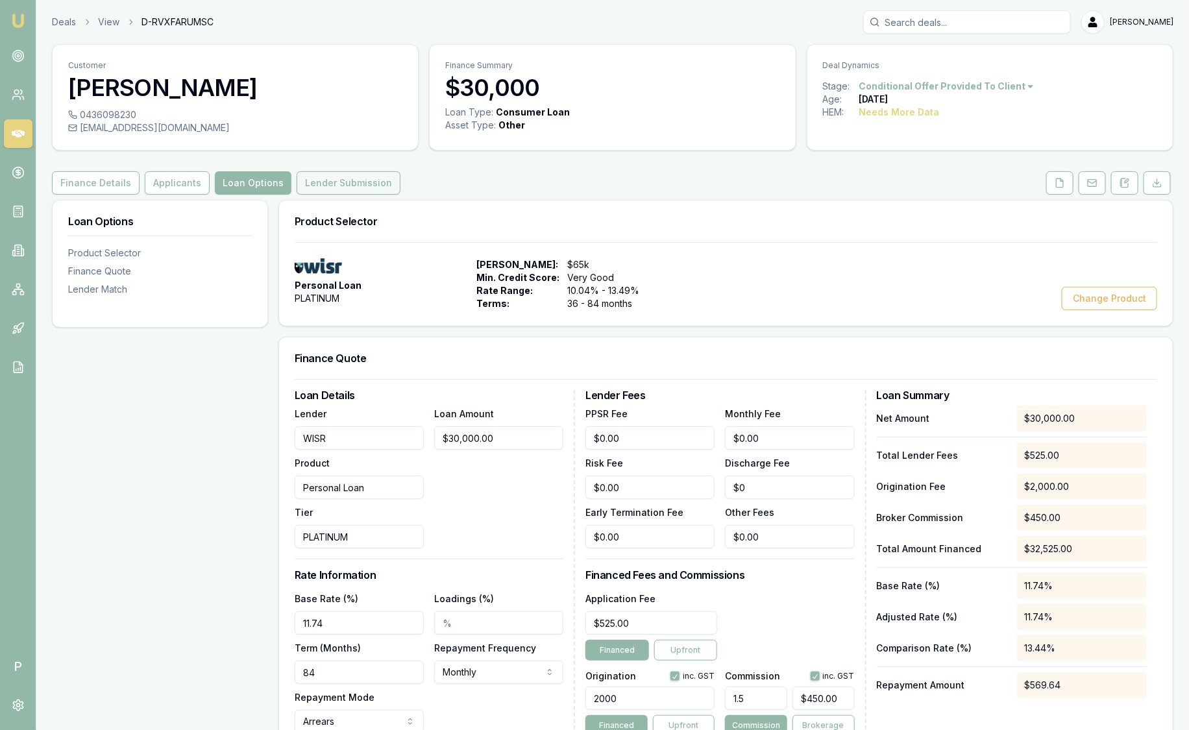
click at [349, 185] on button "Lender Submission" at bounding box center [349, 182] width 104 height 23
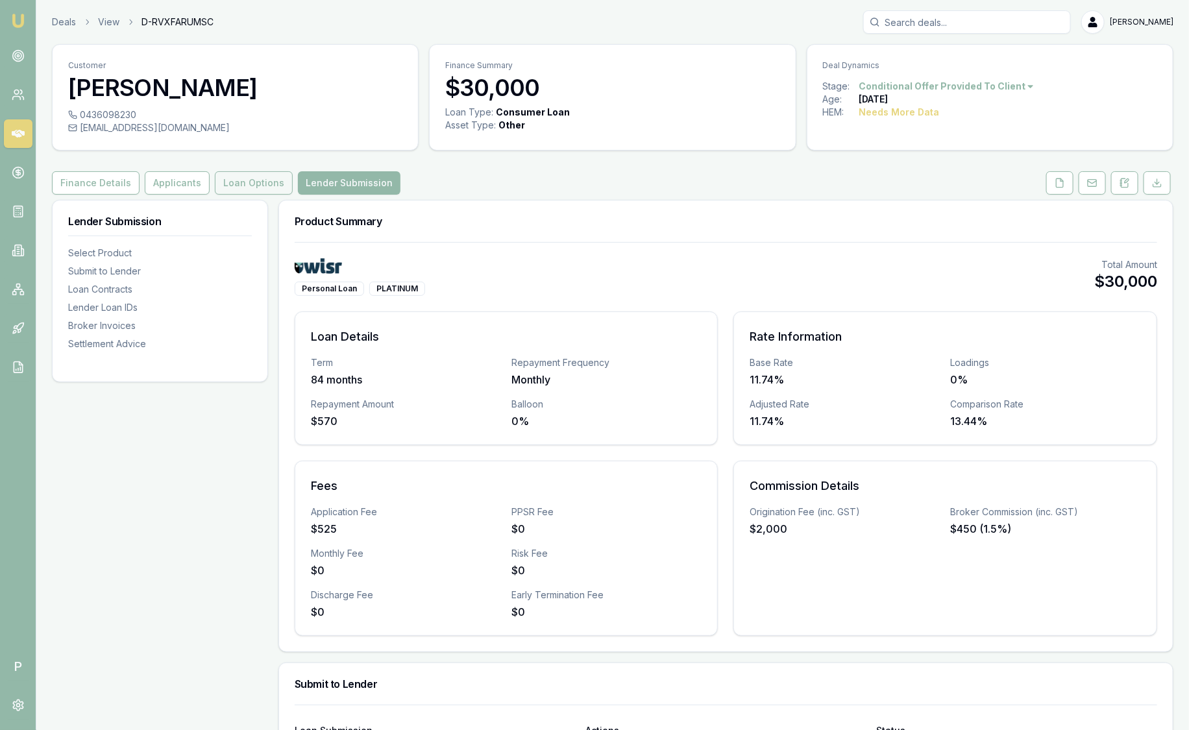
click at [217, 181] on button "Loan Options" at bounding box center [254, 182] width 78 height 23
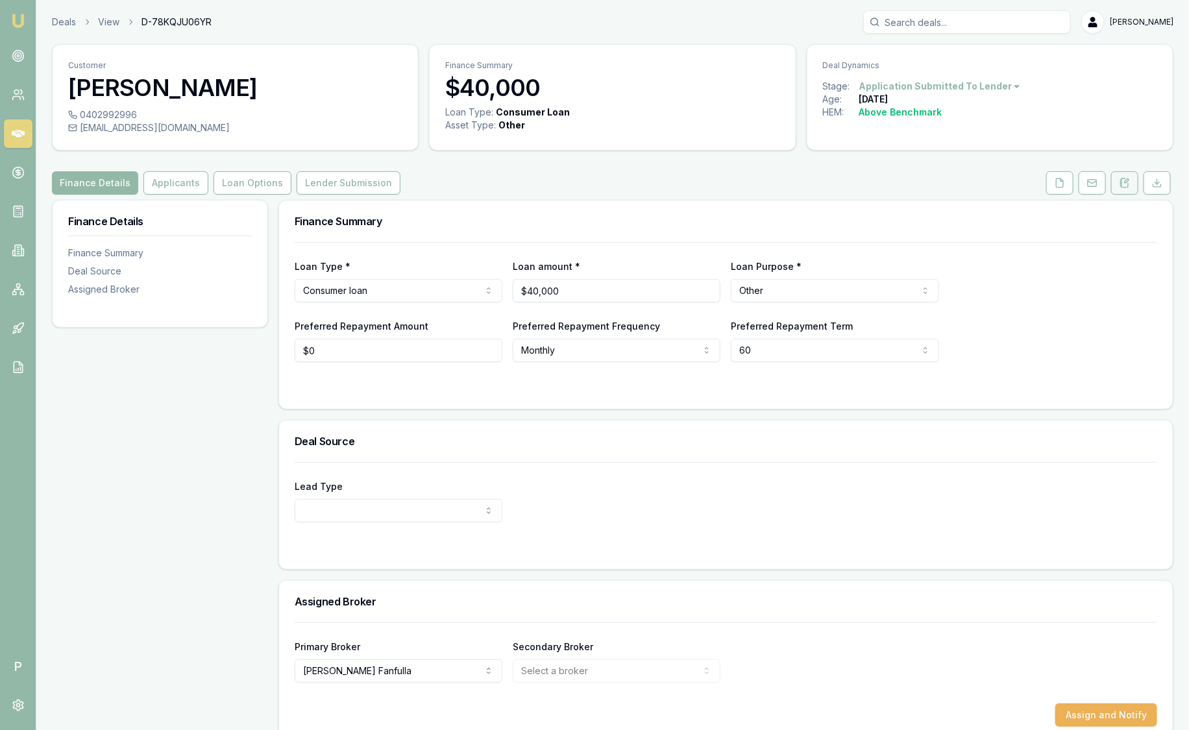
click at [1124, 180] on icon at bounding box center [1124, 183] width 10 height 10
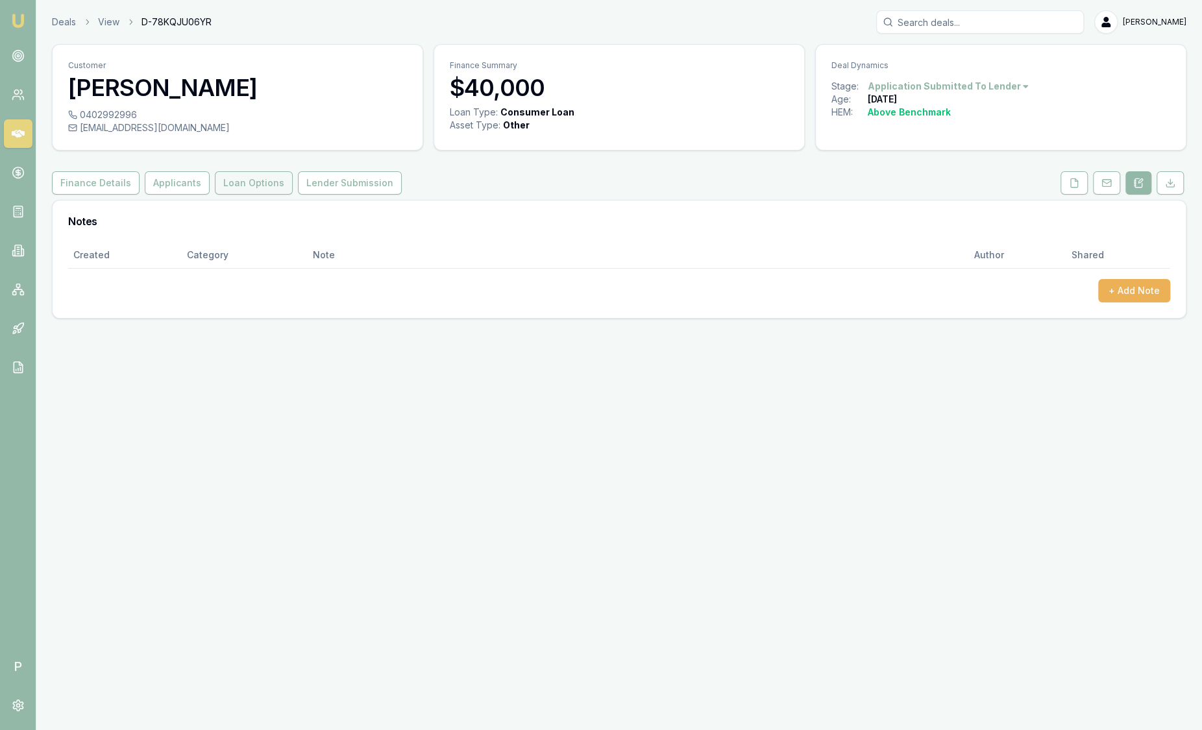
click at [243, 182] on button "Loan Options" at bounding box center [254, 182] width 78 height 23
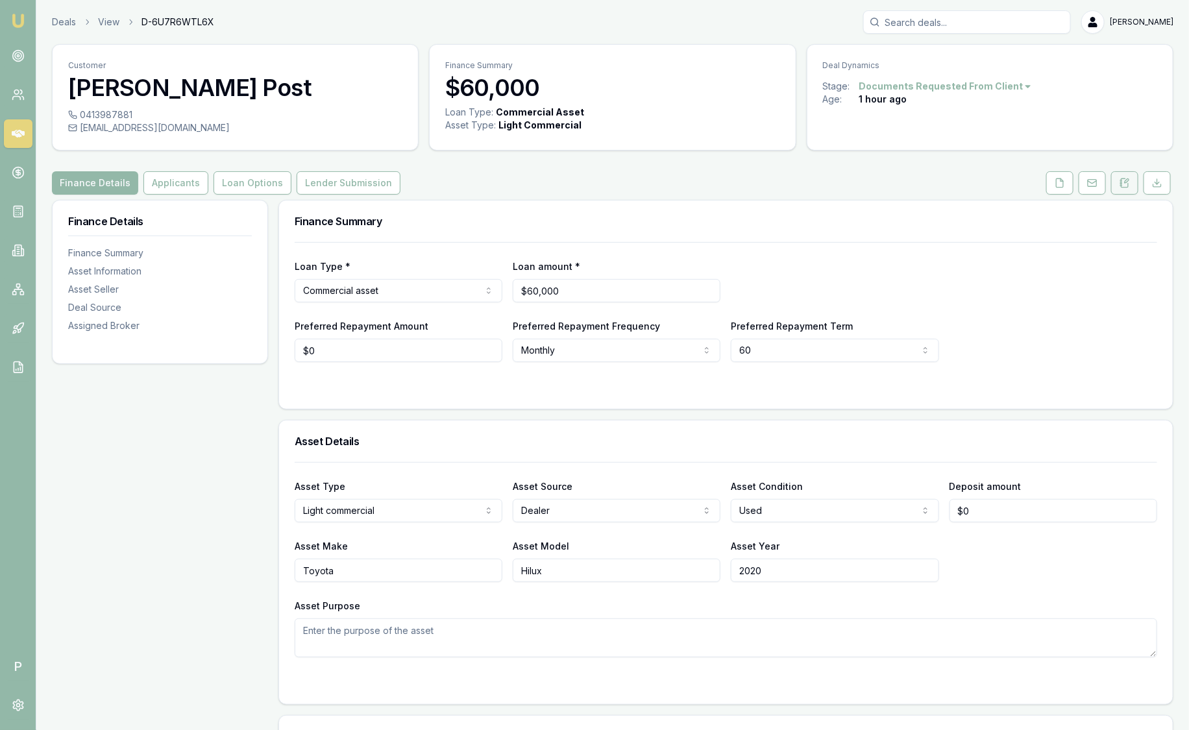
click at [1125, 182] on icon at bounding box center [1127, 181] width 4 height 4
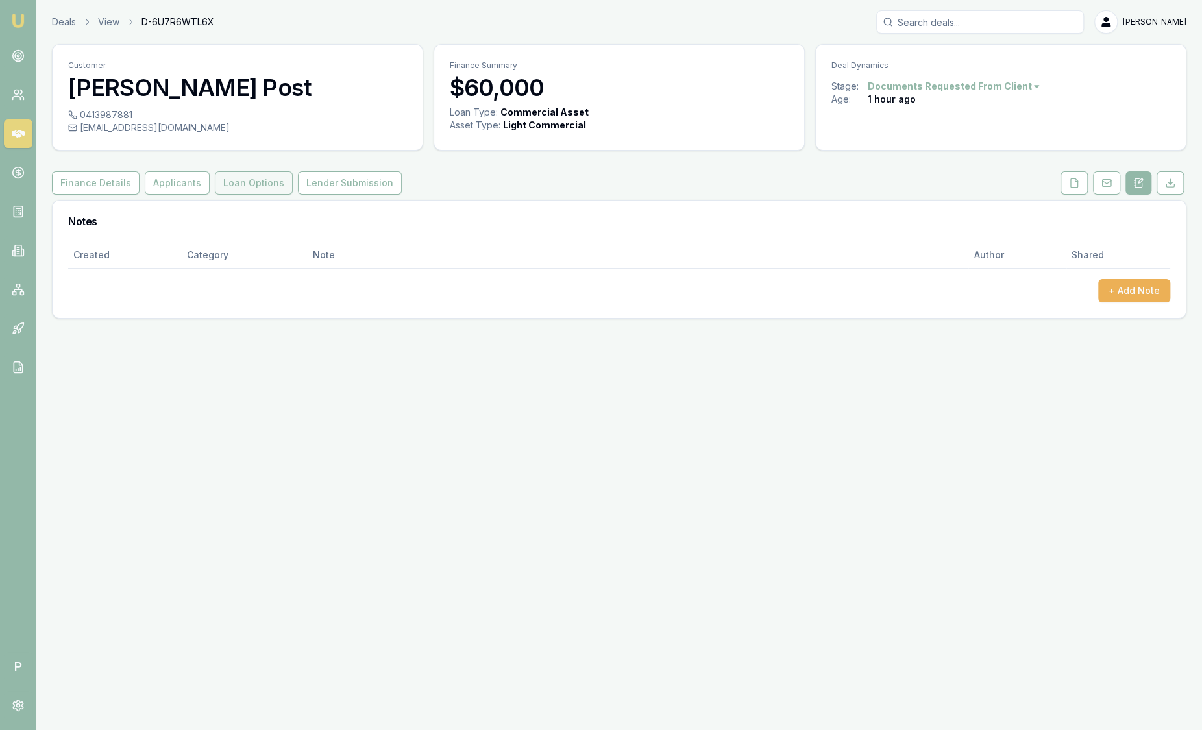
click at [248, 178] on button "Loan Options" at bounding box center [254, 182] width 78 height 23
